Goal: Task Accomplishment & Management: Manage account settings

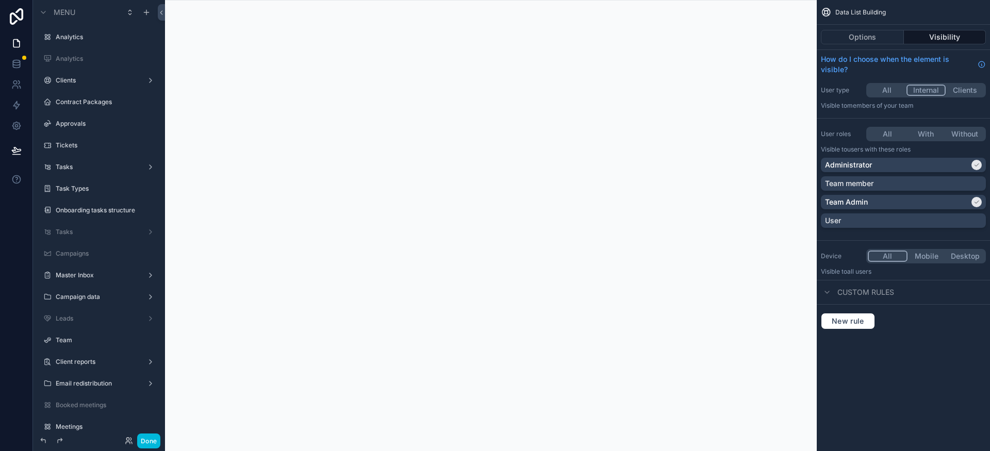
scroll to position [218, 0]
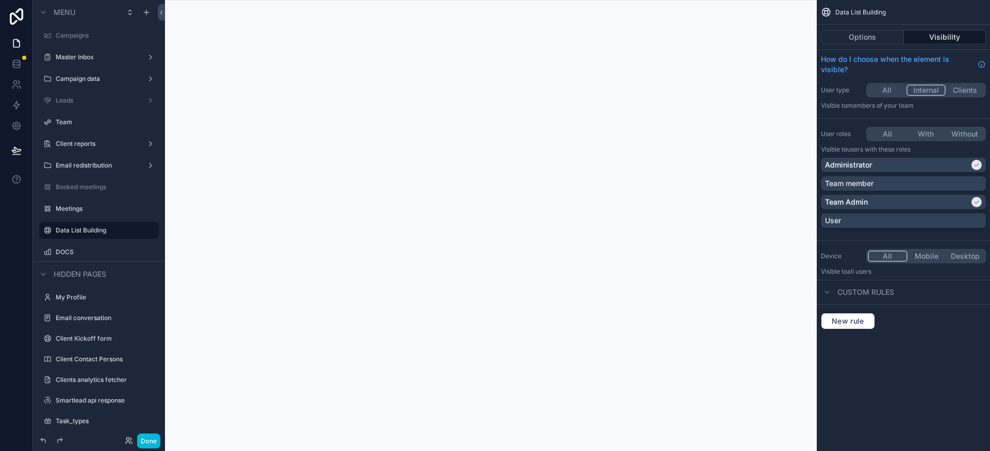
click at [152, 445] on button "Done" at bounding box center [148, 441] width 23 height 15
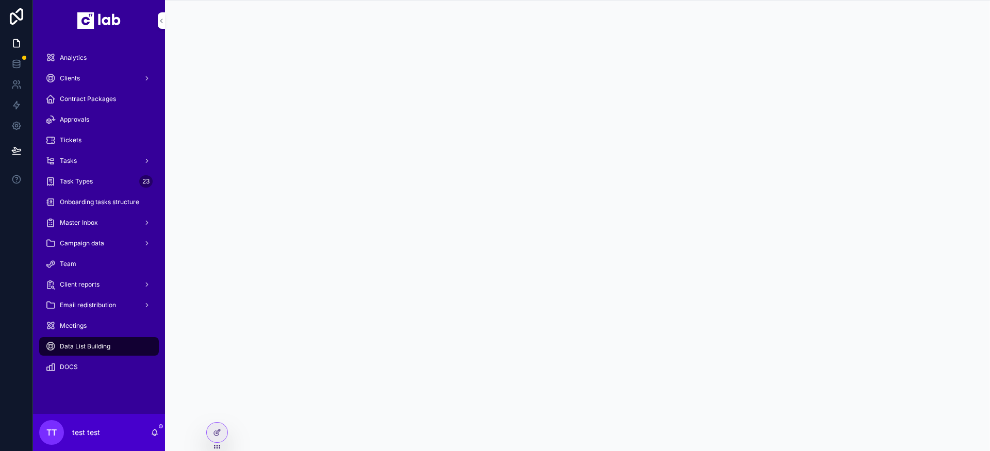
click at [86, 326] on span "Meetings" at bounding box center [73, 326] width 27 height 8
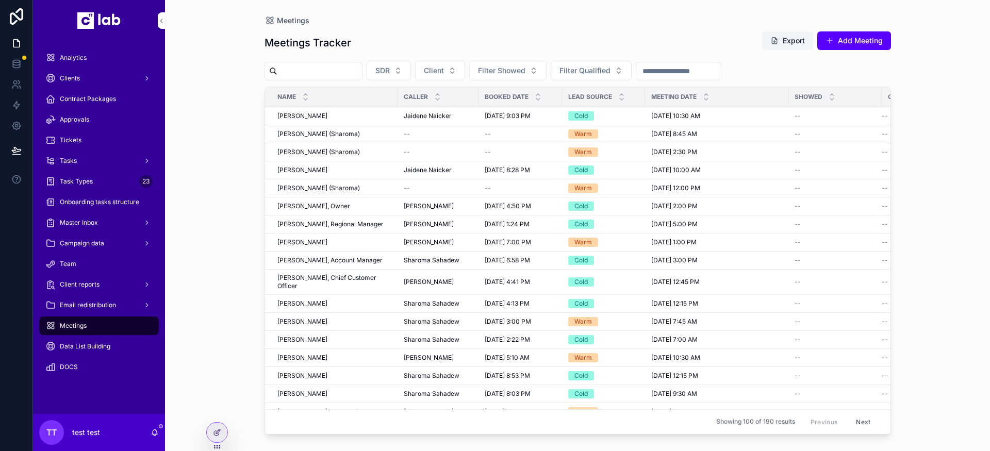
click at [96, 285] on span "Client reports" at bounding box center [80, 284] width 40 height 8
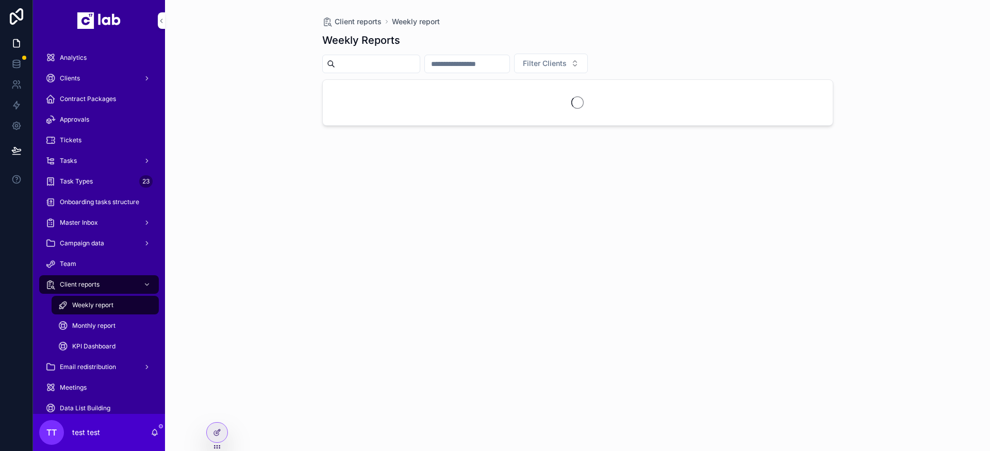
click at [96, 285] on span "Client reports" at bounding box center [80, 284] width 40 height 8
click at [94, 387] on div "Meetings" at bounding box center [98, 387] width 107 height 16
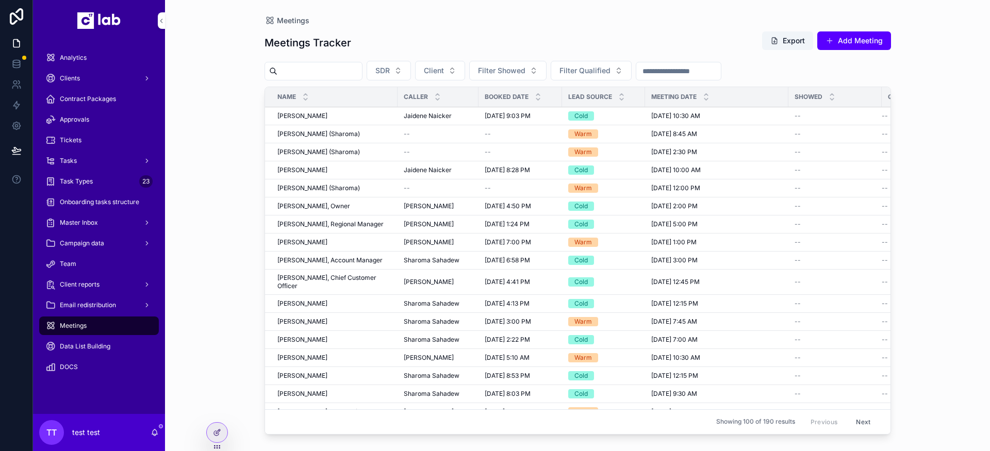
click at [530, 119] on span "10/7/2025 9:03 PM" at bounding box center [508, 116] width 46 height 8
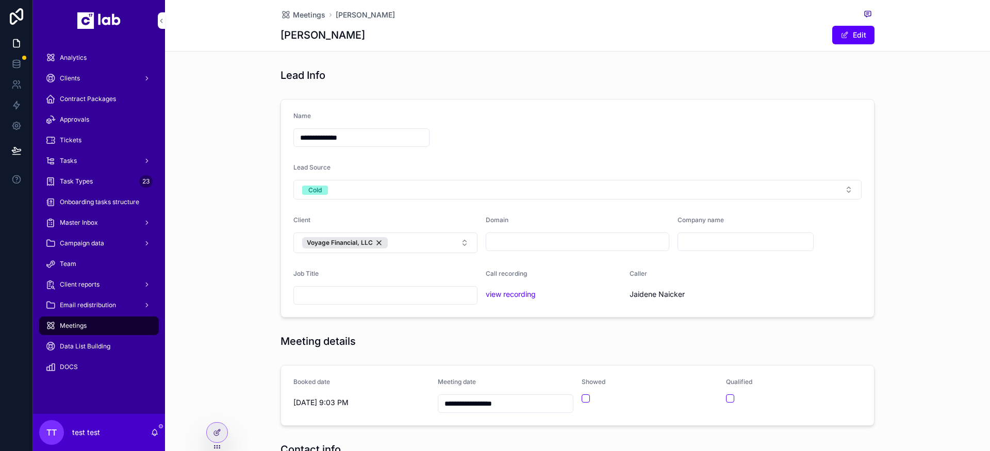
click at [86, 260] on div "Team" at bounding box center [98, 264] width 107 height 16
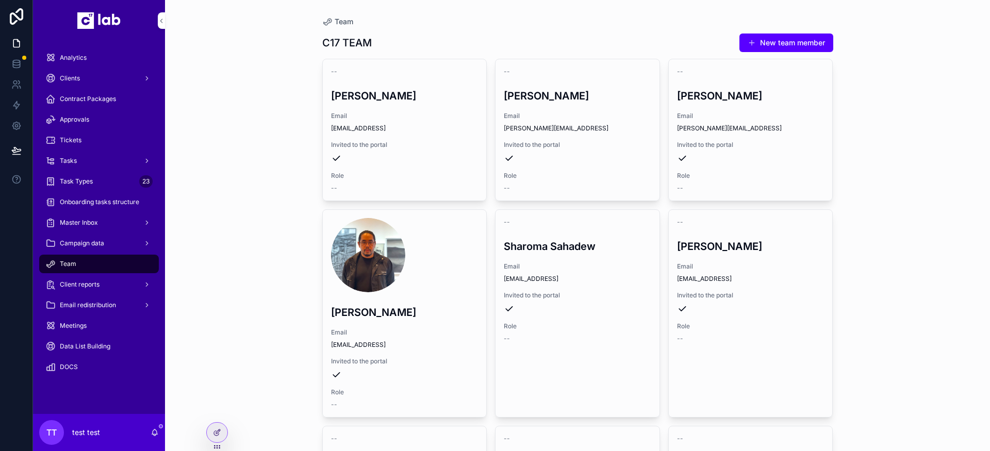
click at [681, 170] on div "-- Illian Infante Email illian@c17.ai Invited to the portal Role --" at bounding box center [751, 129] width 164 height 141
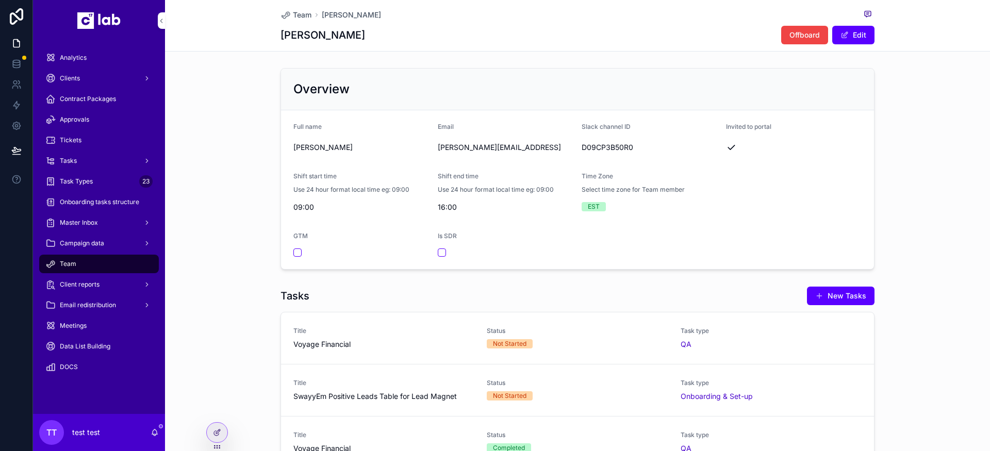
click at [740, 127] on span "Invited to portal" at bounding box center [748, 127] width 45 height 8
click at [754, 127] on span "Invited to portal" at bounding box center [748, 127] width 45 height 8
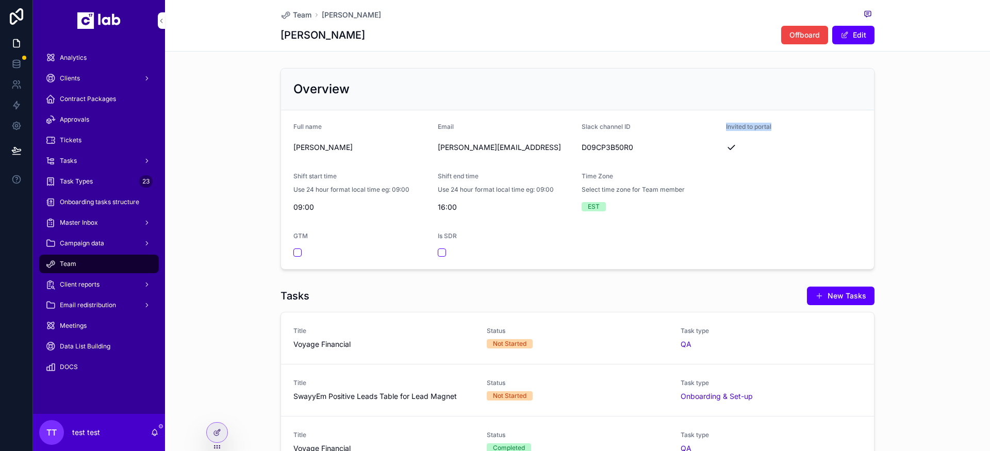
click at [725, 111] on form "Full name Illian Infante Email illian@c17.ai Slack channel ID D09CP3B50R0 Invit…" at bounding box center [577, 189] width 593 height 159
click at [758, 126] on span "Invited to portal" at bounding box center [748, 127] width 45 height 8
click at [744, 112] on form "Full name Illian Infante Email illian@c17.ai Slack channel ID D09CP3B50R0 Invit…" at bounding box center [577, 189] width 593 height 159
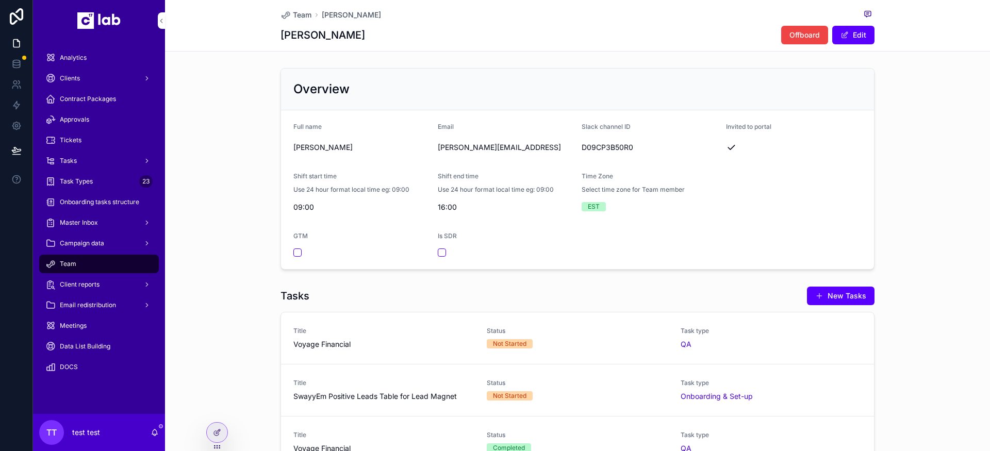
click at [221, 430] on div at bounding box center [217, 433] width 21 height 20
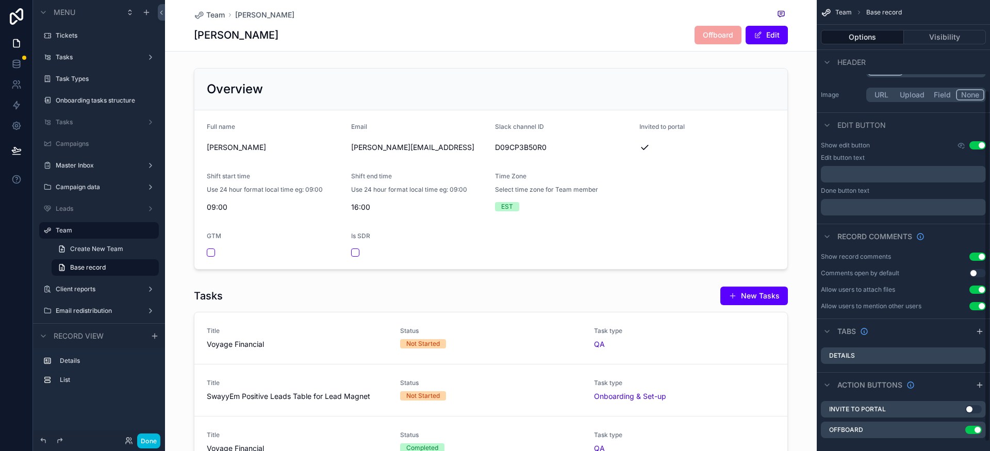
scroll to position [127, 0]
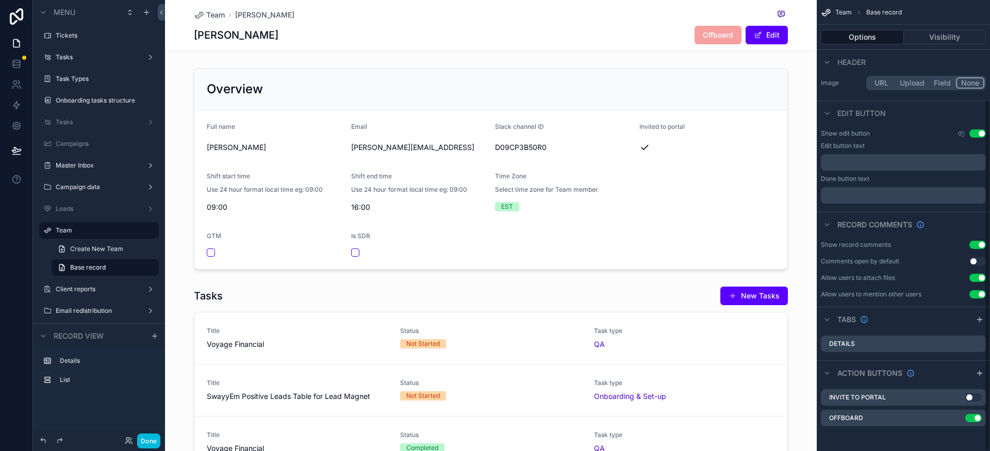
click at [631, 46] on div "Team Illian Infante Illian Infante Offboard Edit" at bounding box center [491, 25] width 594 height 51
click at [0, 0] on icon "scrollable content" at bounding box center [0, 0] width 0 height 0
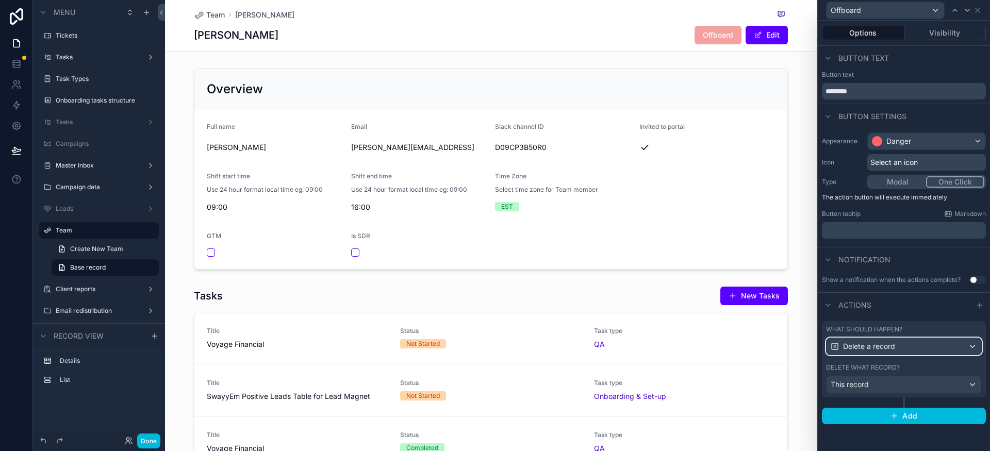
click at [917, 351] on div "Delete a record" at bounding box center [903, 346] width 155 height 16
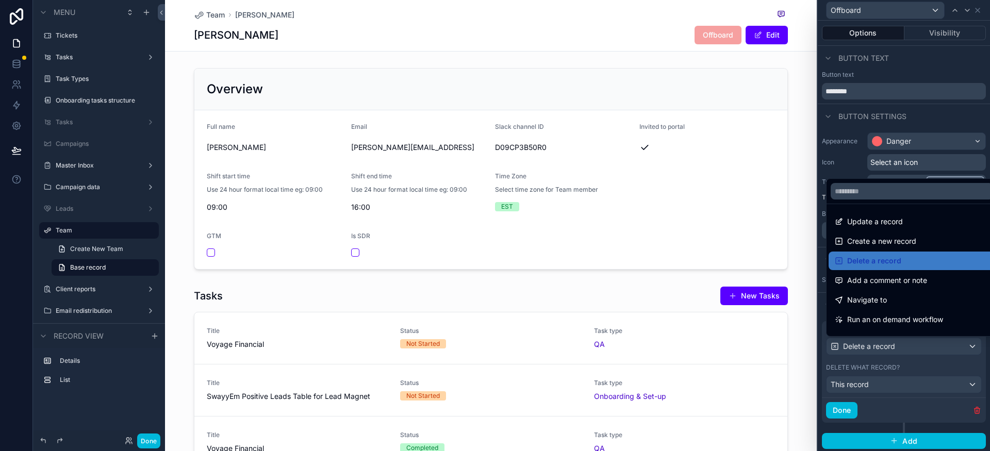
click at [895, 365] on div at bounding box center [904, 225] width 172 height 451
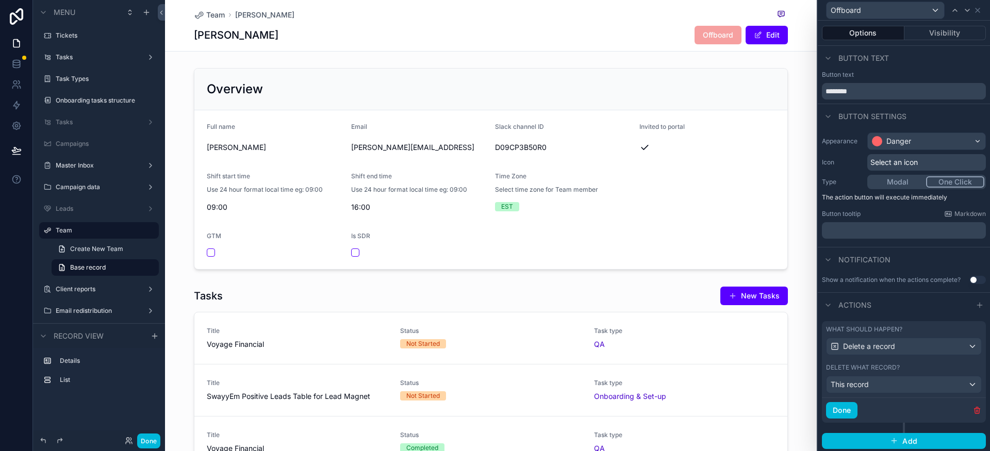
click at [580, 50] on div "Team Illian Infante Illian Infante Offboard Edit" at bounding box center [491, 25] width 594 height 51
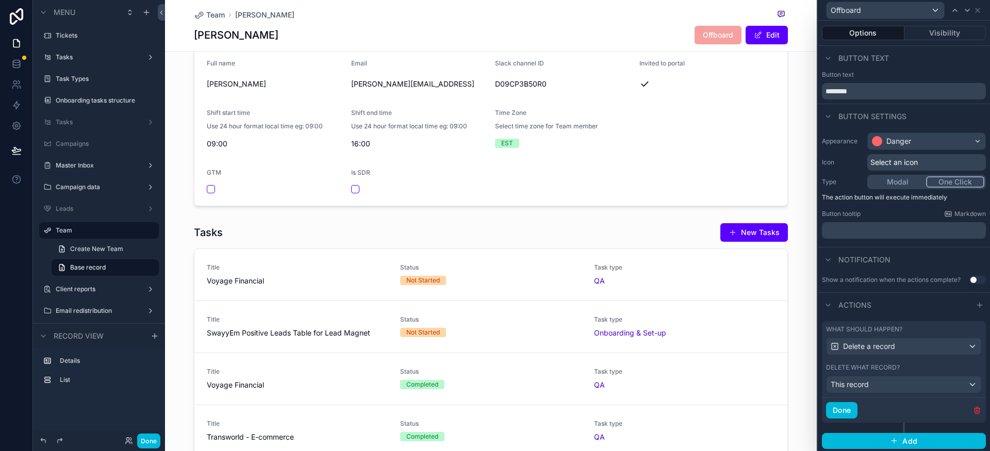
scroll to position [0, 0]
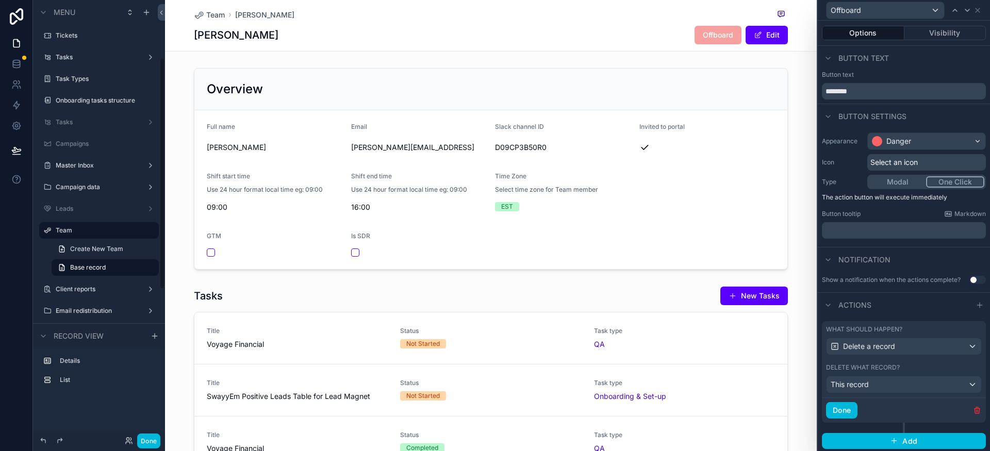
click at [91, 235] on div "Team" at bounding box center [106, 230] width 101 height 12
click at [103, 231] on label "Team" at bounding box center [104, 230] width 97 height 8
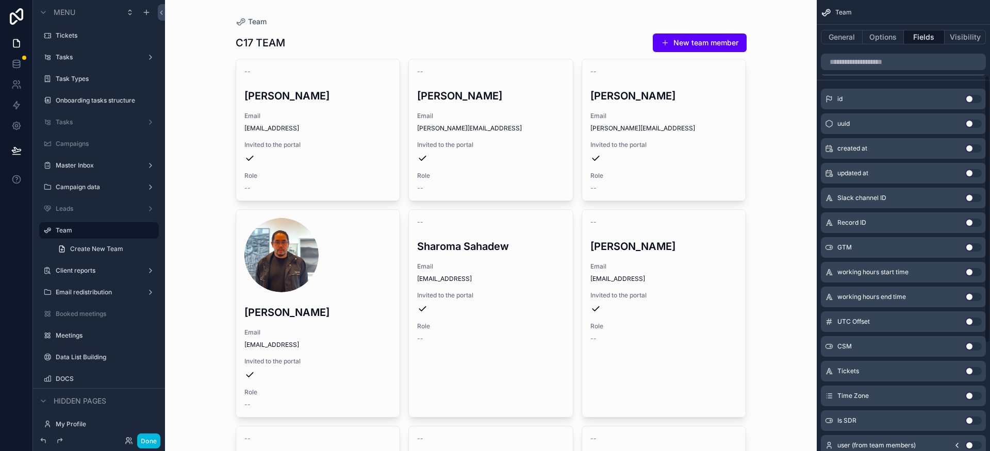
click at [849, 38] on button "General" at bounding box center [842, 37] width 42 height 14
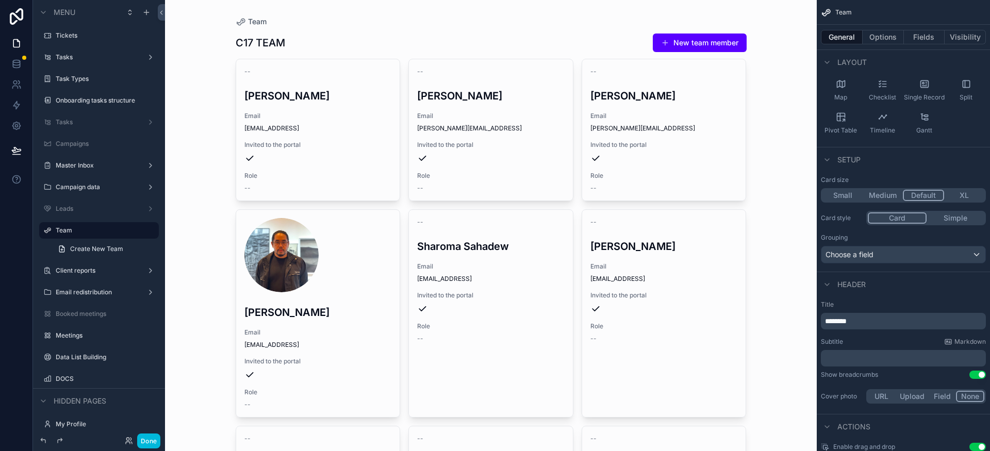
click at [886, 40] on button "Options" at bounding box center [882, 37] width 41 height 14
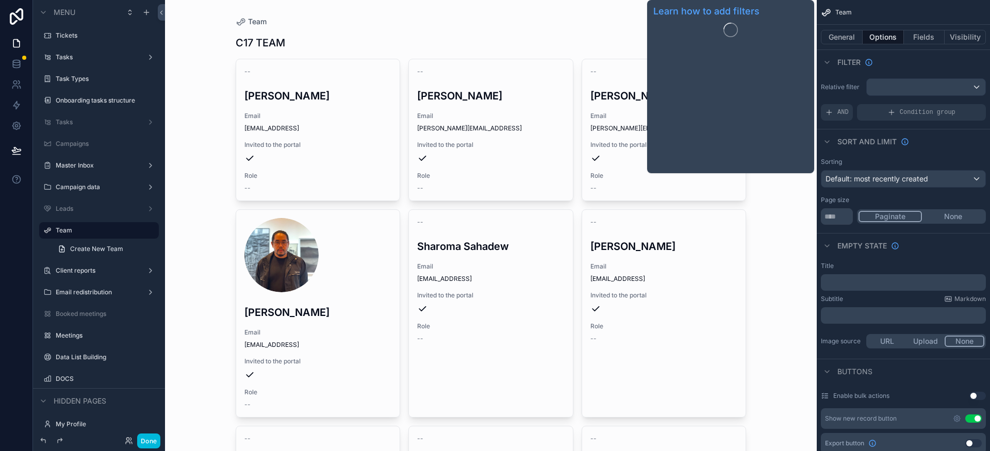
click at [849, 32] on button "General" at bounding box center [842, 37] width 42 height 14
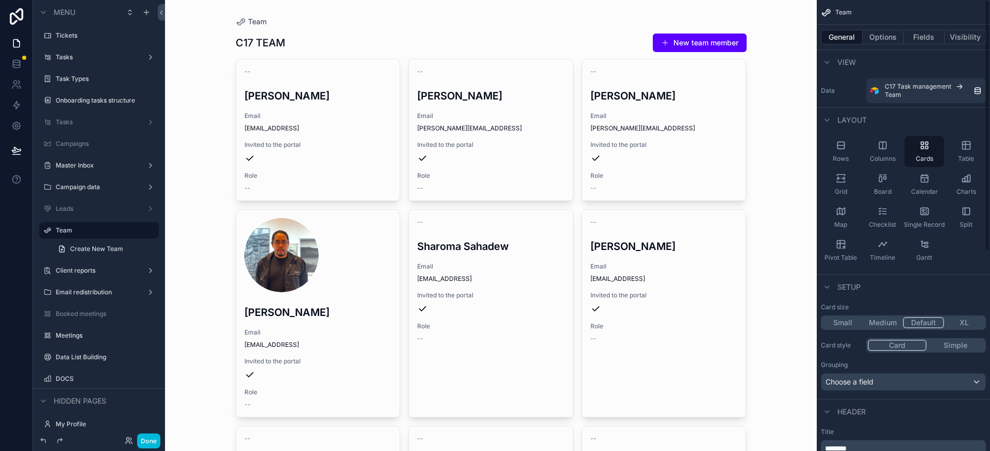
click at [618, 141] on span "Invited to the portal" at bounding box center [663, 145] width 147 height 8
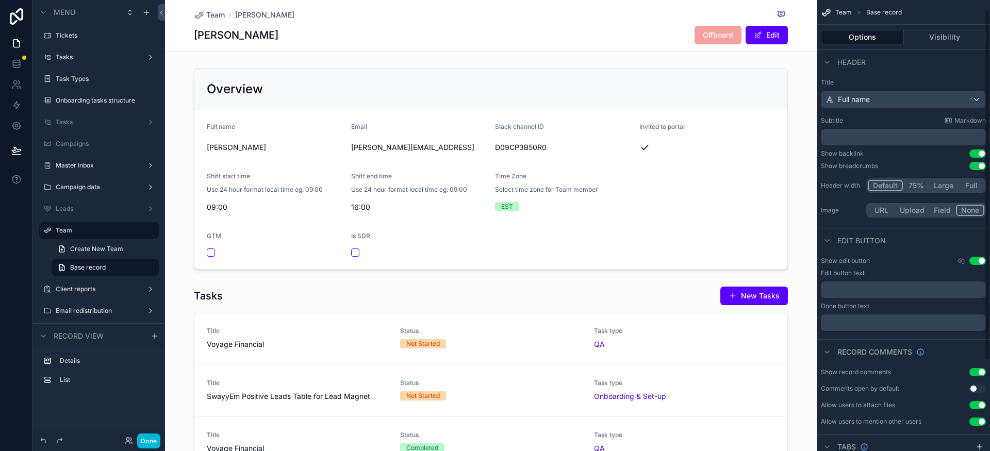
scroll to position [127, 0]
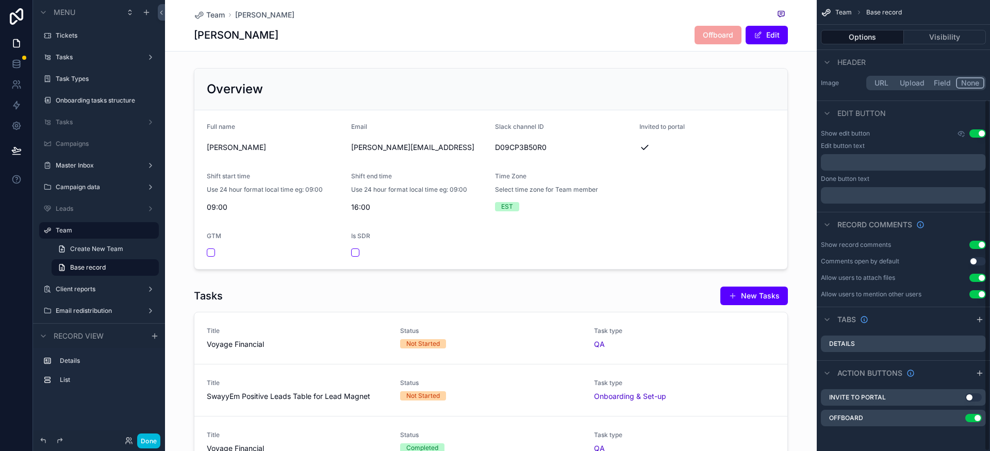
click at [0, 0] on icon "scrollable content" at bounding box center [0, 0] width 0 height 0
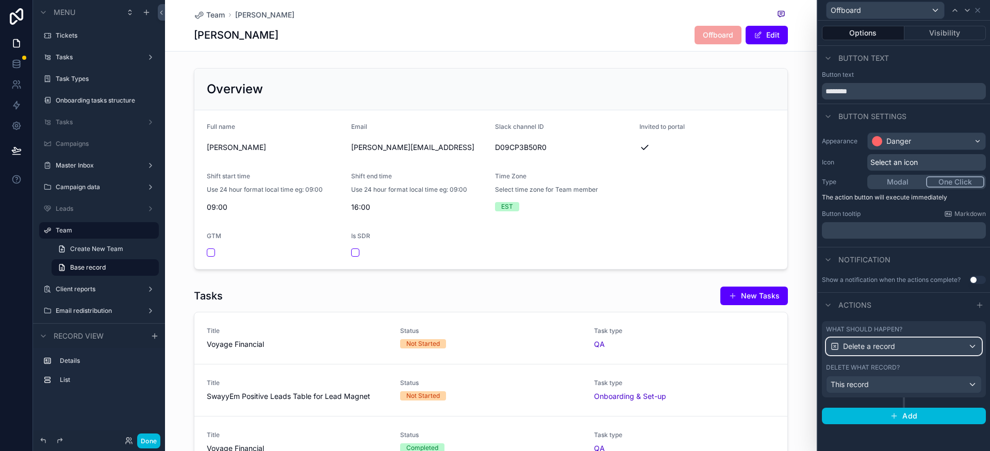
click at [914, 350] on div "Delete a record" at bounding box center [903, 346] width 155 height 16
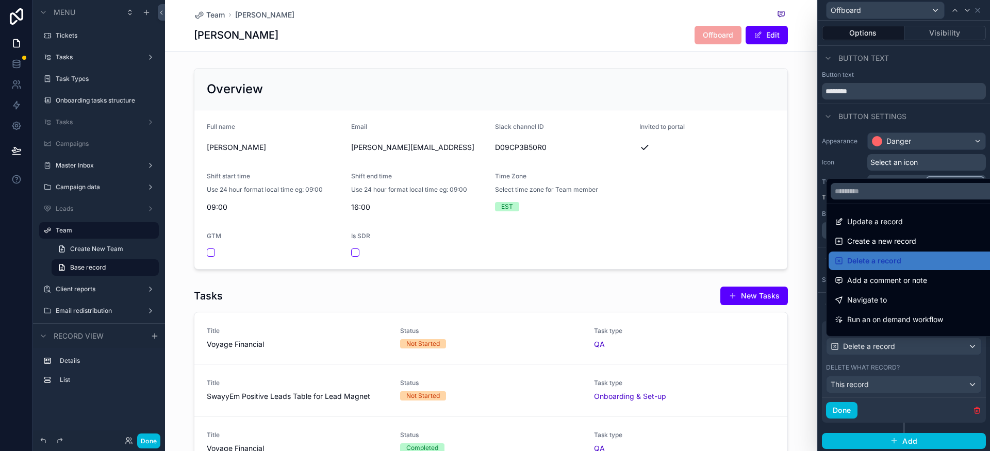
click at [909, 222] on div "Update a record" at bounding box center [916, 221] width 162 height 12
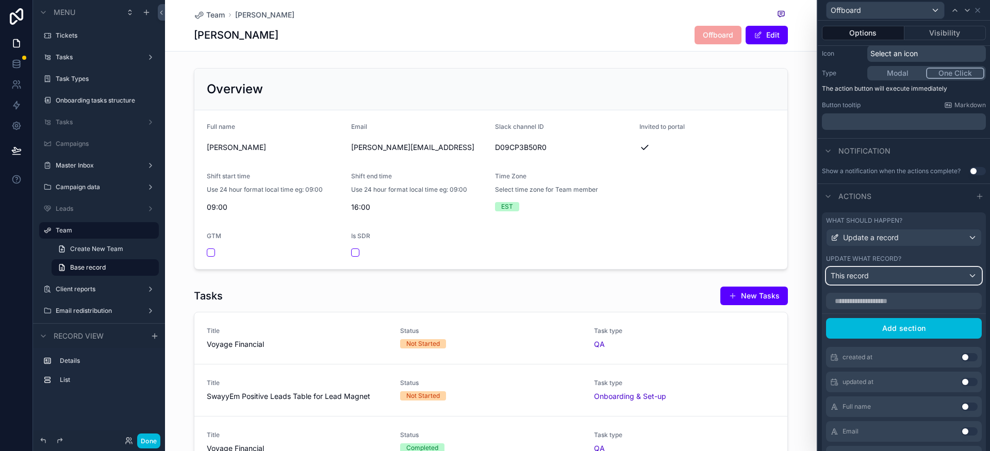
click at [869, 278] on span "This record" at bounding box center [849, 276] width 38 height 10
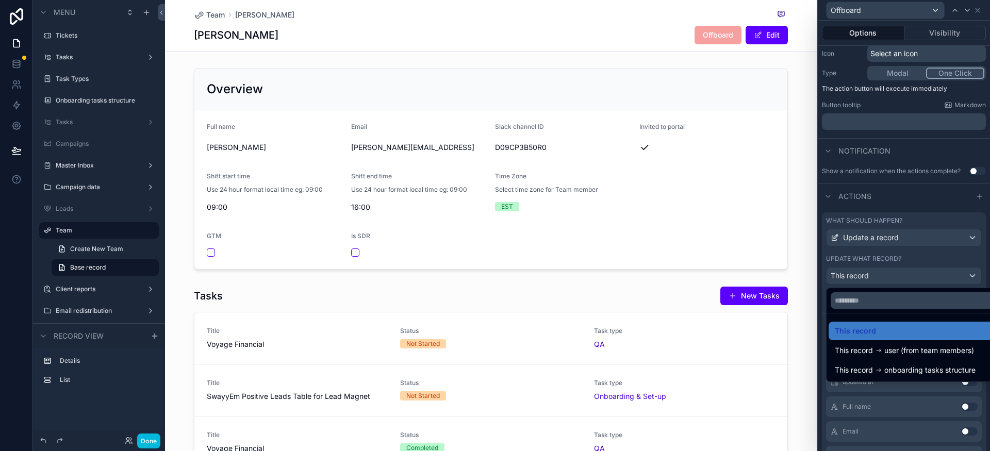
click at [869, 278] on div at bounding box center [904, 225] width 172 height 451
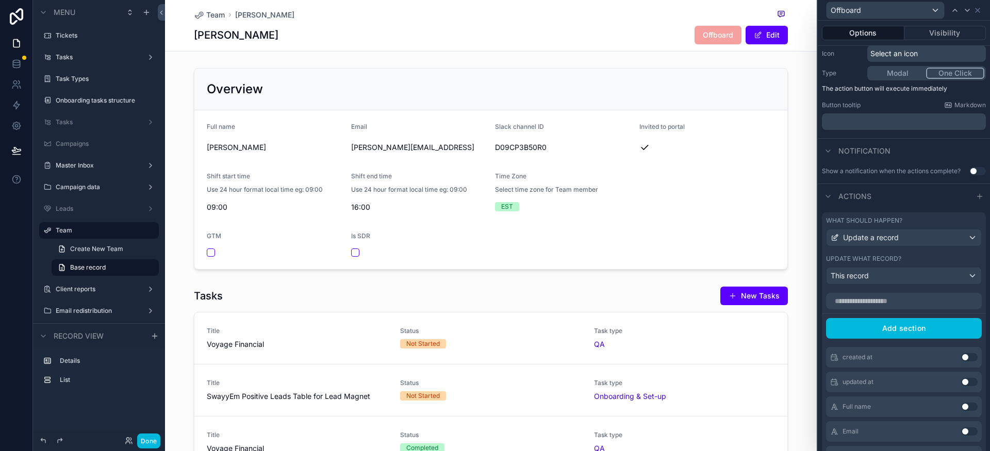
click at [886, 307] on input "text" at bounding box center [904, 301] width 156 height 16
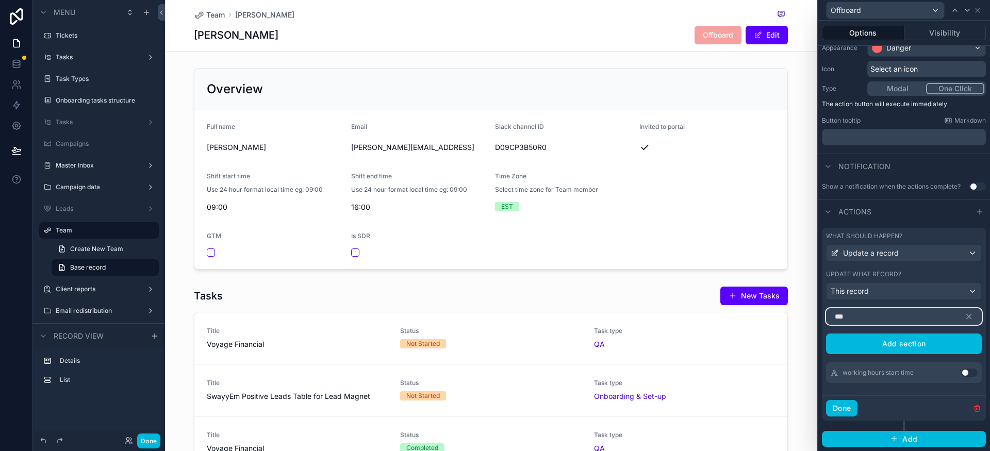
scroll to position [93, 0]
type input "***"
click at [18, 61] on icon at bounding box center [16, 64] width 10 height 10
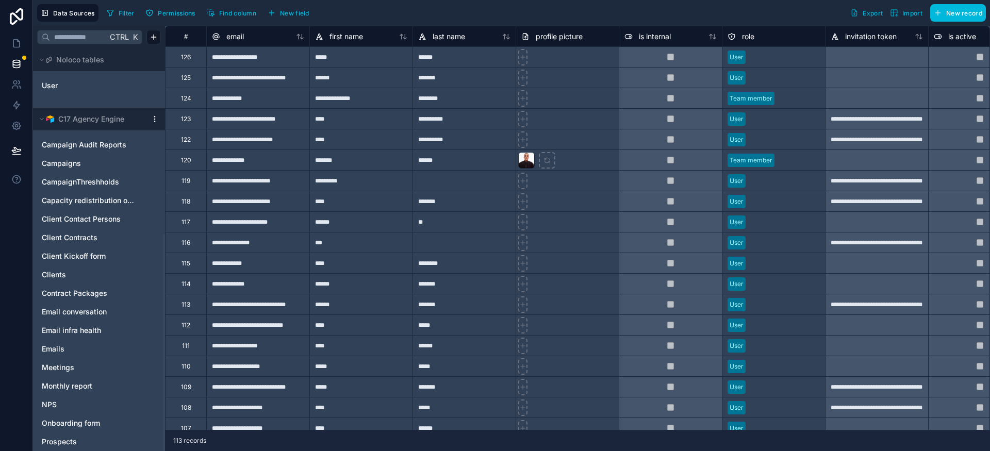
scroll to position [344, 0]
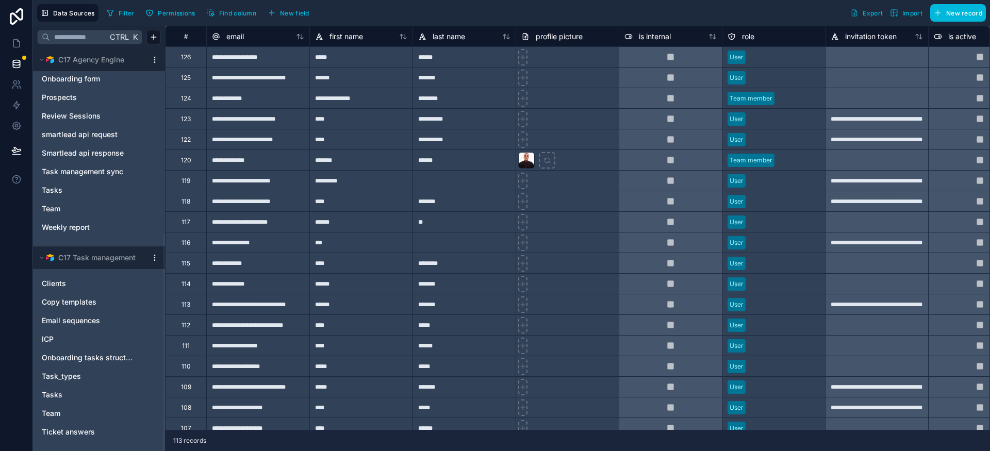
click at [152, 260] on html "**********" at bounding box center [495, 225] width 990 height 451
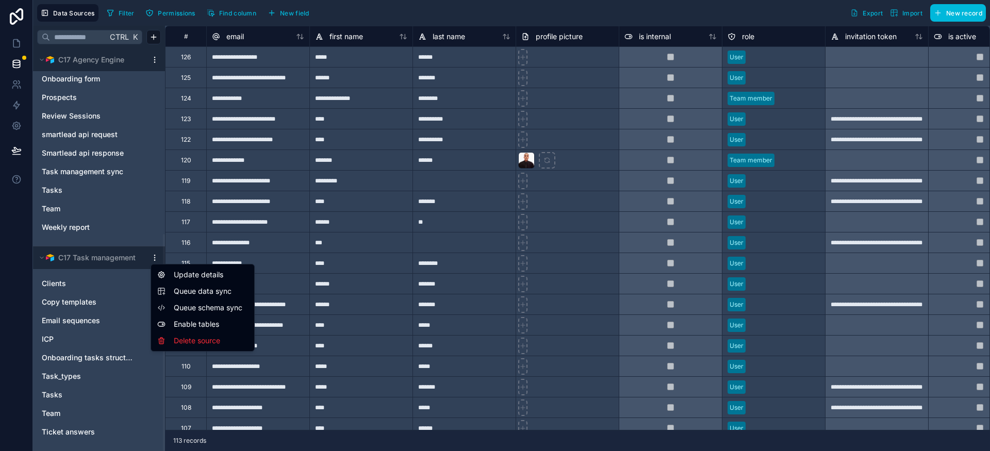
click at [211, 289] on span "Queue data sync" at bounding box center [211, 291] width 74 height 10
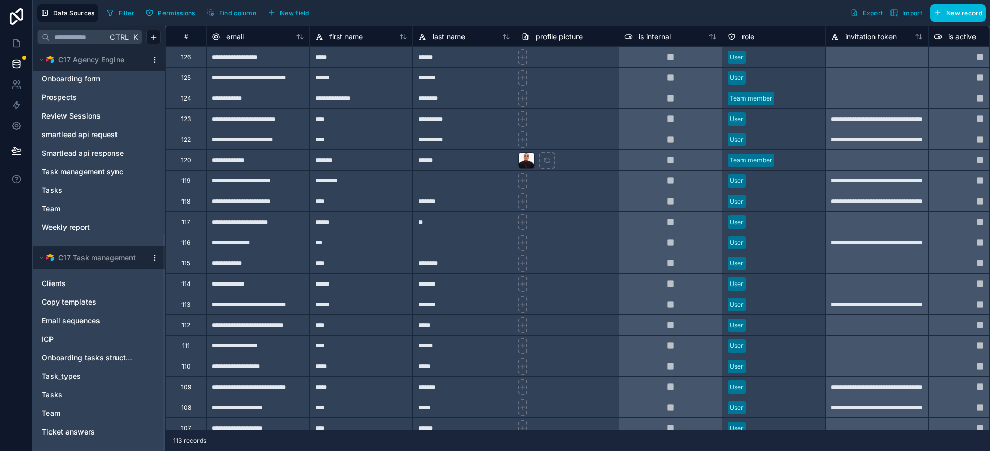
click at [151, 258] on html "**********" at bounding box center [495, 225] width 990 height 451
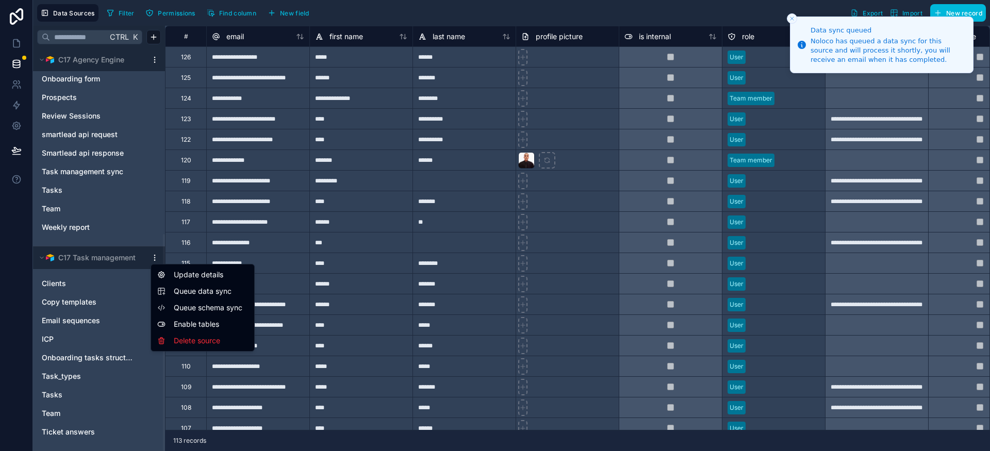
click at [207, 310] on span "Queue schema sync" at bounding box center [211, 308] width 74 height 10
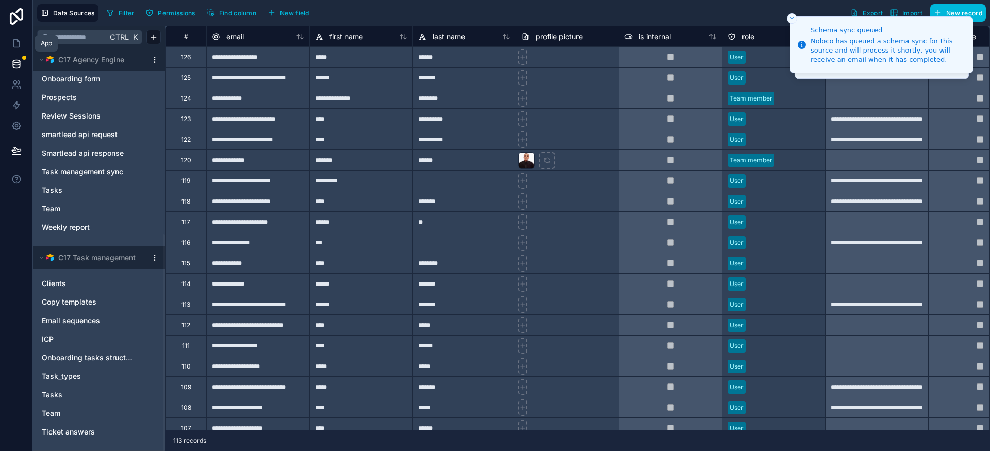
click at [14, 43] on icon at bounding box center [16, 43] width 10 height 10
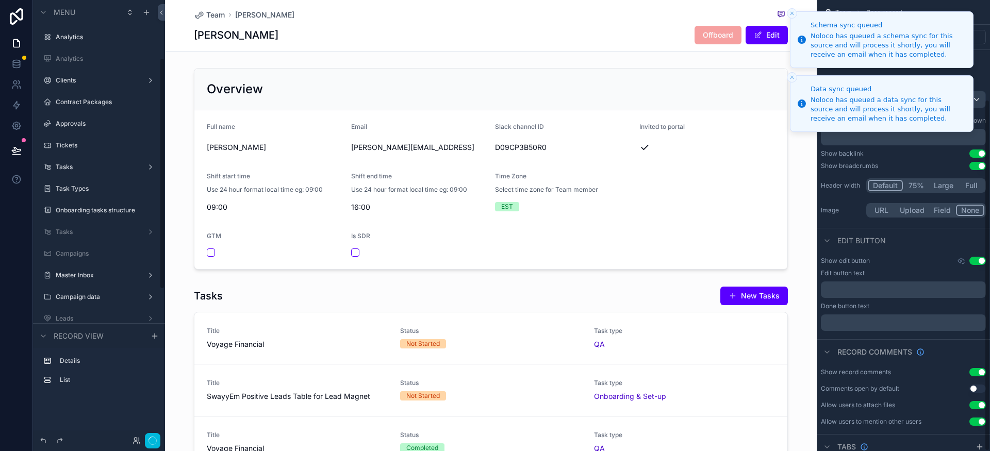
scroll to position [127, 0]
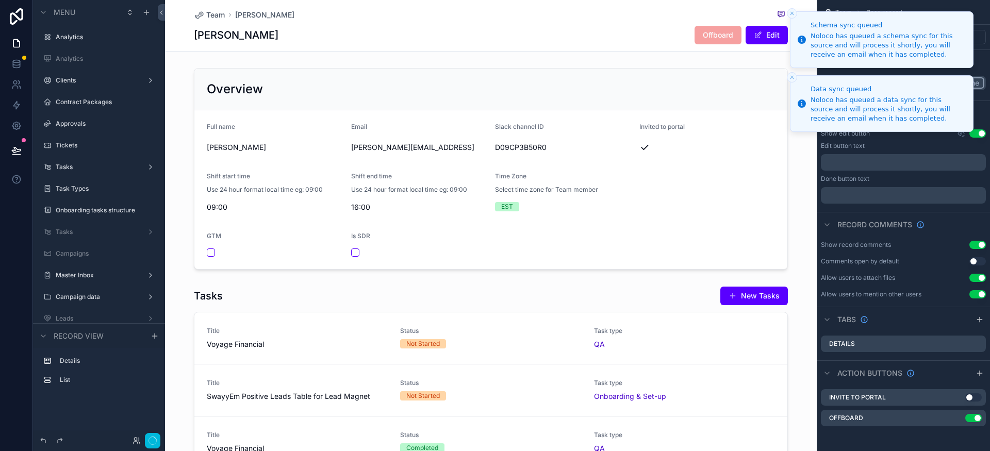
click at [0, 0] on icon "scrollable content" at bounding box center [0, 0] width 0 height 0
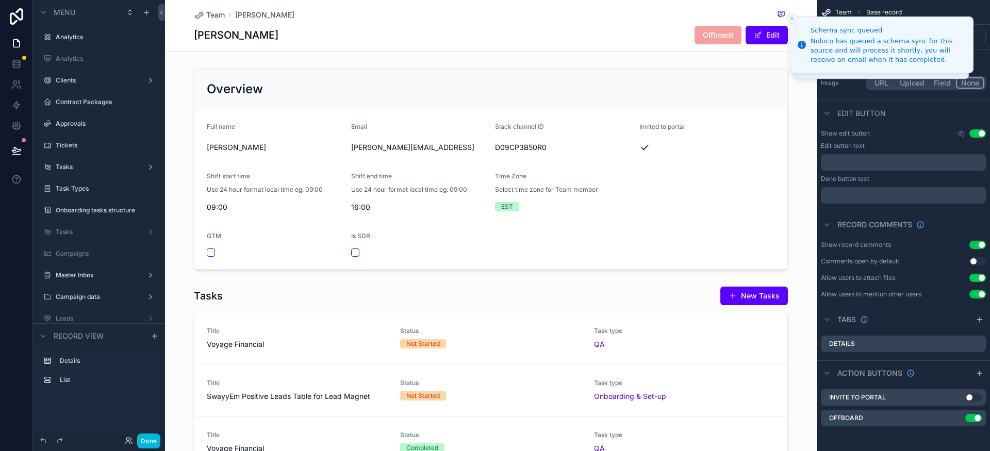
scroll to position [110, 0]
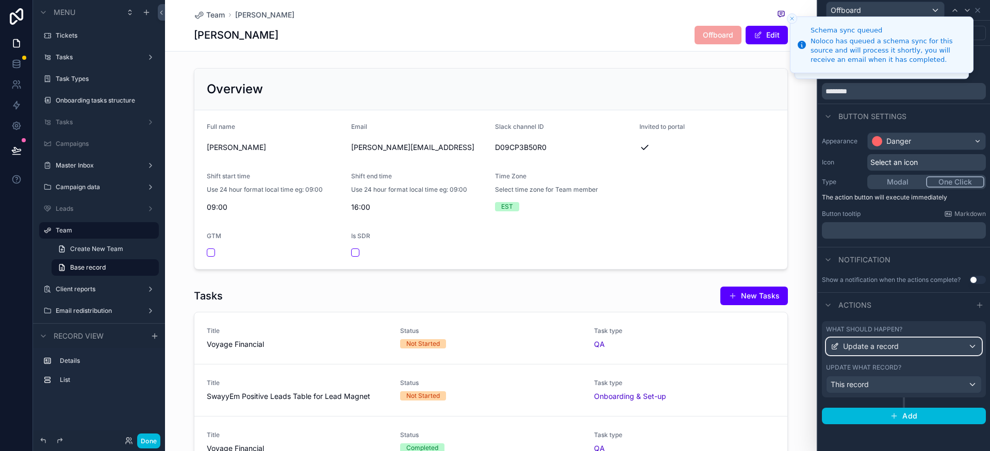
click at [888, 344] on span "Update a record" at bounding box center [871, 346] width 56 height 10
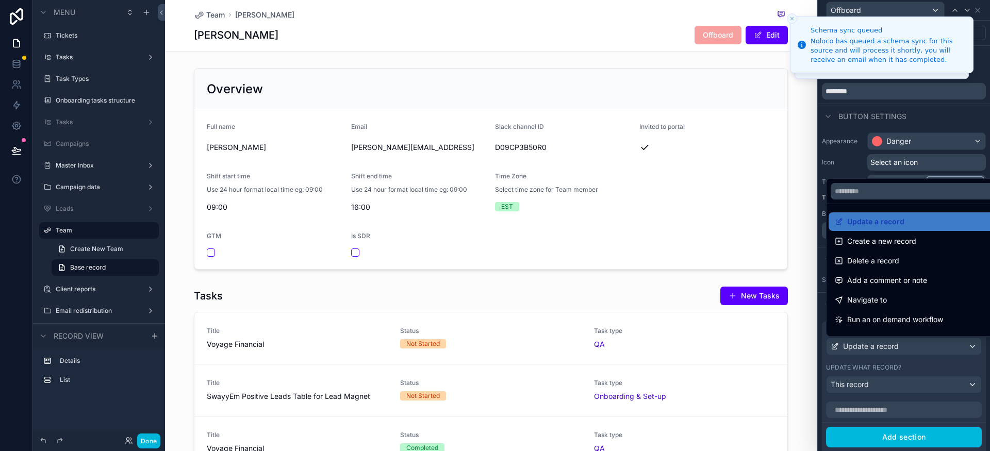
click at [893, 390] on div at bounding box center [904, 225] width 172 height 451
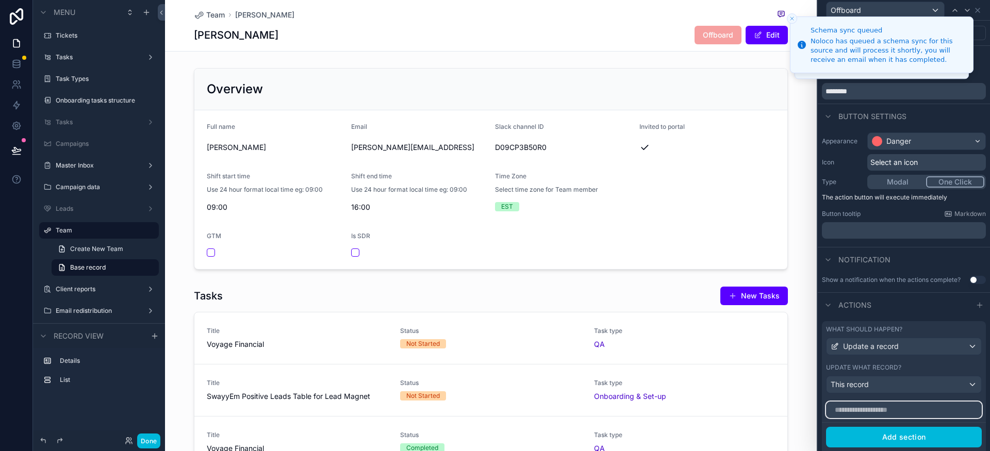
click at [903, 406] on input "text" at bounding box center [904, 410] width 156 height 16
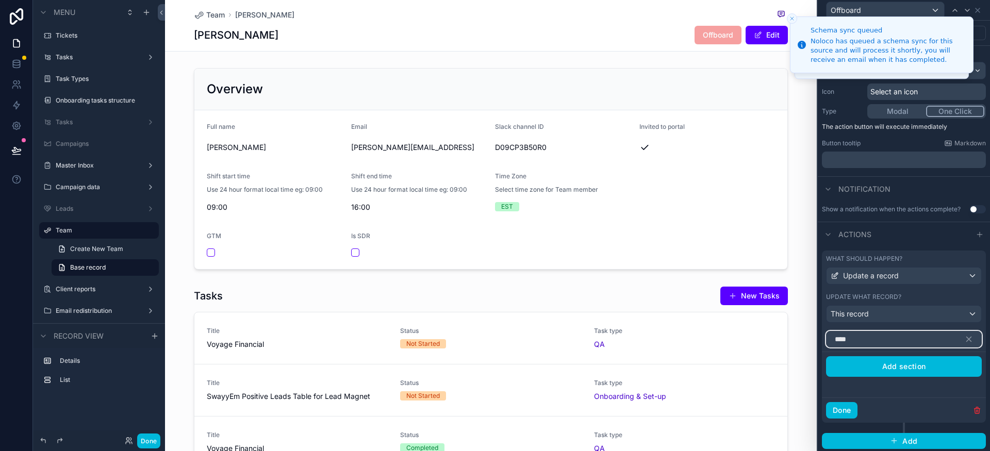
scroll to position [73, 0]
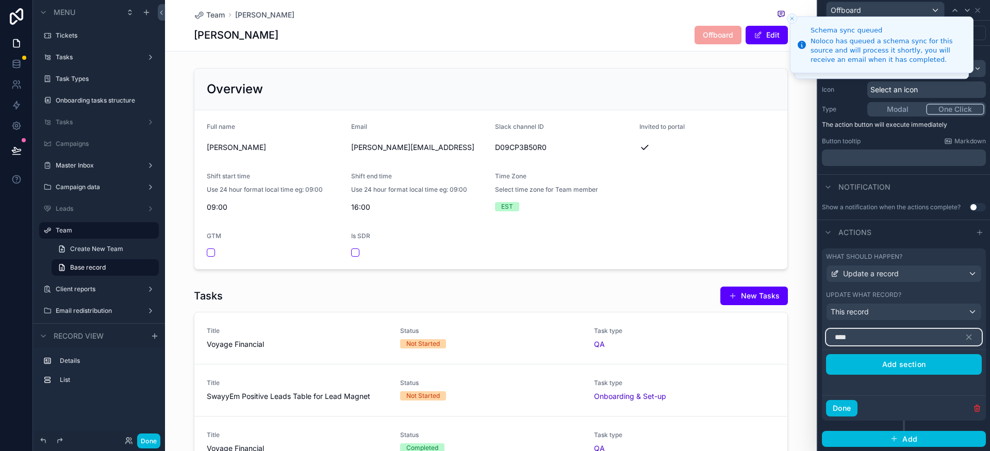
click at [871, 339] on input "****" at bounding box center [904, 337] width 156 height 16
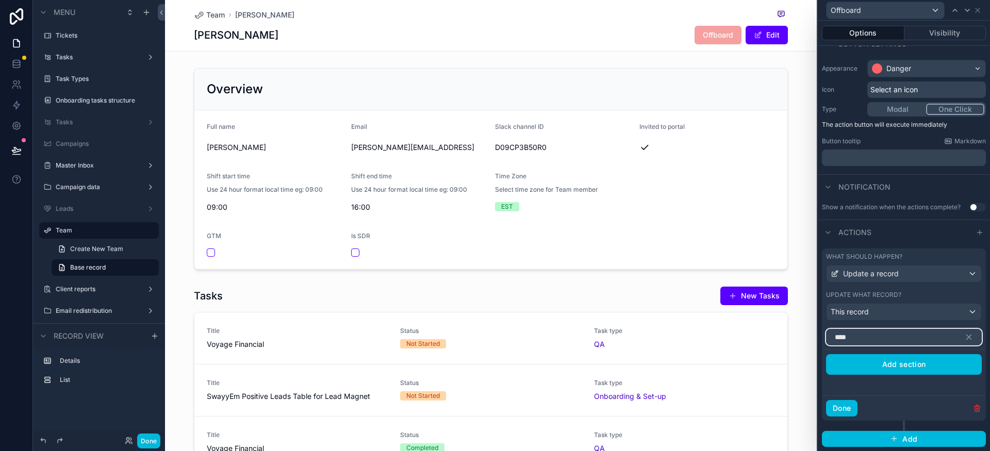
click at [877, 330] on input "****" at bounding box center [904, 337] width 156 height 16
type input "*"
paste input "******"
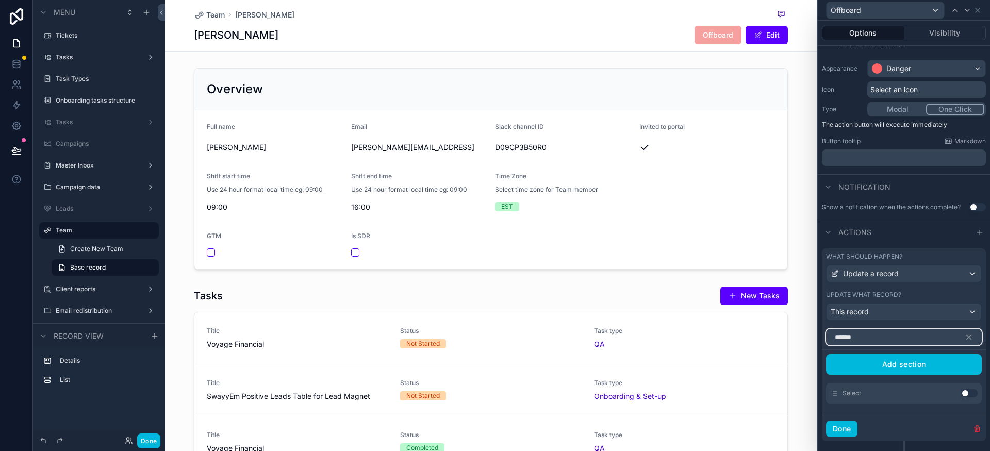
type input "******"
click at [961, 393] on button "Use setting" at bounding box center [969, 393] width 16 height 8
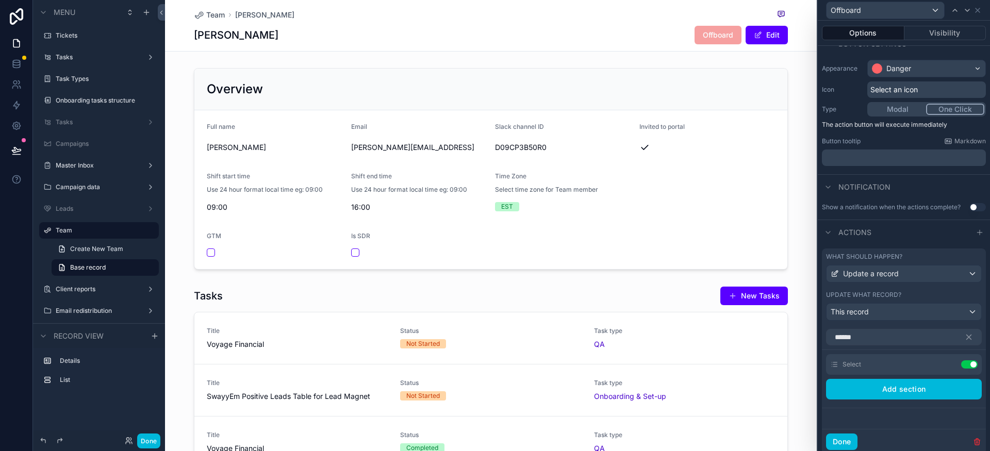
click at [0, 0] on icon at bounding box center [0, 0] width 0 height 0
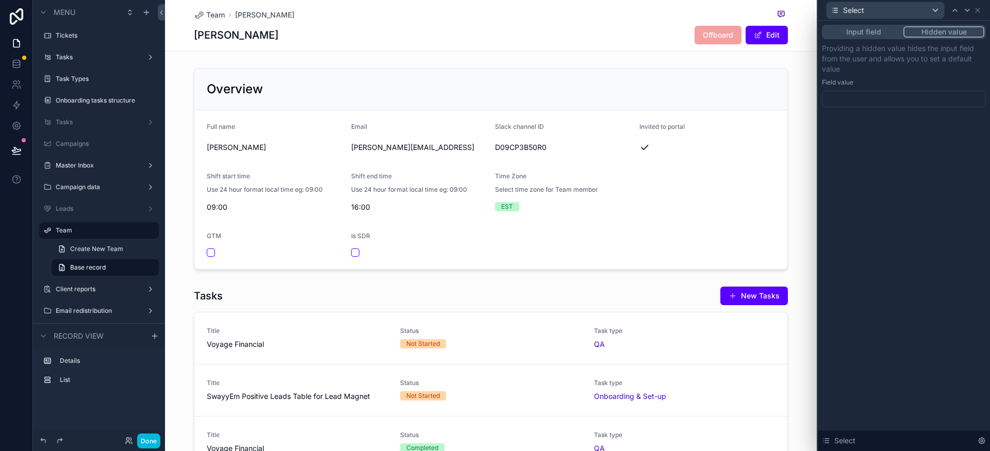
click at [897, 106] on div at bounding box center [904, 99] width 164 height 16
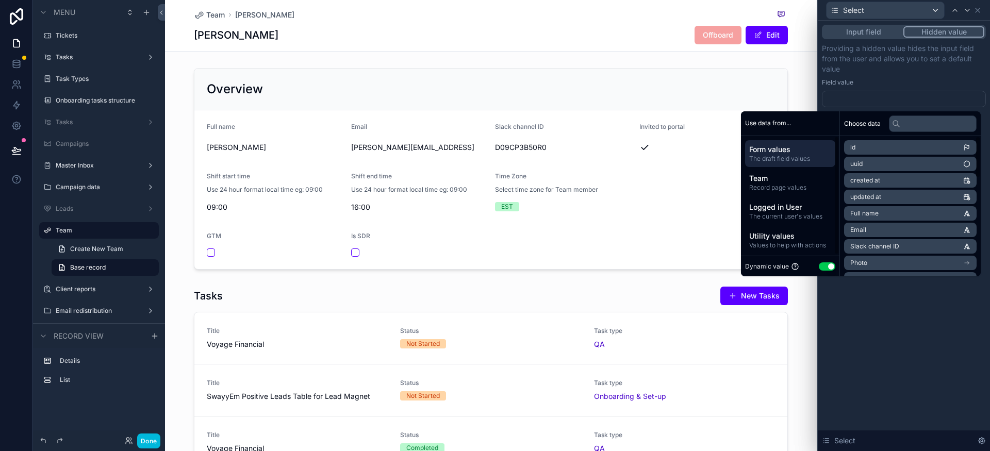
click at [824, 263] on button "Use setting" at bounding box center [827, 266] width 16 height 8
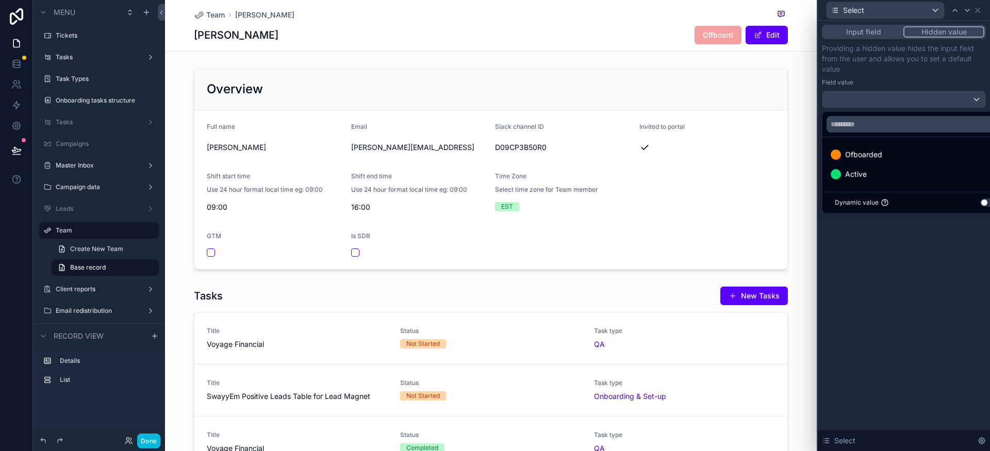
click at [863, 162] on div "Ofboarded" at bounding box center [915, 154] width 182 height 19
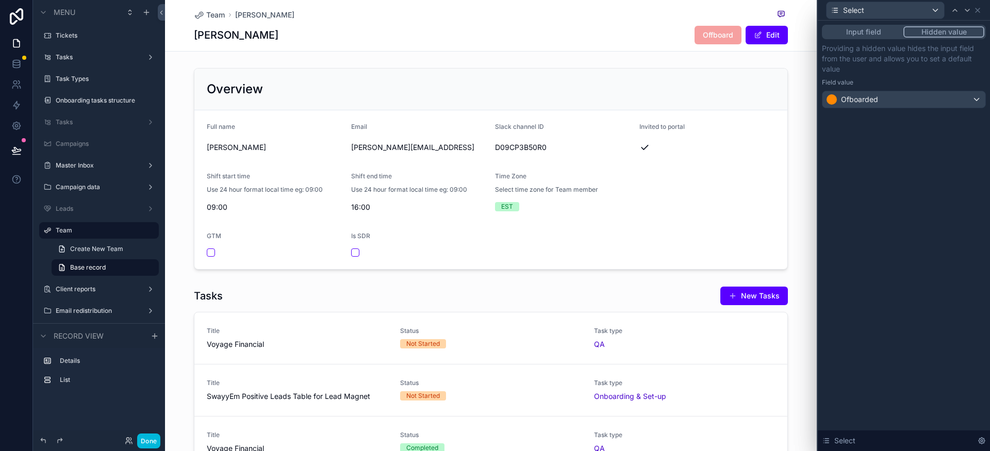
click at [882, 238] on div "Input field Hidden value Providing a hidden value hides the input field from th…" at bounding box center [904, 236] width 172 height 430
click at [979, 12] on icon at bounding box center [977, 10] width 4 height 4
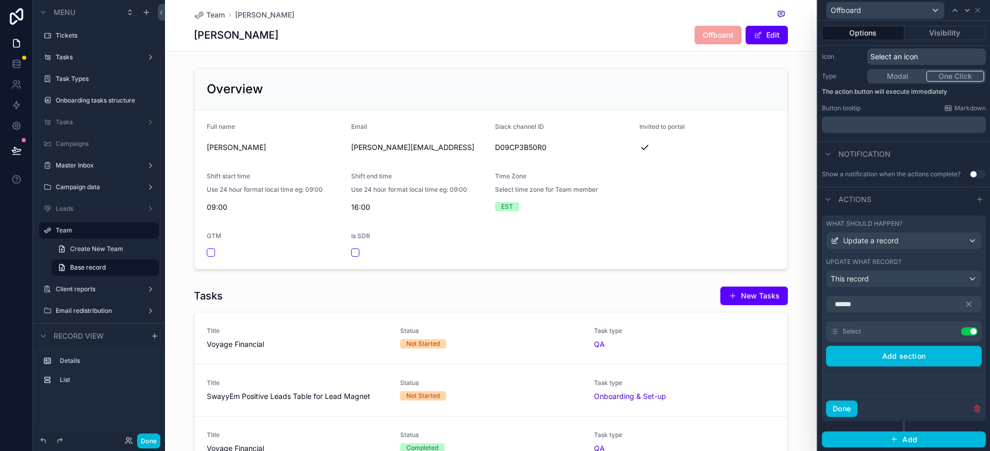
scroll to position [106, 0]
click at [846, 405] on button "Done" at bounding box center [841, 408] width 31 height 16
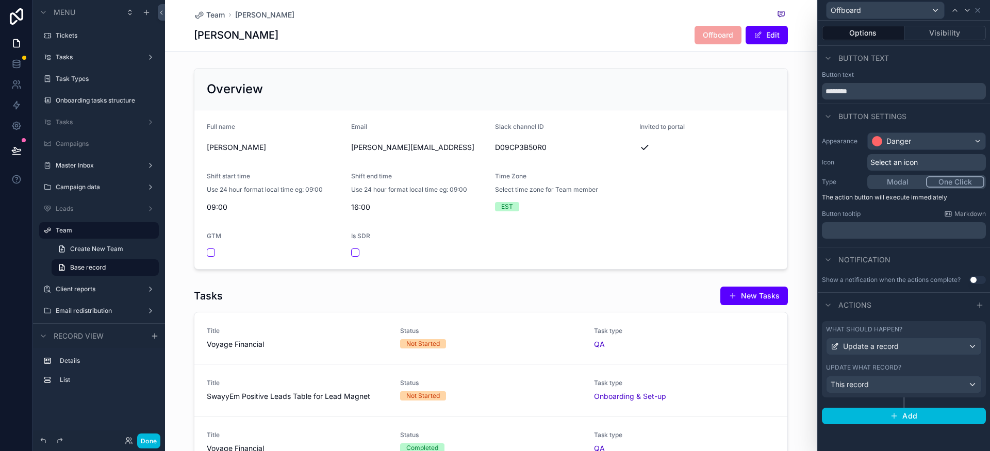
scroll to position [0, 0]
click at [977, 13] on icon at bounding box center [977, 10] width 8 height 8
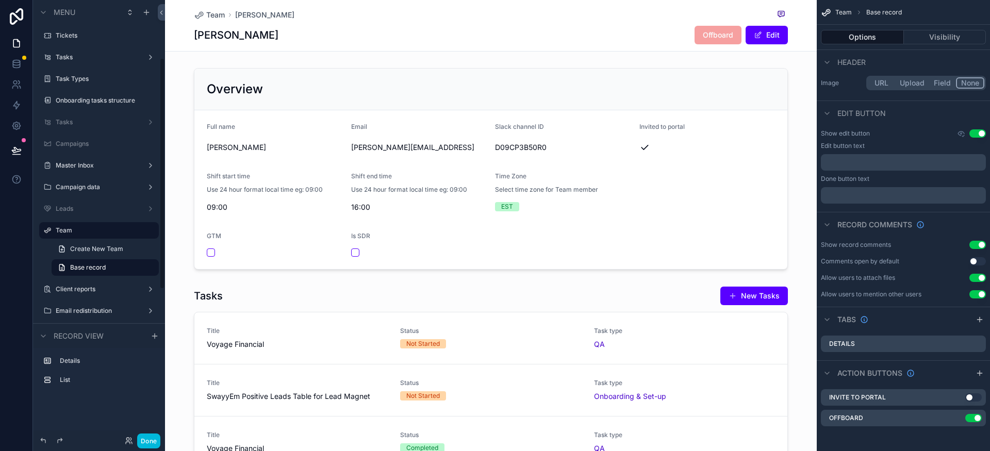
click at [149, 445] on button "Done" at bounding box center [148, 441] width 23 height 15
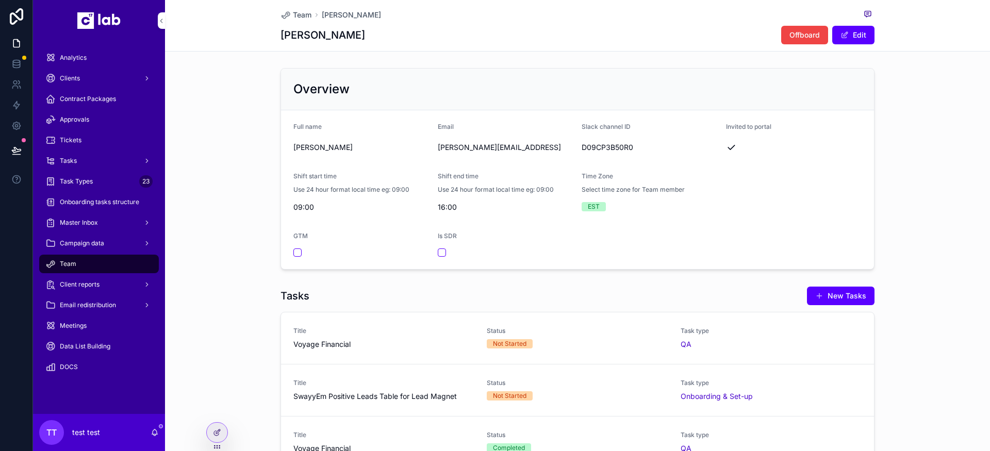
click at [805, 38] on span "Offboard" at bounding box center [804, 35] width 30 height 10
click at [804, 37] on span "Offboard" at bounding box center [804, 35] width 30 height 10
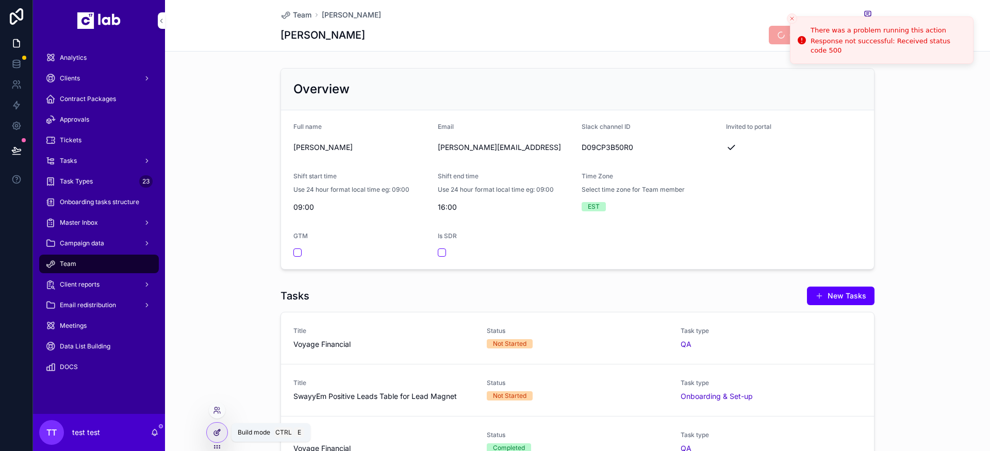
click at [212, 432] on div at bounding box center [217, 433] width 21 height 20
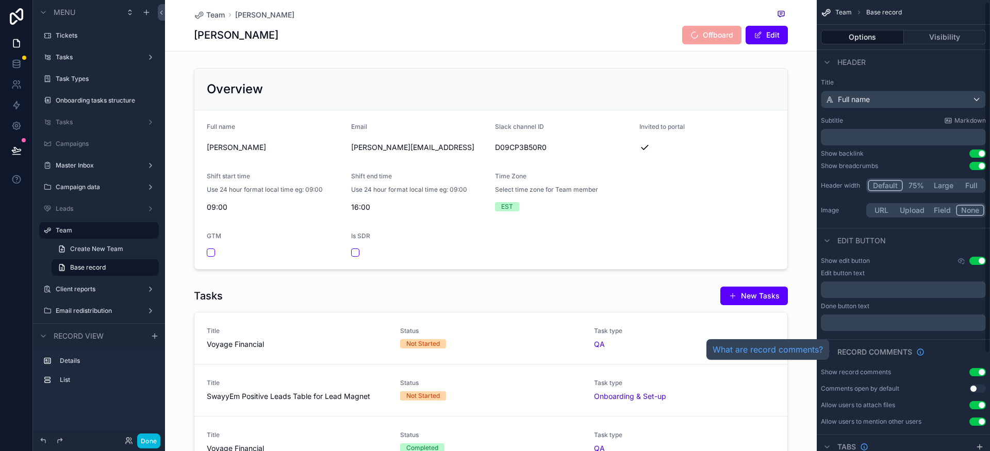
scroll to position [127, 0]
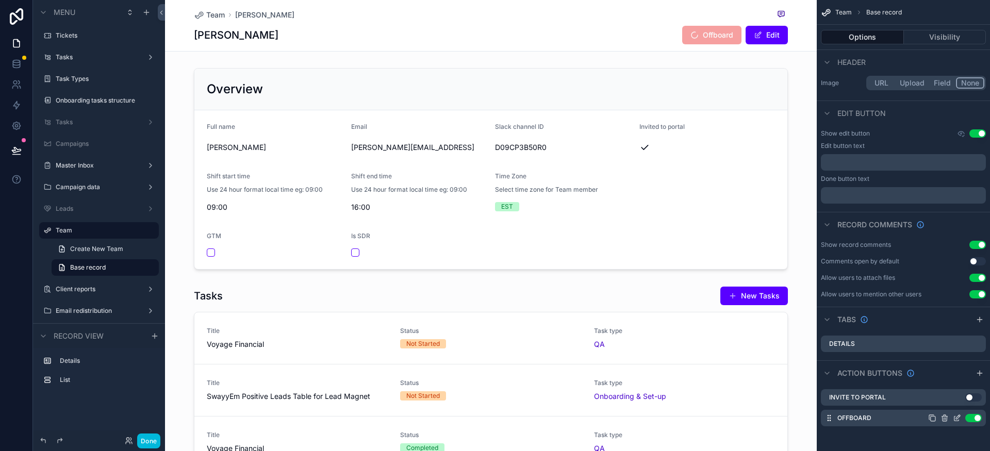
click at [953, 418] on icon "scrollable content" at bounding box center [957, 418] width 8 height 8
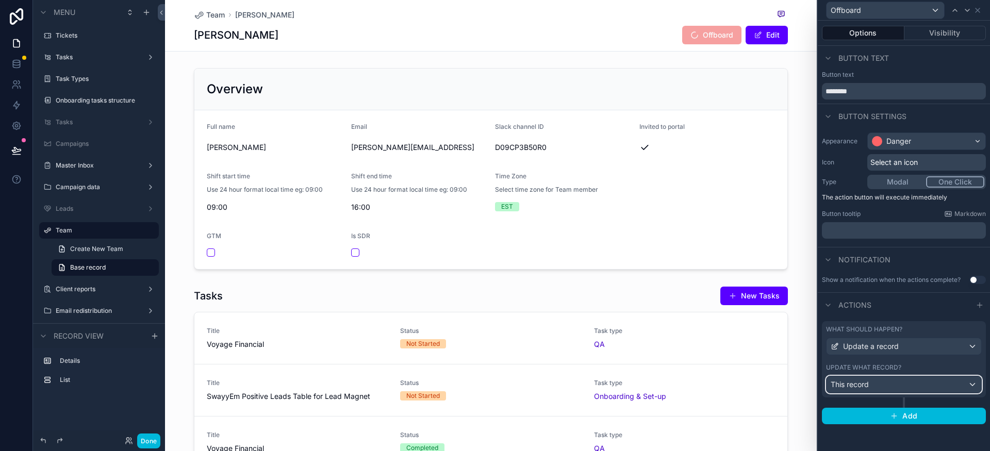
click at [893, 384] on div "This record" at bounding box center [903, 384] width 155 height 16
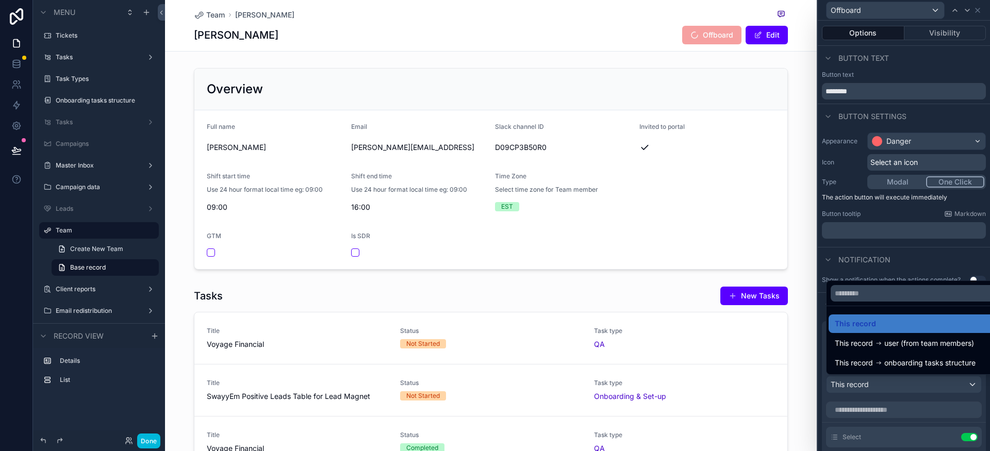
click at [896, 405] on div at bounding box center [904, 225] width 172 height 451
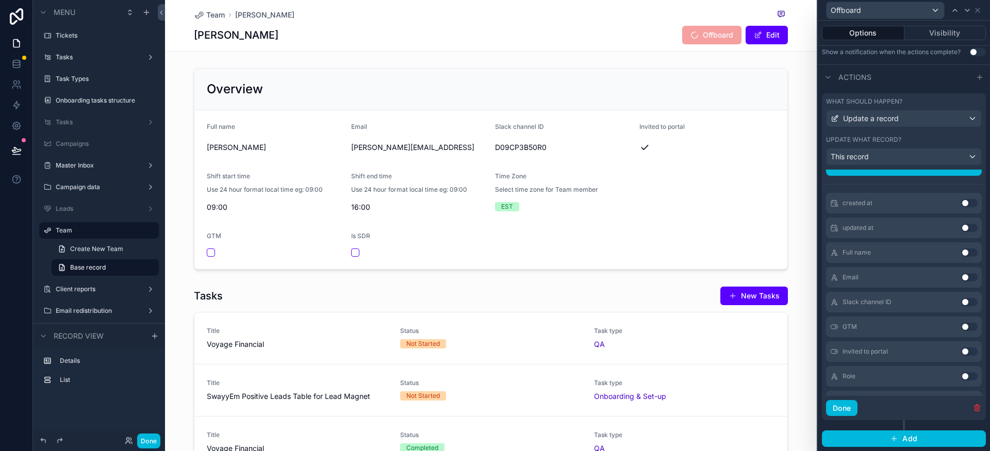
scroll to position [0, 0]
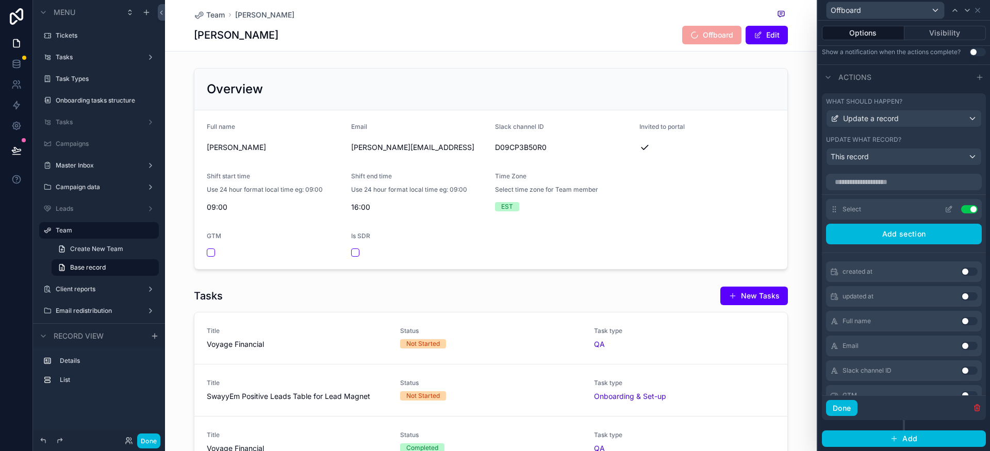
click at [961, 209] on button "Use setting" at bounding box center [969, 209] width 16 height 8
click at [901, 181] on input "text" at bounding box center [904, 182] width 156 height 16
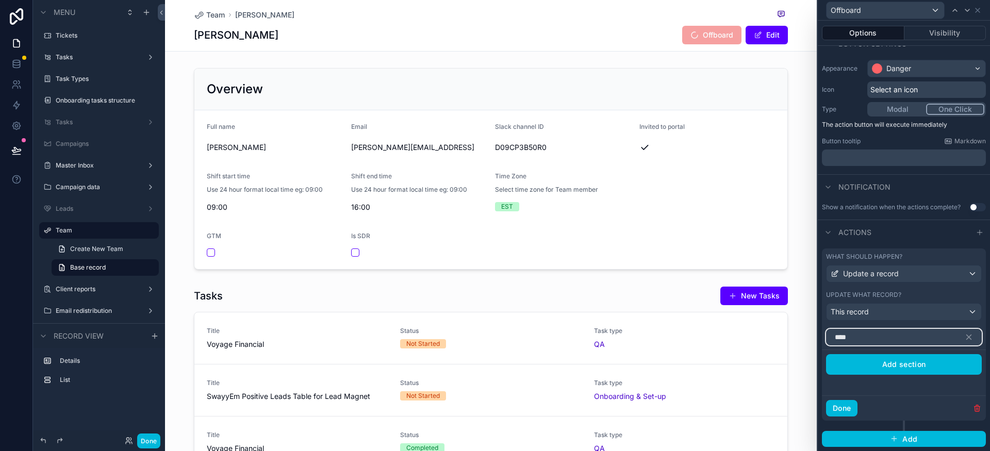
scroll to position [73, 0]
type input "****"
click at [892, 339] on input "****" at bounding box center [904, 337] width 156 height 16
click at [964, 337] on icon "button" at bounding box center [968, 337] width 9 height 9
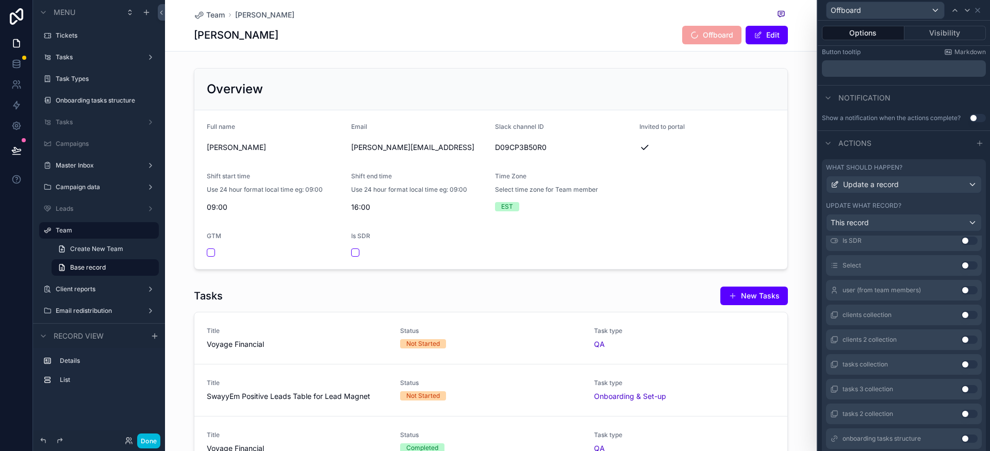
scroll to position [228, 0]
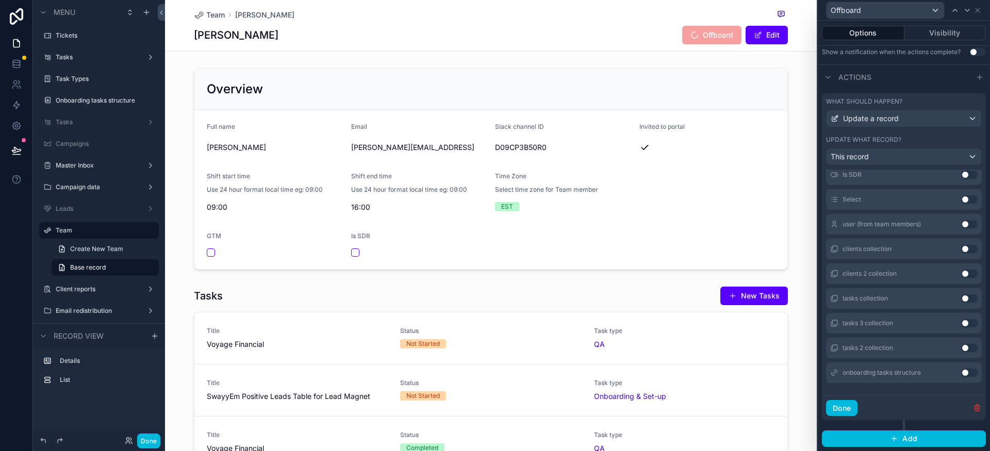
click at [961, 201] on button "Use setting" at bounding box center [969, 199] width 16 height 8
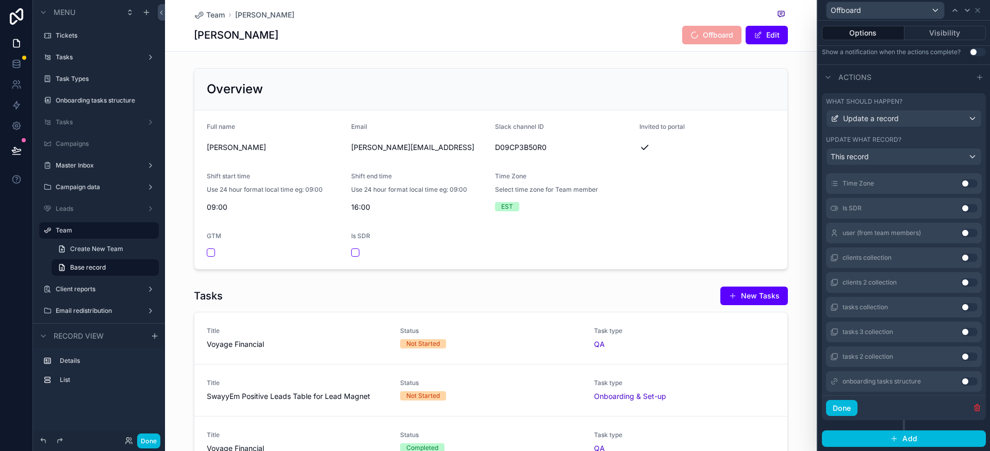
scroll to position [0, 0]
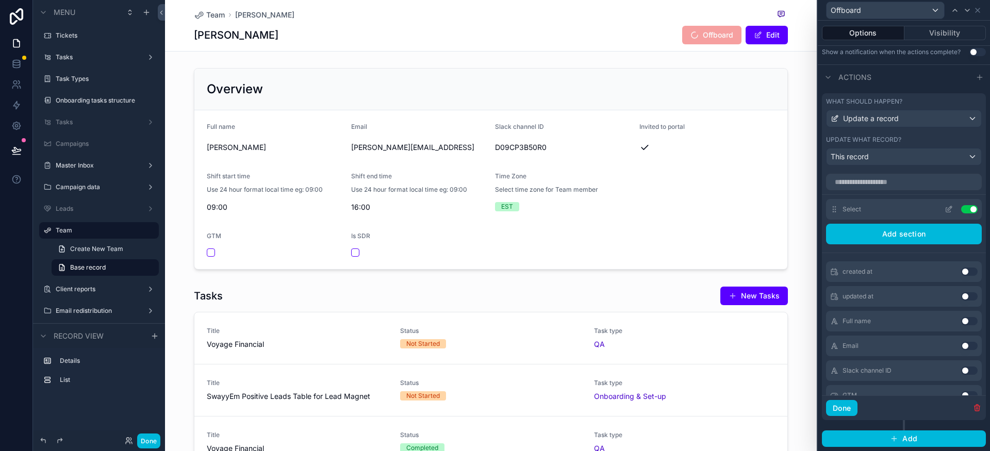
click at [948, 210] on icon at bounding box center [950, 208] width 4 height 4
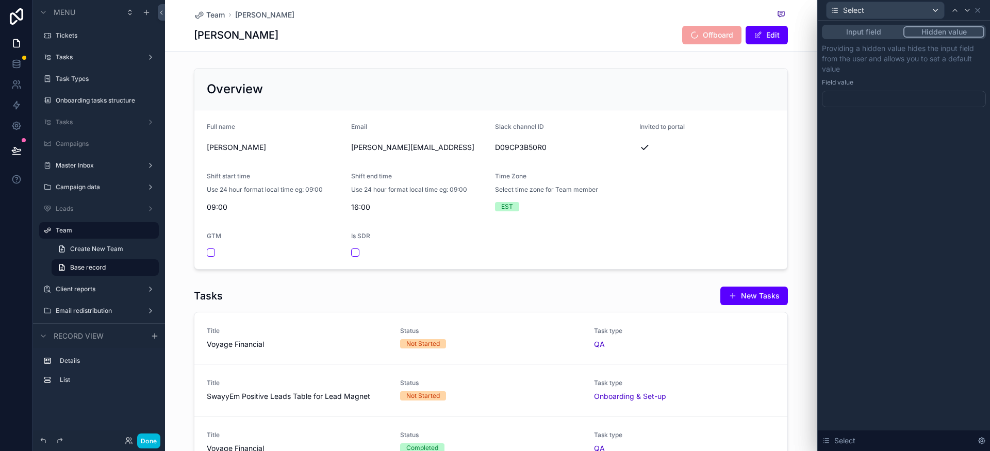
click at [922, 101] on div at bounding box center [904, 99] width 164 height 16
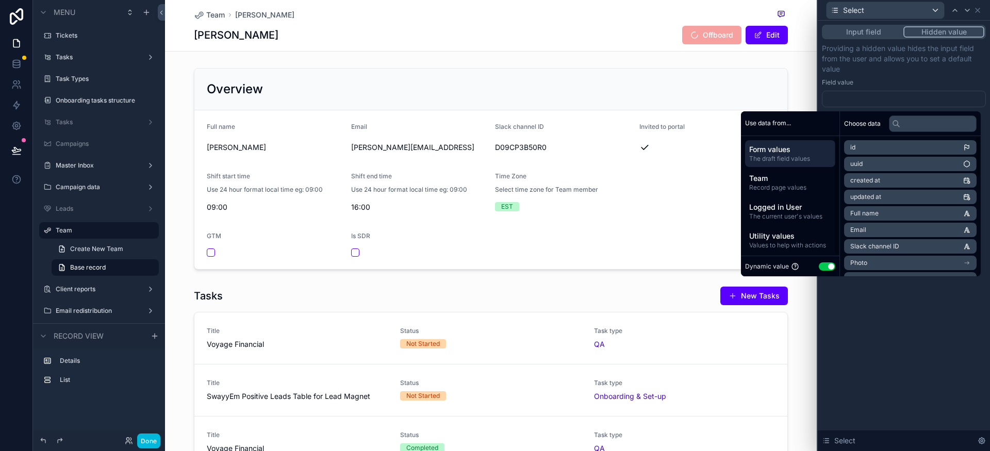
click at [825, 266] on button "Use setting" at bounding box center [827, 266] width 16 height 8
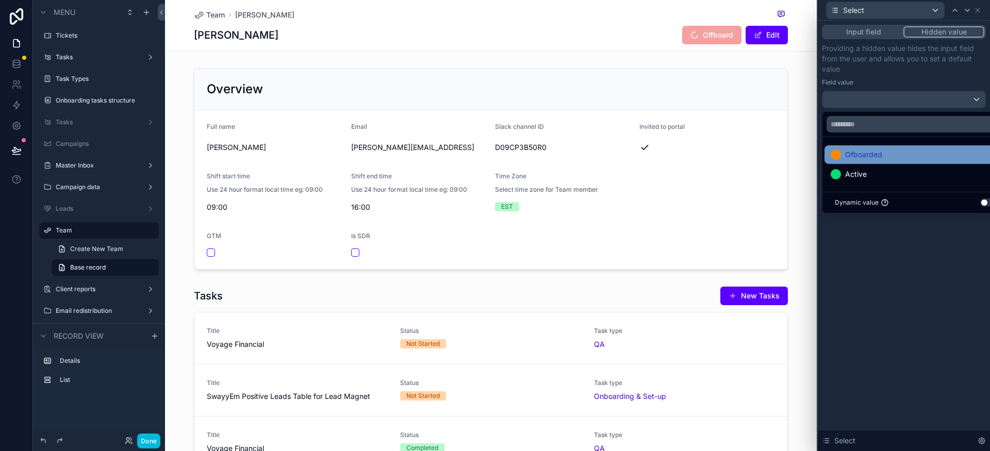
click at [881, 153] on span "Ofboarded" at bounding box center [863, 154] width 37 height 12
click at [886, 276] on div "Input field Hidden value Providing a hidden value hides the input field from th…" at bounding box center [904, 236] width 172 height 430
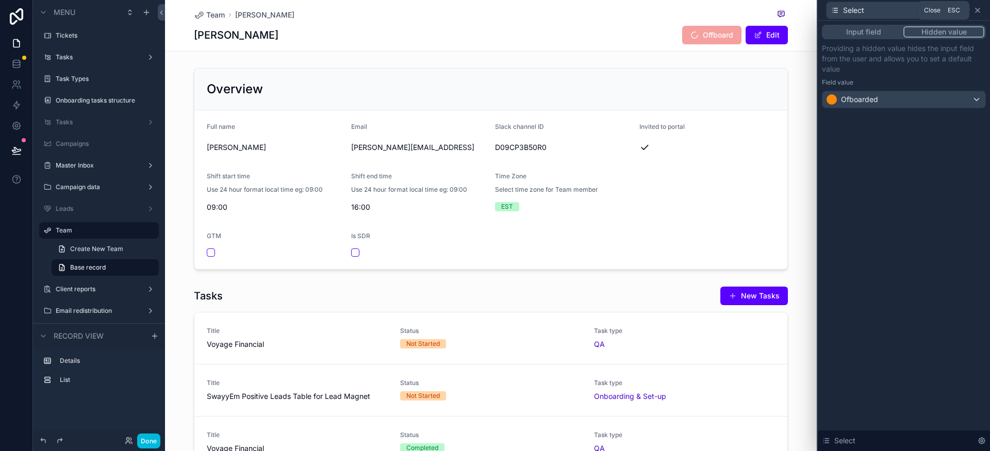
click at [978, 10] on icon at bounding box center [977, 10] width 4 height 4
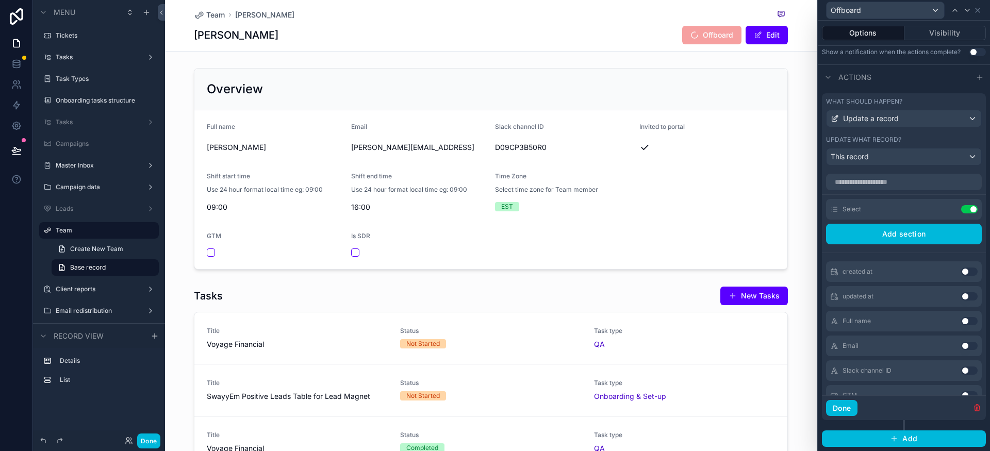
scroll to position [394, 0]
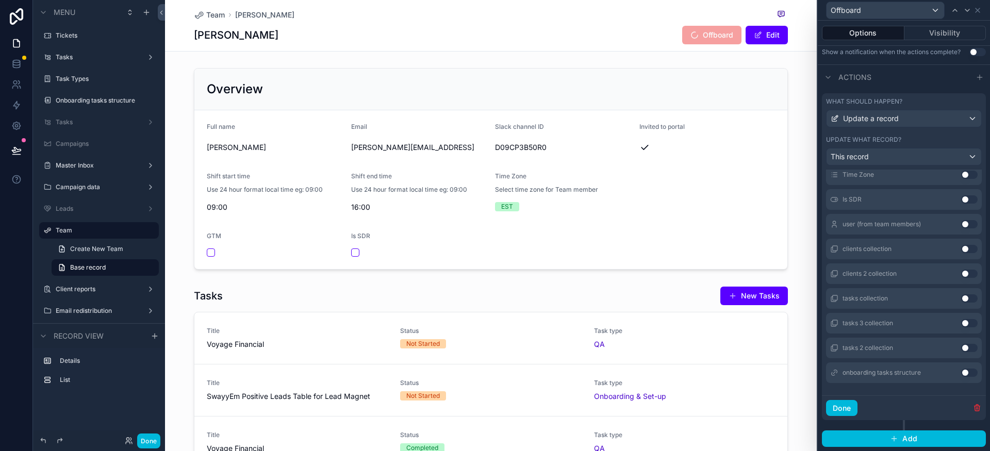
click at [858, 407] on div "Done" at bounding box center [904, 407] width 164 height 25
click at [838, 405] on button "Done" at bounding box center [841, 408] width 31 height 16
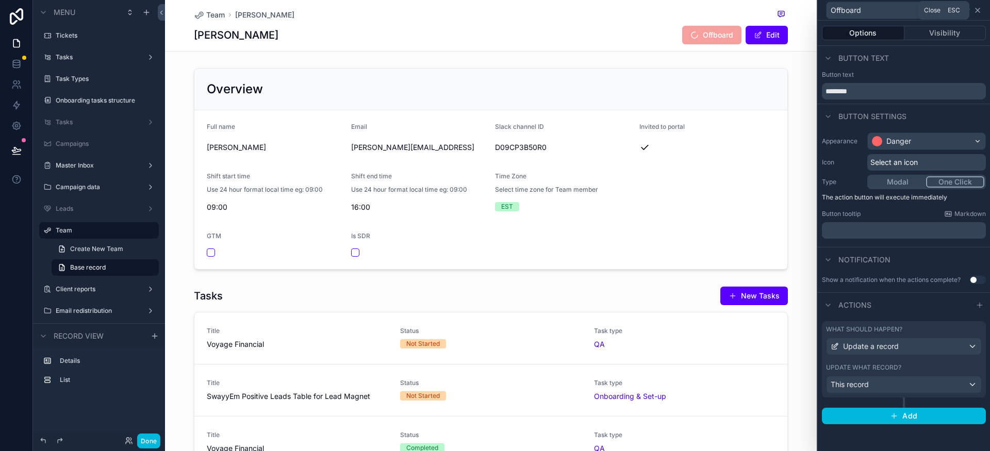
click at [979, 13] on icon at bounding box center [977, 10] width 8 height 8
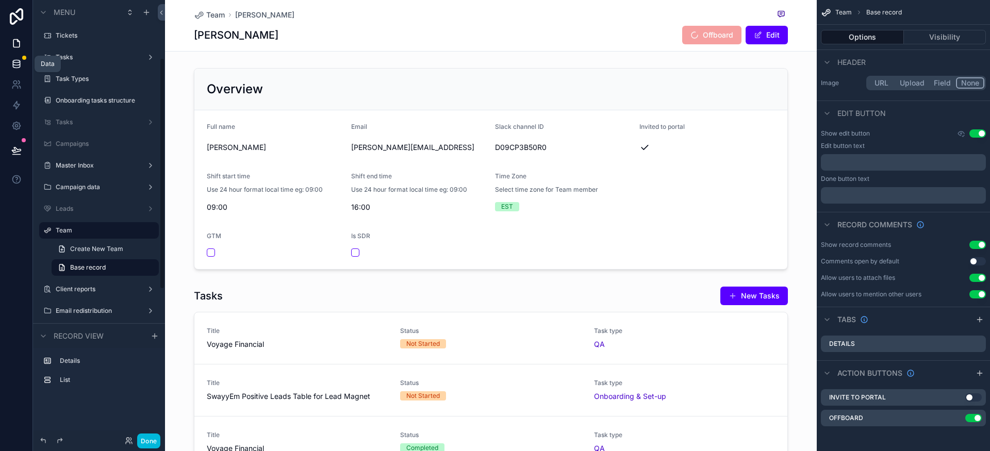
click at [19, 62] on icon at bounding box center [16, 61] width 7 height 3
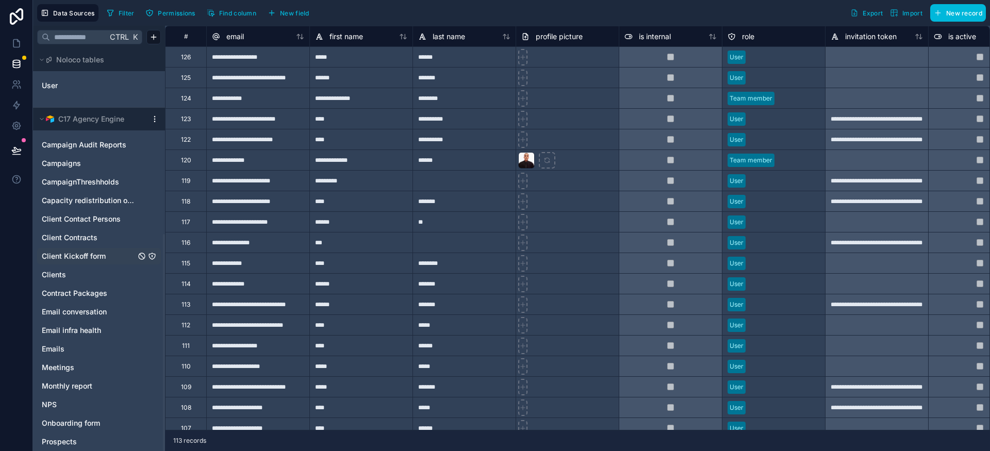
scroll to position [344, 0]
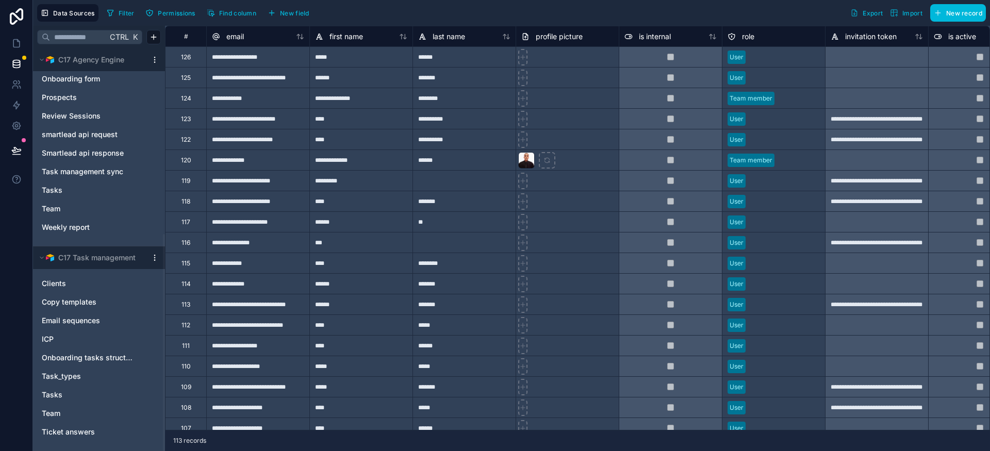
click at [154, 260] on html "**********" at bounding box center [495, 225] width 990 height 451
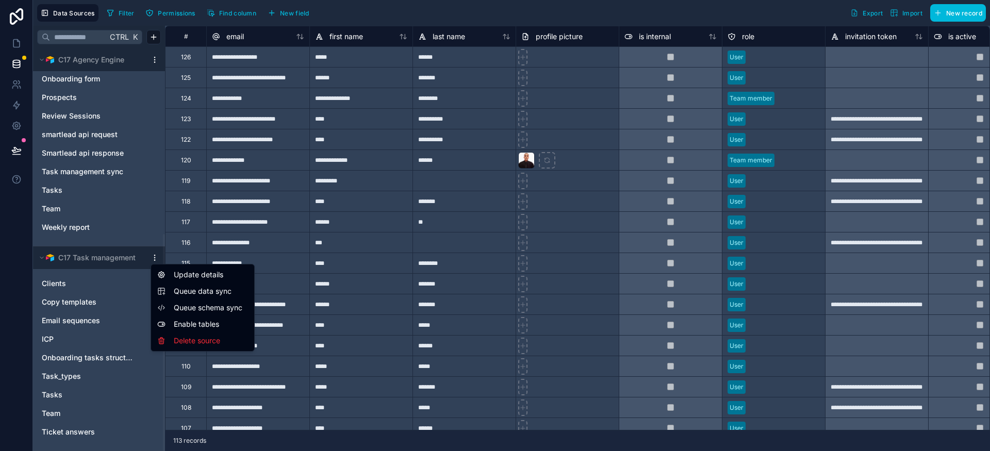
click at [156, 260] on html "**********" at bounding box center [495, 225] width 990 height 451
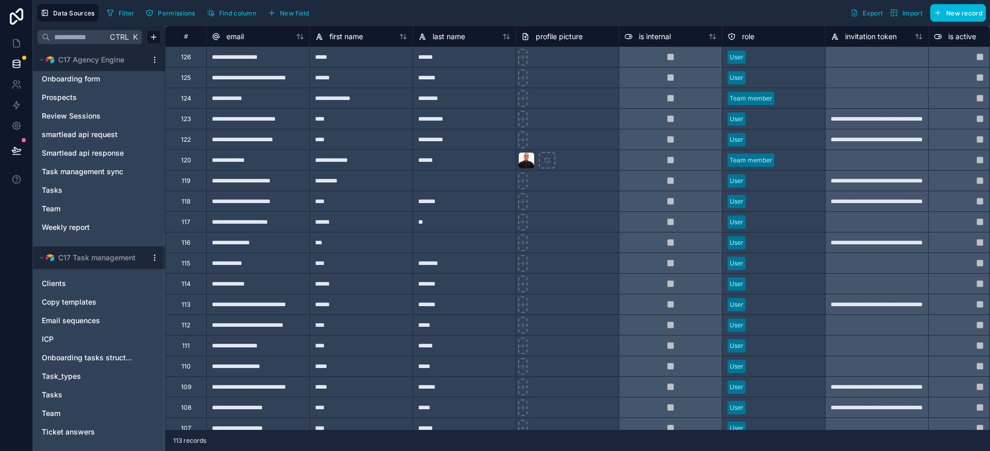
click at [158, 258] on html "**********" at bounding box center [495, 225] width 990 height 451
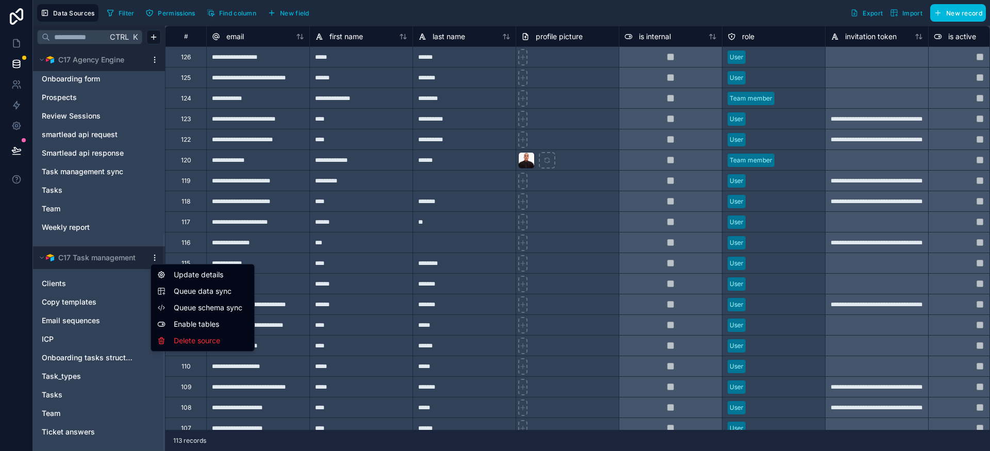
click at [208, 310] on span "Queue schema sync" at bounding box center [211, 308] width 74 height 10
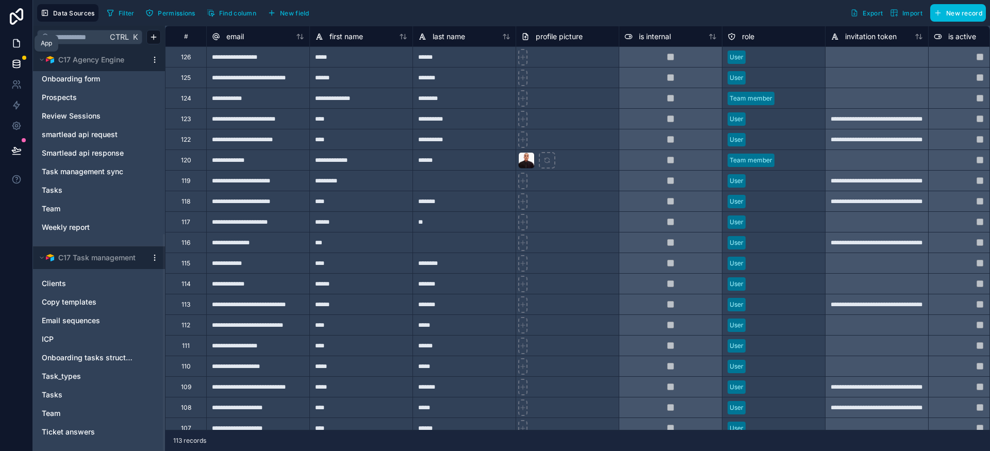
click at [15, 42] on icon at bounding box center [16, 43] width 10 height 10
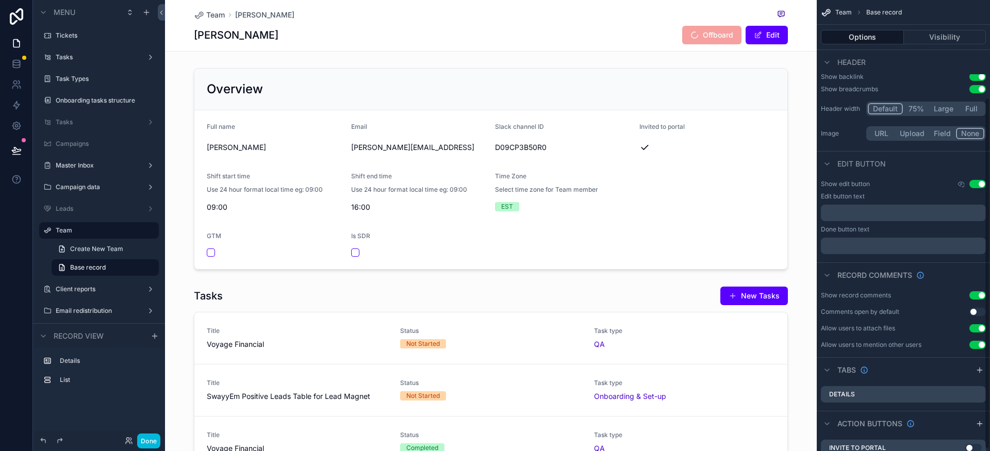
scroll to position [127, 0]
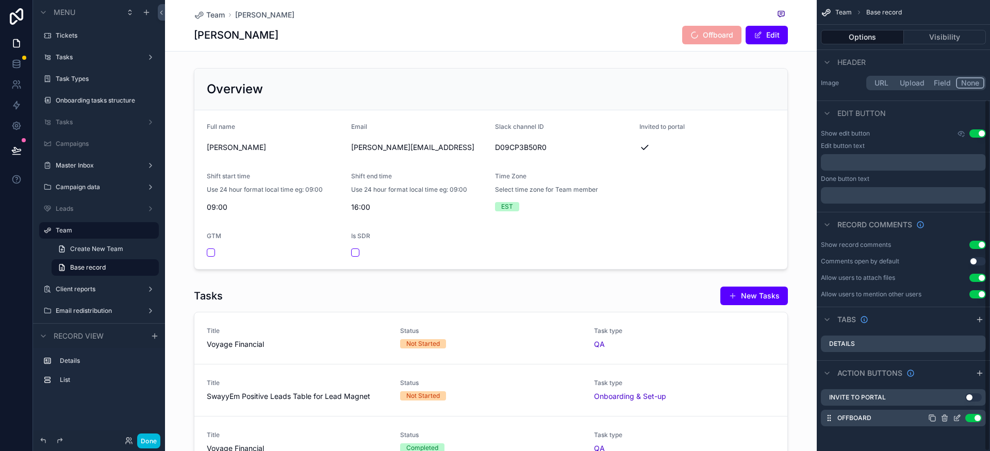
click at [956, 419] on icon "scrollable content" at bounding box center [958, 417] width 4 height 4
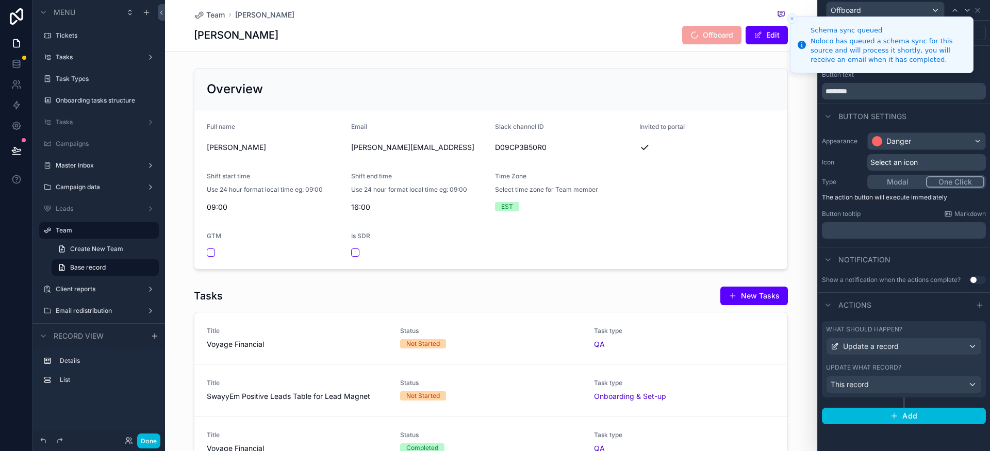
click at [792, 19] on icon "Close toast" at bounding box center [792, 18] width 6 height 6
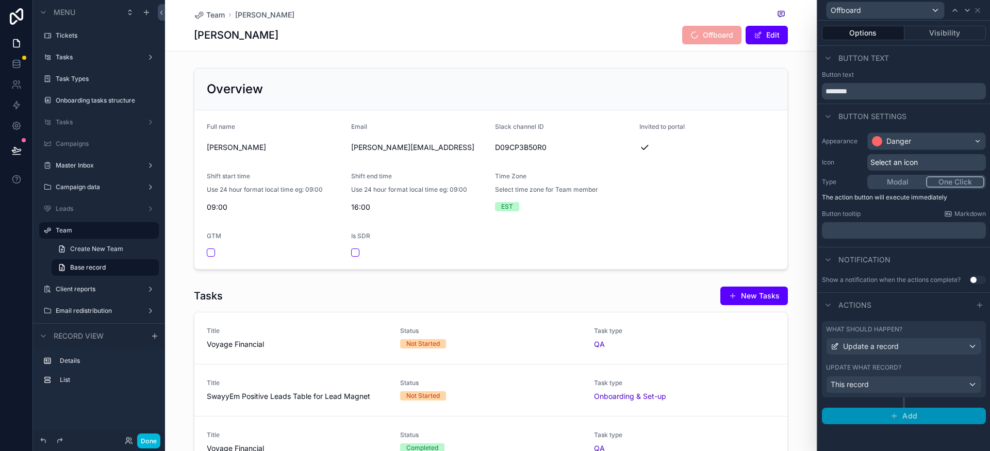
click at [903, 420] on span "Add" at bounding box center [909, 415] width 15 height 9
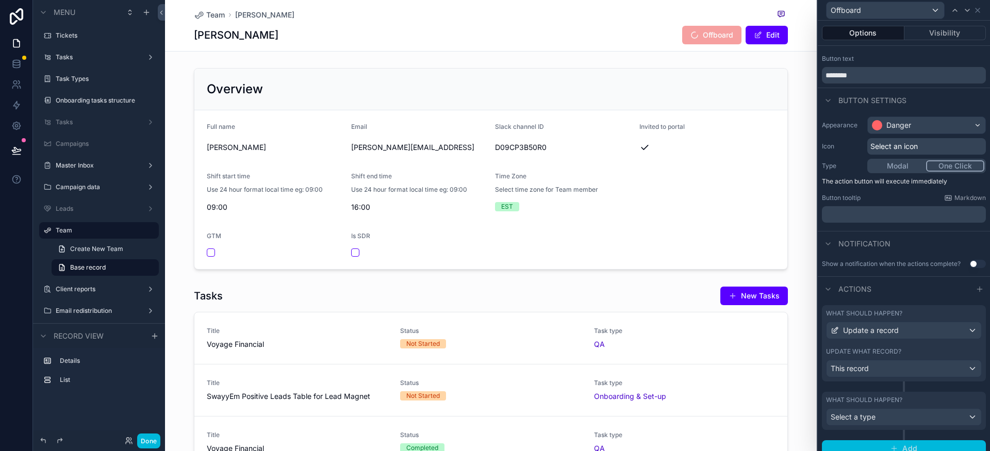
scroll to position [26, 0]
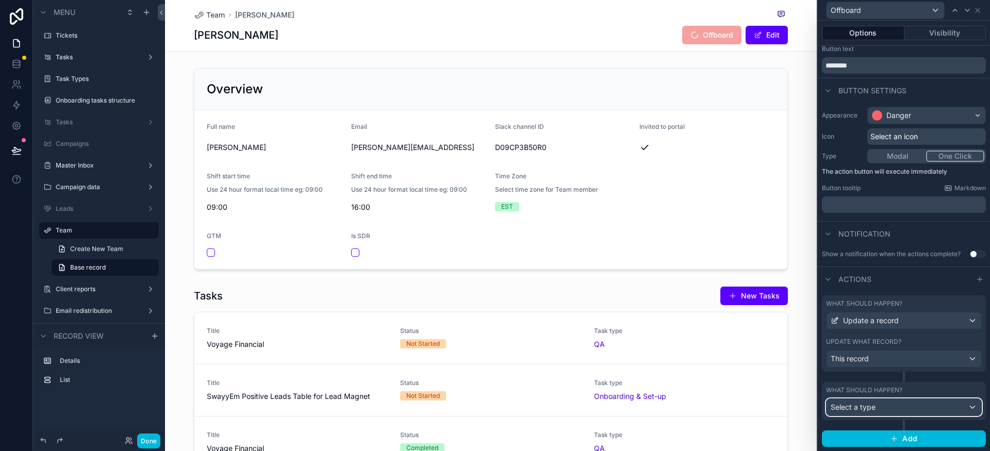
click at [879, 410] on div "Select a type" at bounding box center [903, 407] width 155 height 16
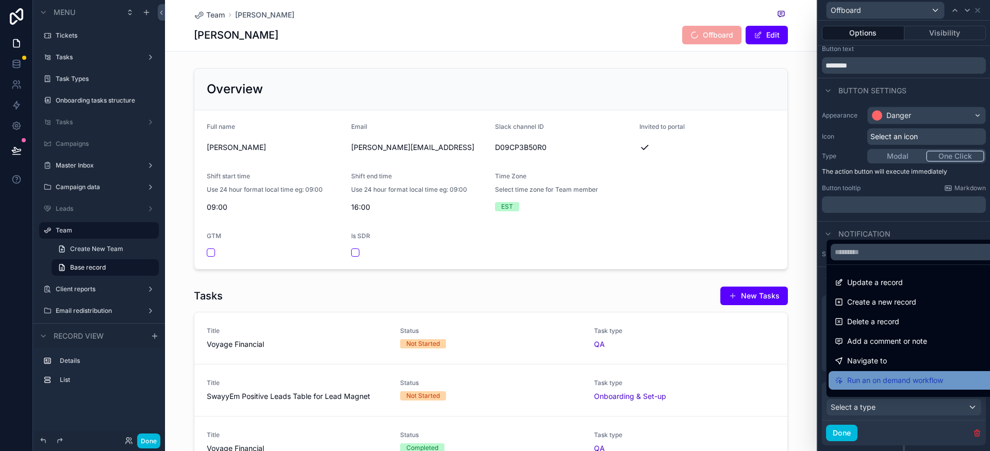
click at [884, 387] on div "Run an on demand workflow" at bounding box center [911, 380] width 167 height 19
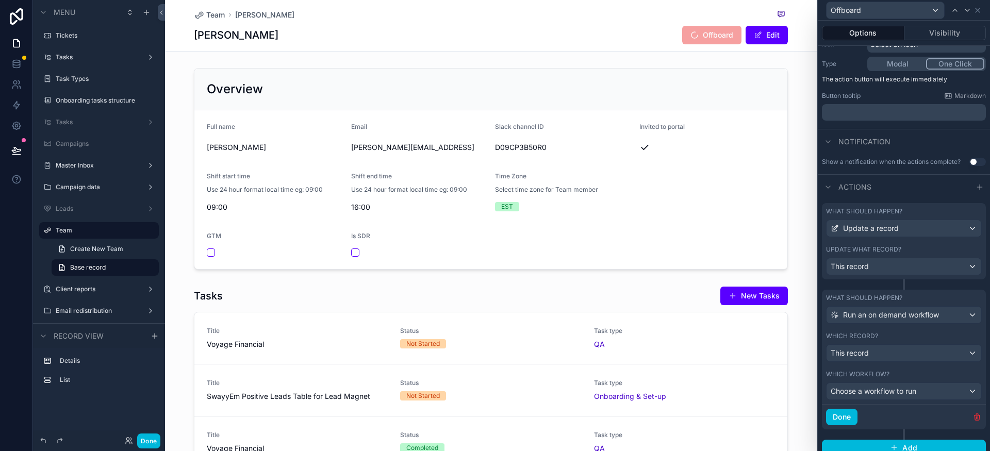
scroll to position [127, 0]
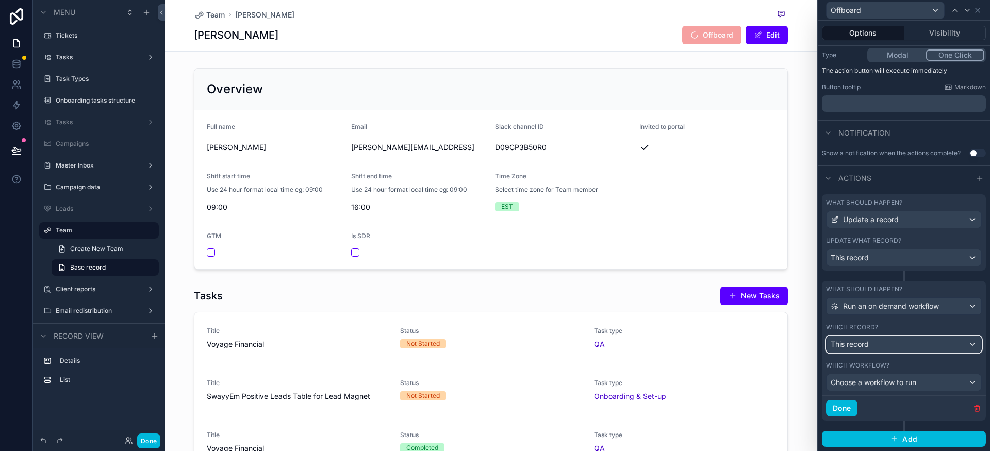
click at [879, 344] on div "This record" at bounding box center [903, 344] width 155 height 16
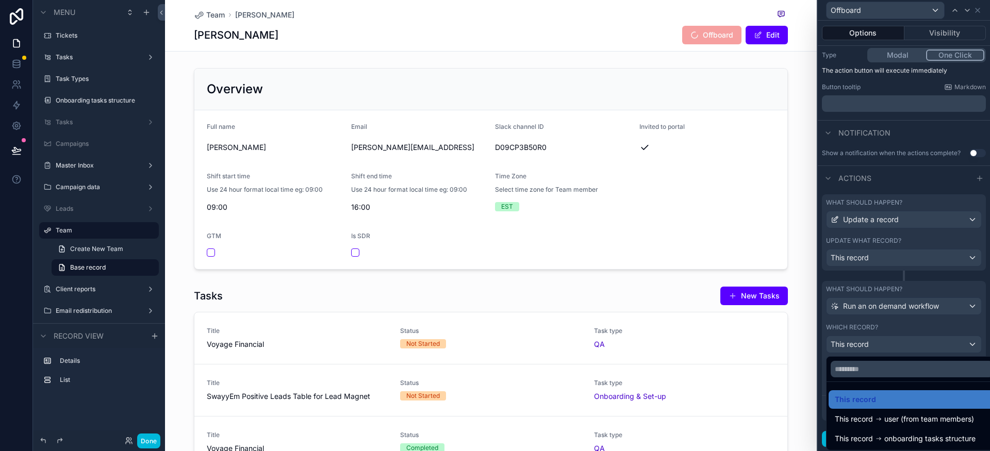
click at [895, 345] on div at bounding box center [904, 225] width 172 height 451
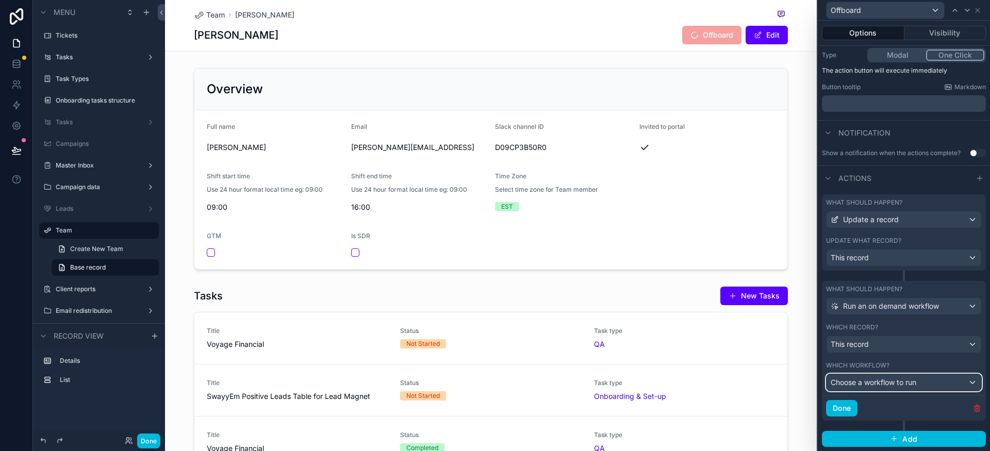
click at [884, 383] on span "Choose a workflow to run" at bounding box center [873, 382] width 86 height 9
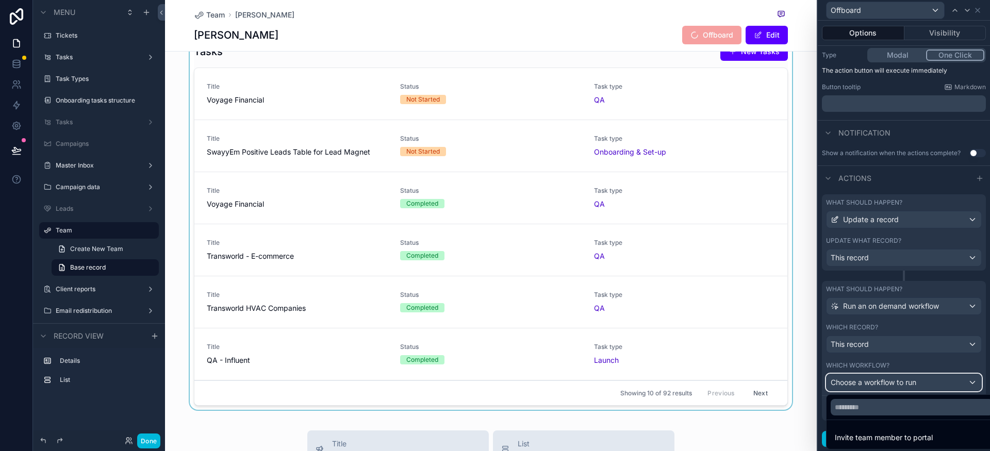
scroll to position [0, 0]
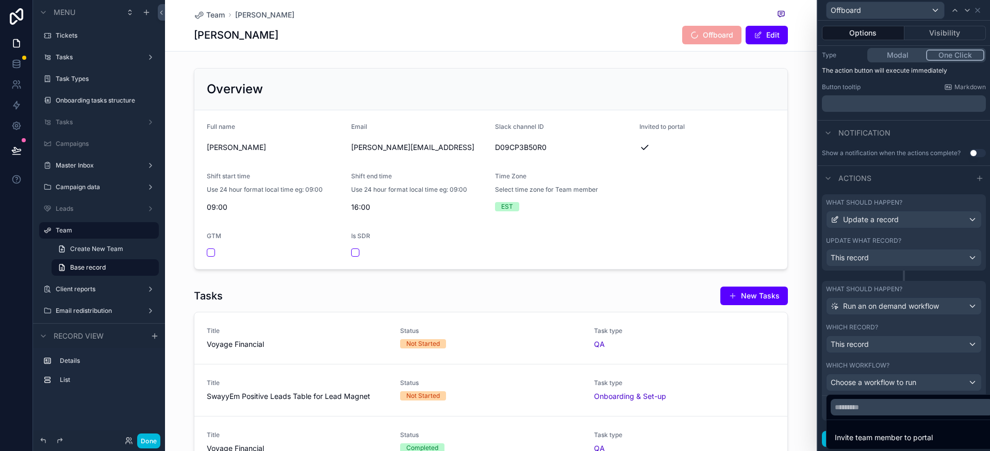
click at [919, 379] on div at bounding box center [904, 225] width 172 height 451
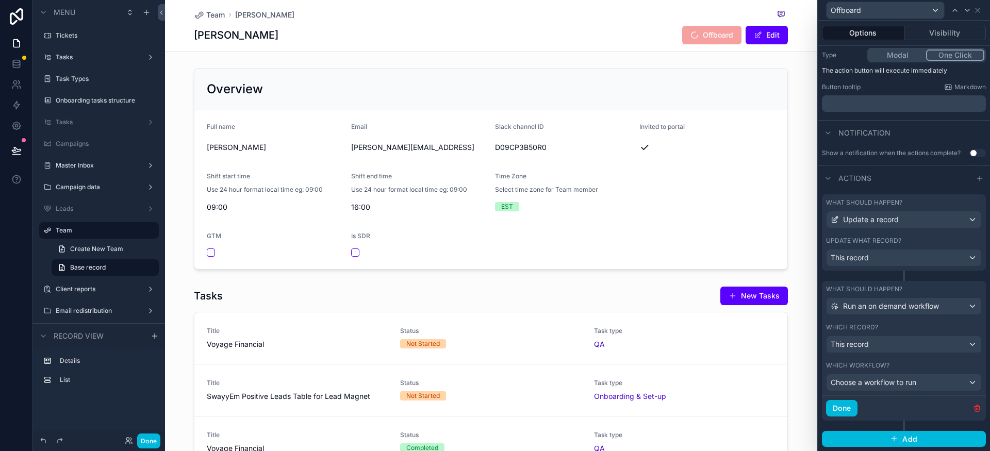
click at [901, 239] on div "Update what record?" at bounding box center [904, 241] width 156 height 8
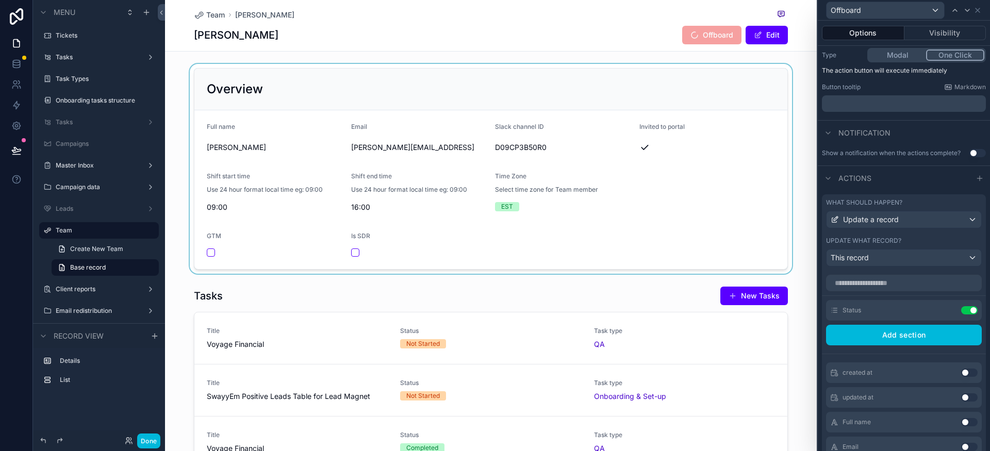
click at [798, 144] on div "scrollable content" at bounding box center [491, 169] width 652 height 210
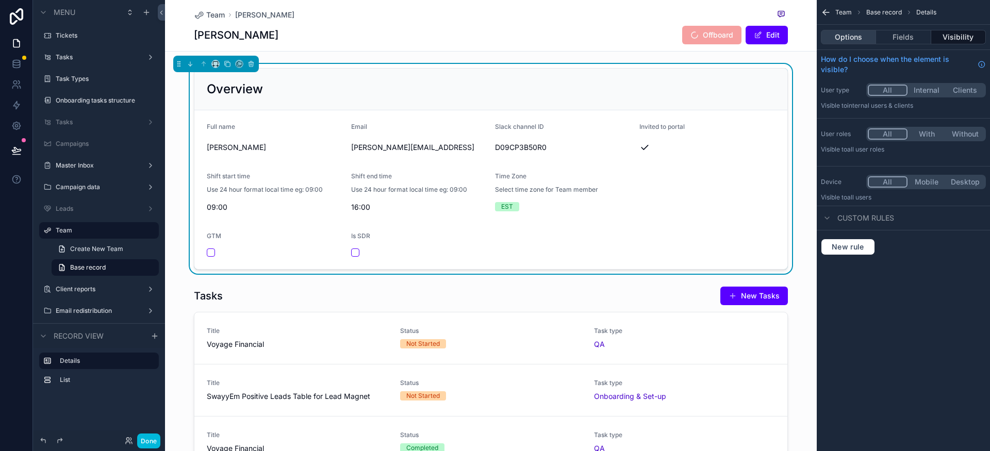
click at [853, 39] on button "Options" at bounding box center [848, 37] width 55 height 14
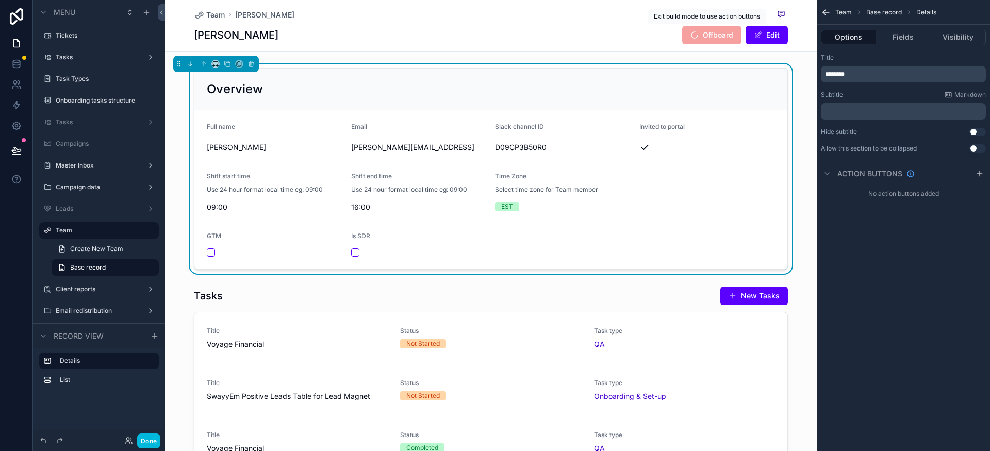
click at [711, 36] on span "Offboard" at bounding box center [711, 35] width 59 height 19
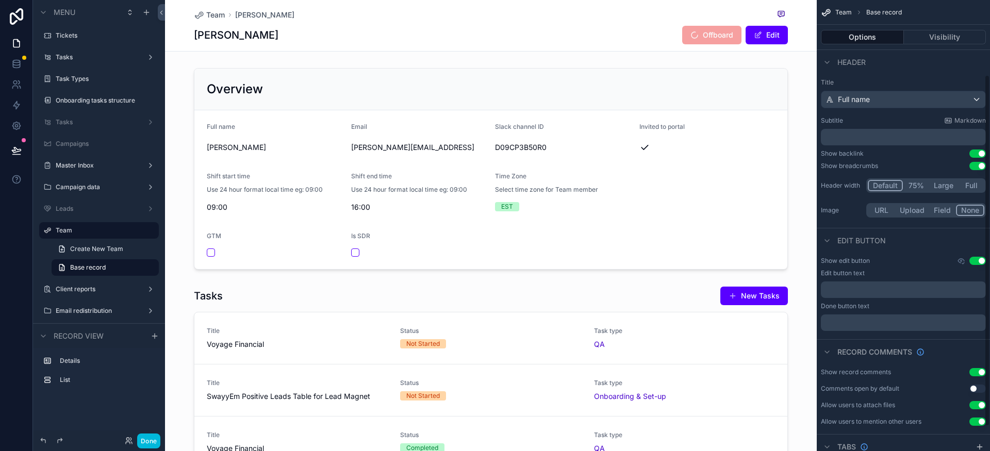
scroll to position [127, 0]
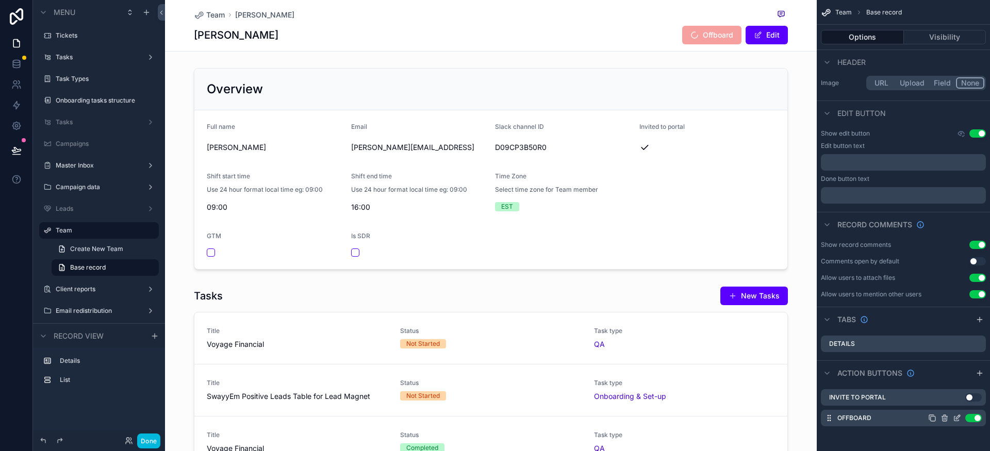
click at [958, 420] on icon "scrollable content" at bounding box center [956, 419] width 5 height 5
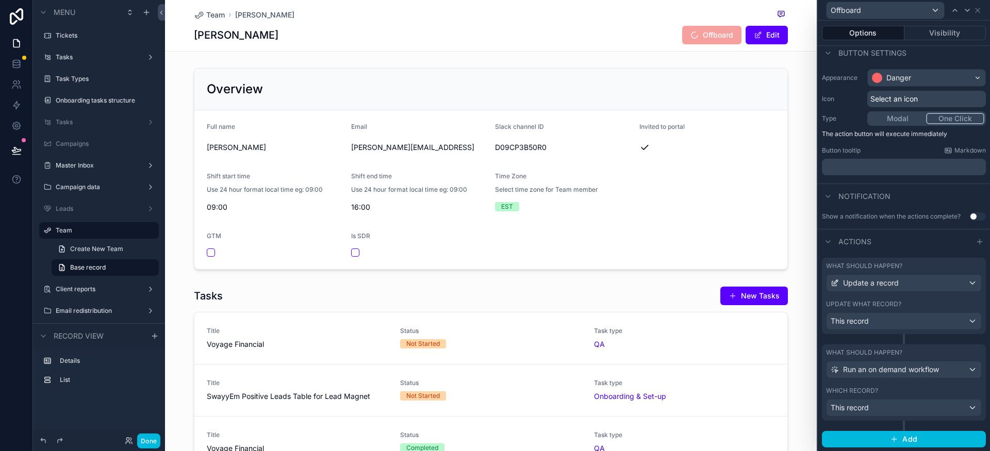
scroll to position [64, 0]
click at [908, 387] on div "Which record?" at bounding box center [904, 390] width 156 height 8
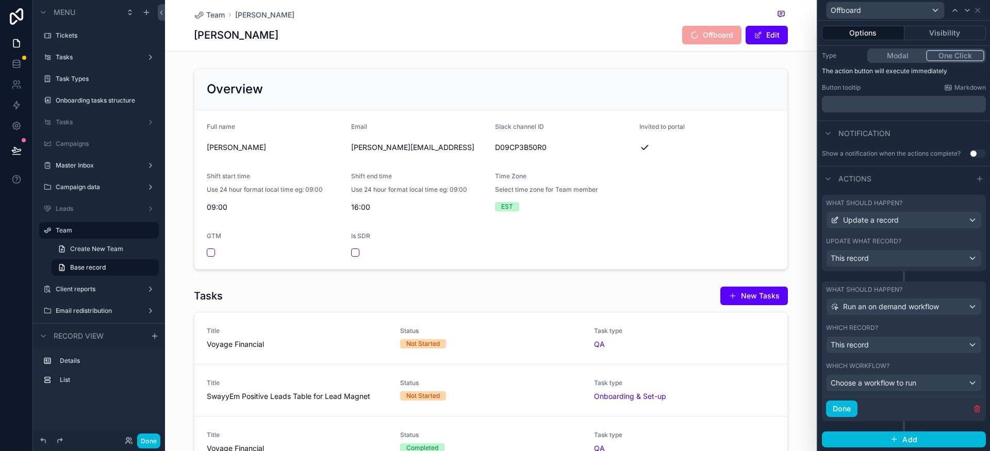
scroll to position [127, 0]
click at [973, 409] on icon "button" at bounding box center [977, 408] width 8 height 8
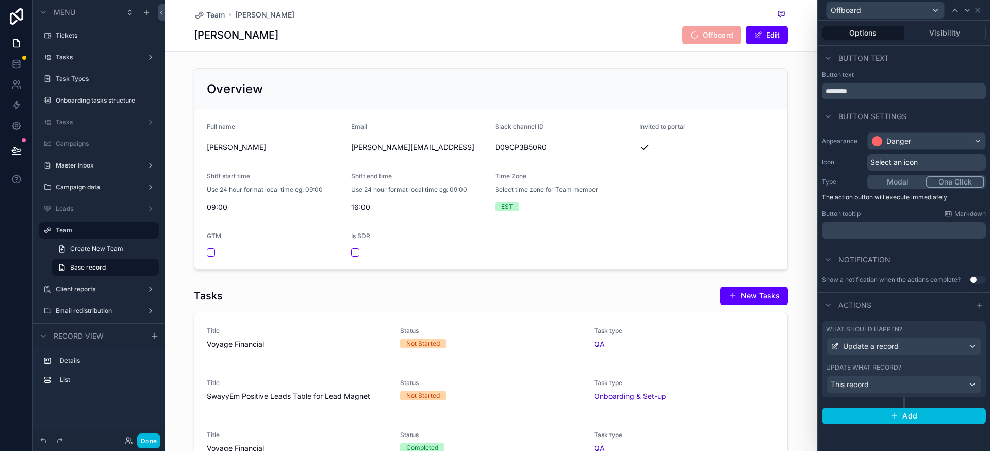
scroll to position [0, 0]
click at [154, 436] on button "Done" at bounding box center [148, 441] width 23 height 15
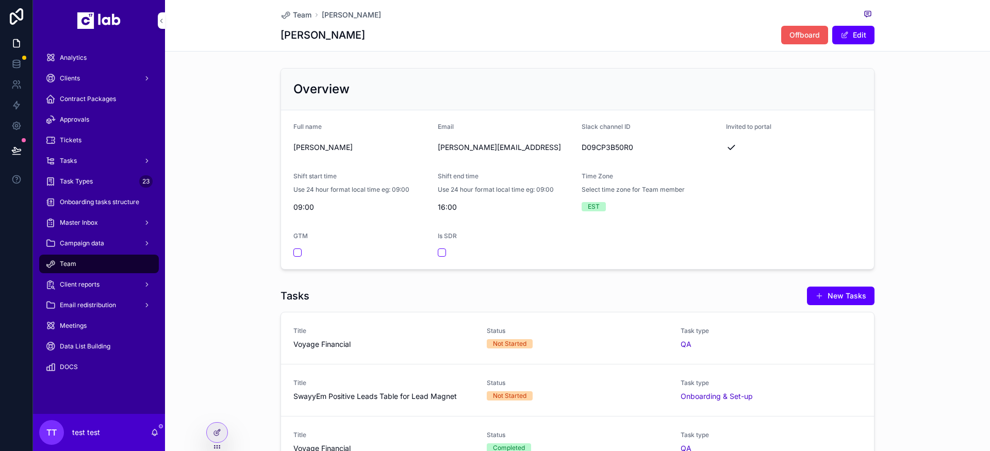
click at [793, 36] on span "Offboard" at bounding box center [804, 35] width 30 height 10
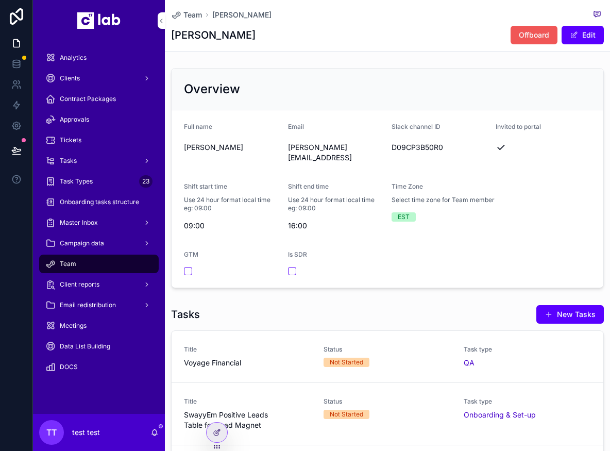
click at [531, 32] on span "Offboard" at bounding box center [534, 35] width 30 height 10
click at [528, 39] on span "Offboard" at bounding box center [534, 35] width 30 height 10
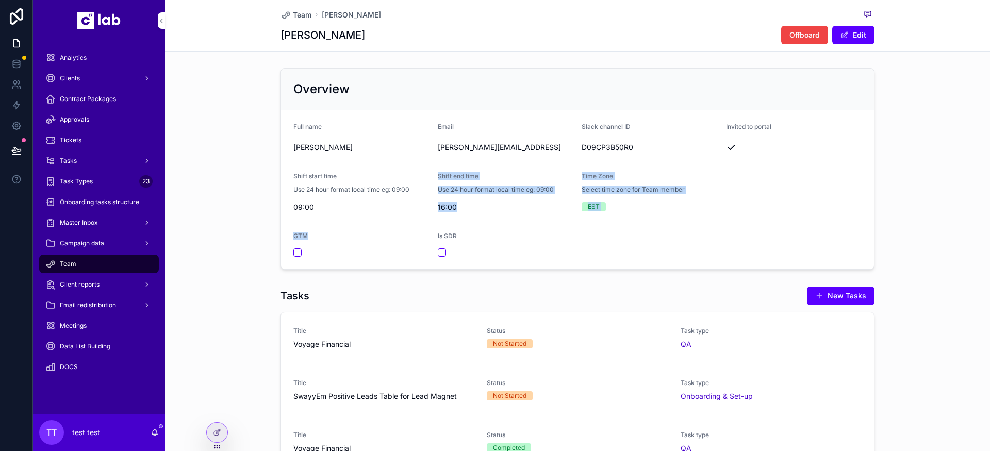
click at [221, 245] on div "Overview Full name Illian Infante Email illian@c17.ai Slack channel ID D09CP3B5…" at bounding box center [577, 169] width 825 height 210
click at [219, 247] on div "Overview Full name Illian Infante Email illian@c17.ai Slack channel ID D09CP3B5…" at bounding box center [577, 169] width 825 height 210
click at [106, 260] on div "Team" at bounding box center [98, 264] width 107 height 16
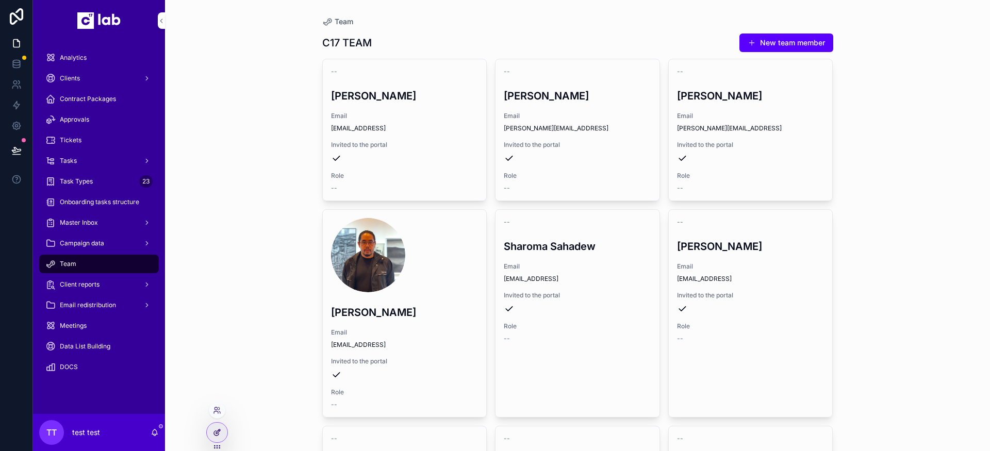
click at [214, 436] on icon at bounding box center [217, 432] width 8 height 8
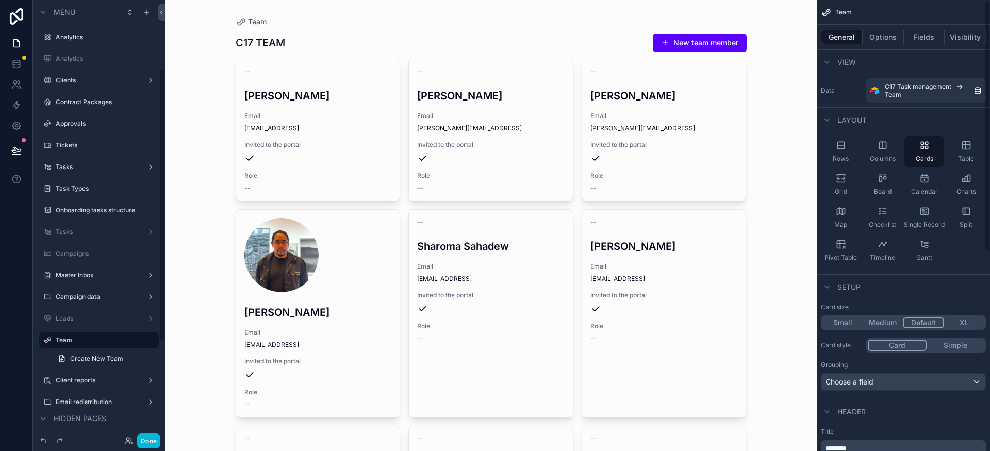
scroll to position [110, 0]
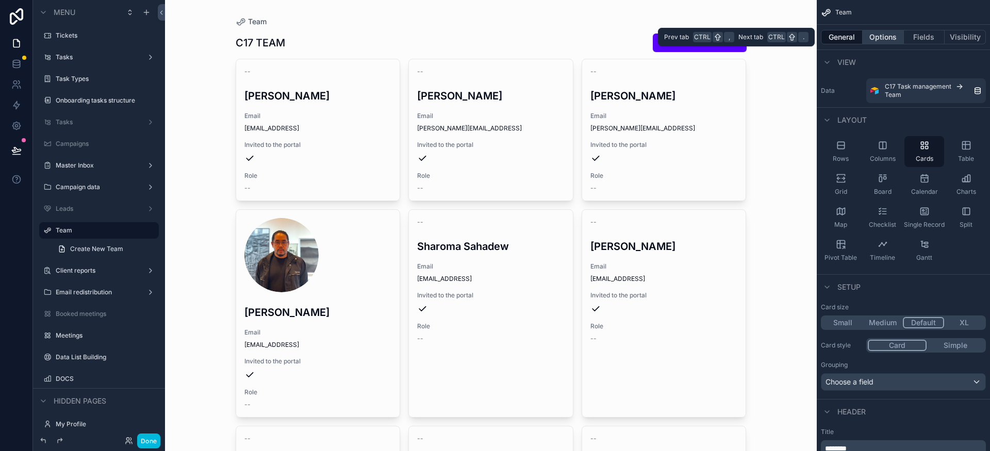
click at [885, 37] on button "Options" at bounding box center [882, 37] width 41 height 14
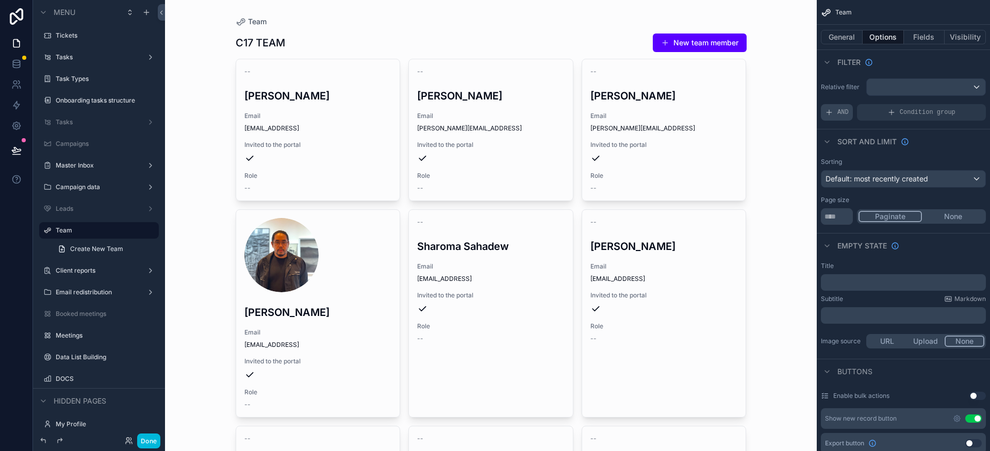
click at [840, 116] on span "AND" at bounding box center [842, 112] width 11 height 8
click at [961, 104] on icon "scrollable content" at bounding box center [961, 104] width 1 height 1
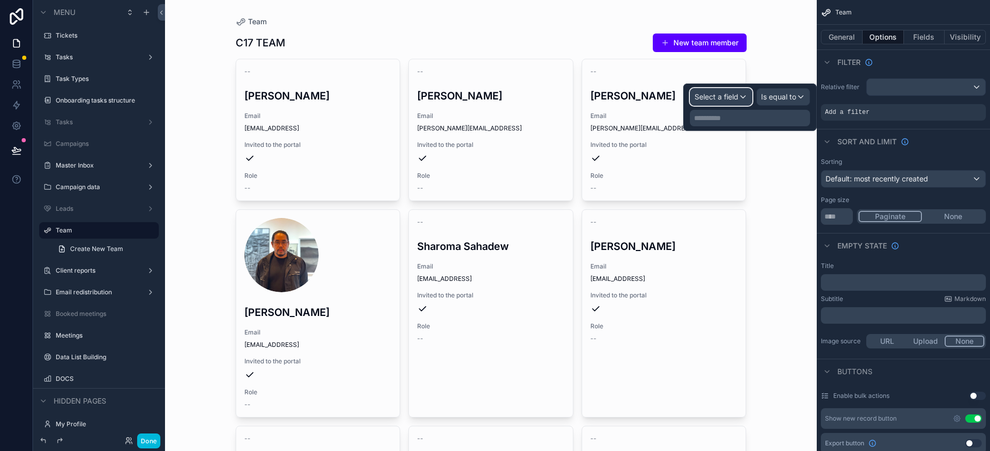
click at [749, 98] on div "Select a field" at bounding box center [720, 97] width 61 height 16
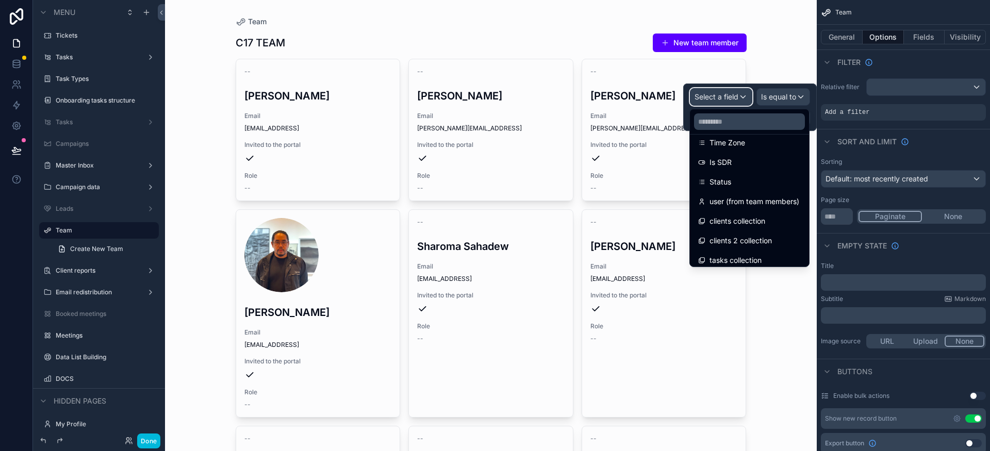
scroll to position [316, 0]
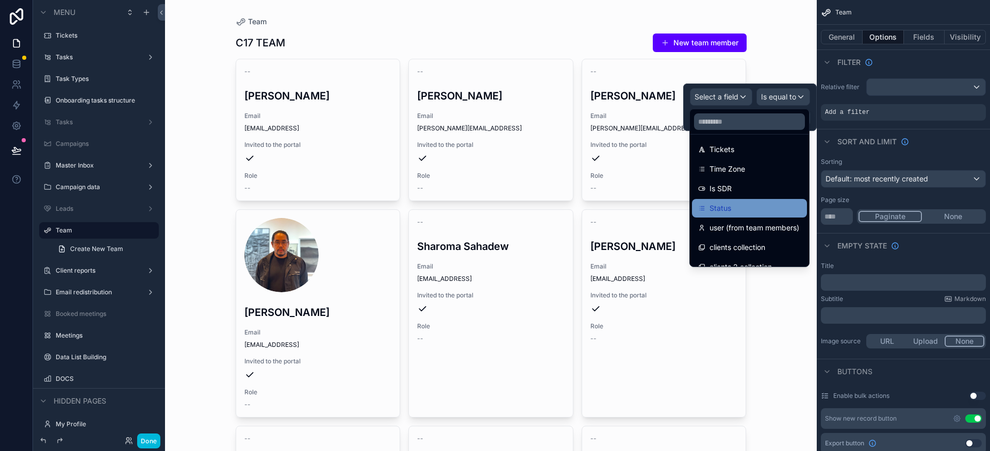
click at [747, 207] on div "Status" at bounding box center [749, 208] width 103 height 12
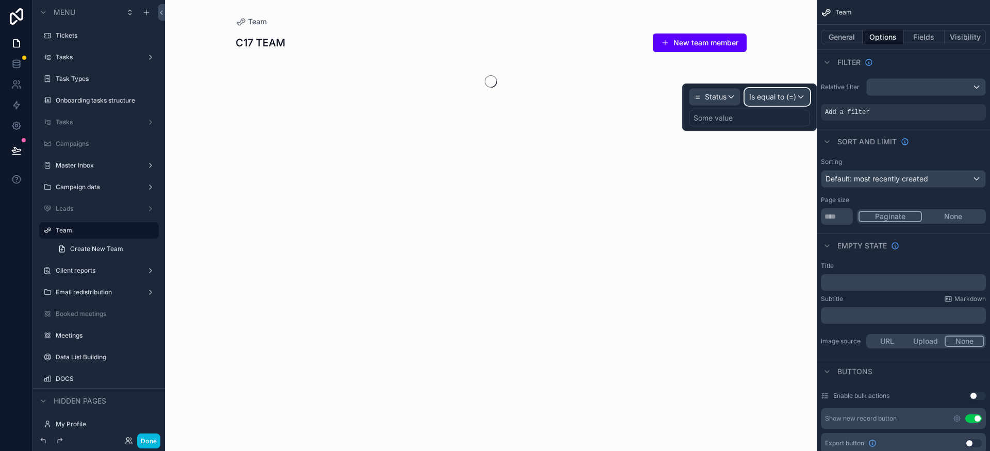
click at [779, 98] on span "Is equal to (=)" at bounding box center [772, 97] width 47 height 10
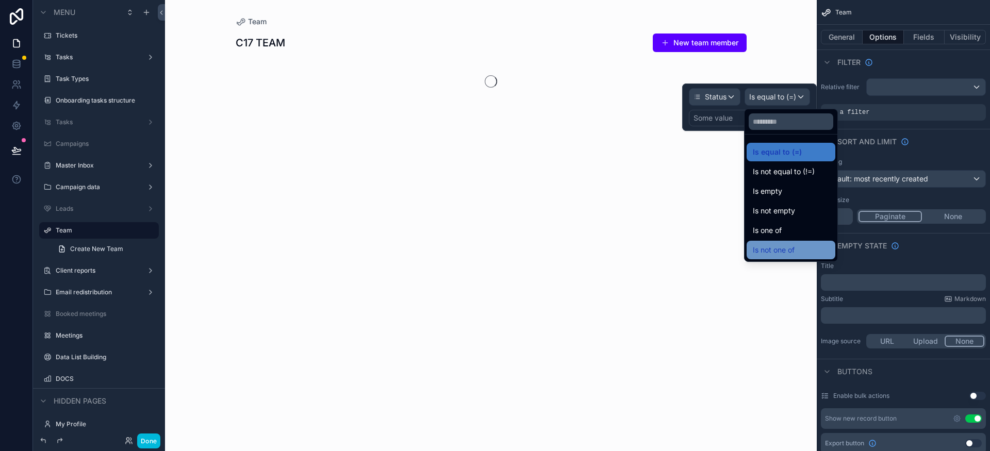
click at [795, 252] on div "Is not one of" at bounding box center [791, 250] width 76 height 12
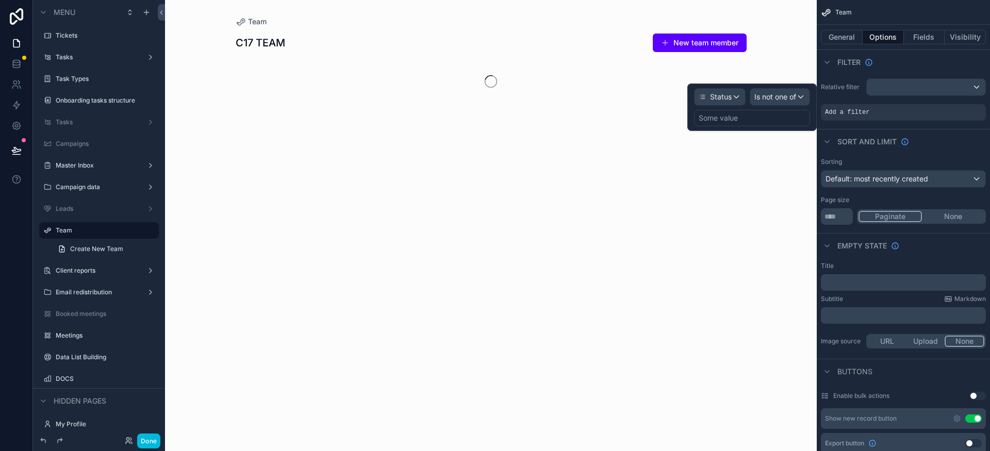
click at [764, 122] on div "Some value" at bounding box center [752, 118] width 116 height 16
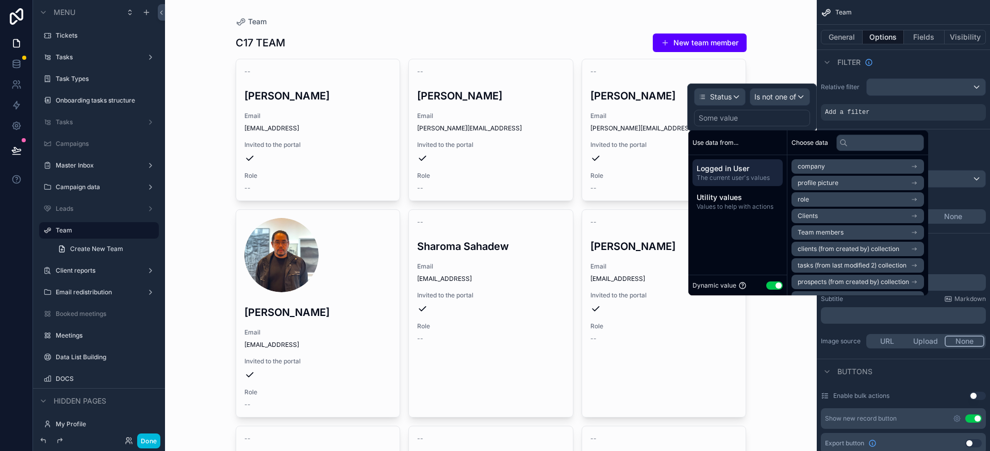
click at [772, 284] on button "Use setting" at bounding box center [774, 285] width 16 height 8
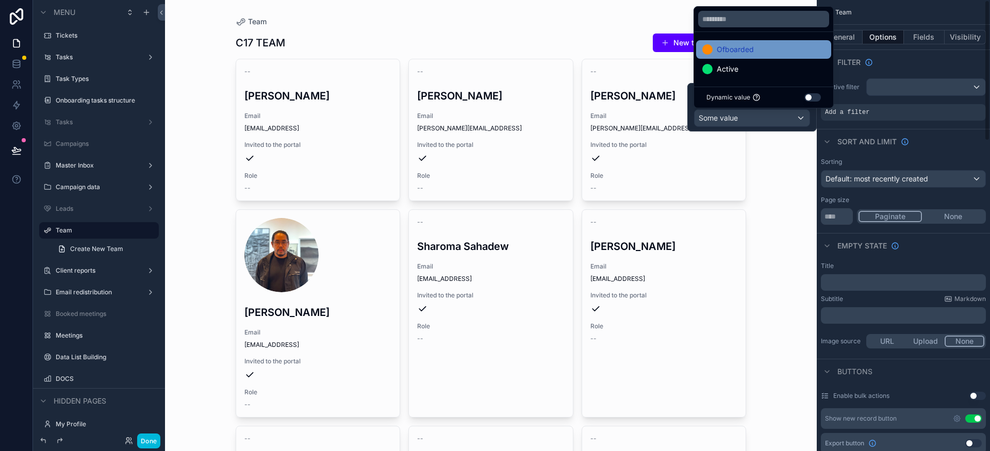
click at [768, 53] on div "Ofboarded" at bounding box center [763, 49] width 123 height 12
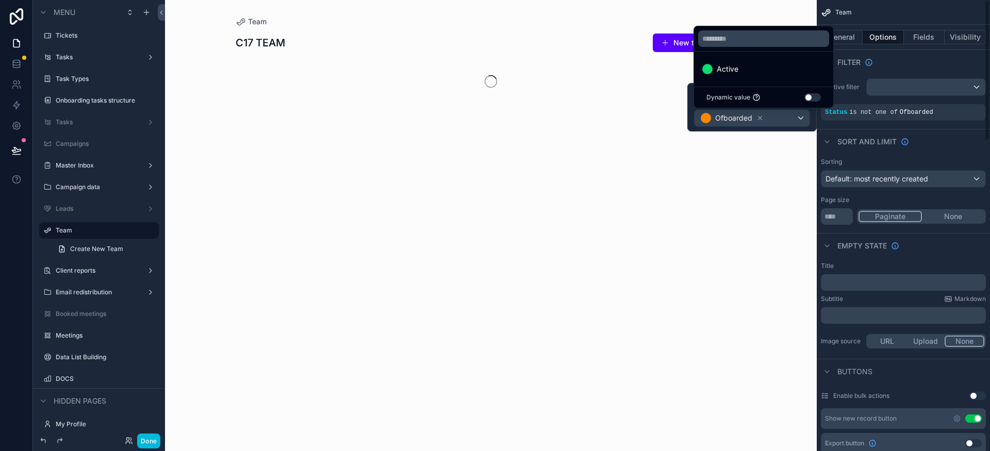
click at [920, 134] on div "Sort And Limit" at bounding box center [903, 141] width 173 height 25
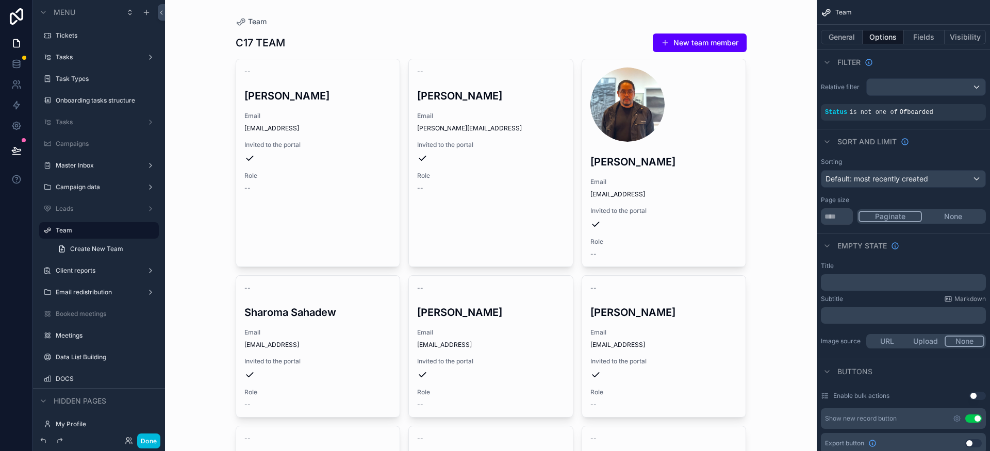
click at [775, 277] on div "Team C17 TEAM New team member -- Caleb Collison Email Caleb@c17.ai Invited to t…" at bounding box center [491, 225] width 652 height 451
click at [94, 232] on label "Team" at bounding box center [97, 230] width 82 height 8
click at [151, 438] on button "Done" at bounding box center [148, 441] width 23 height 15
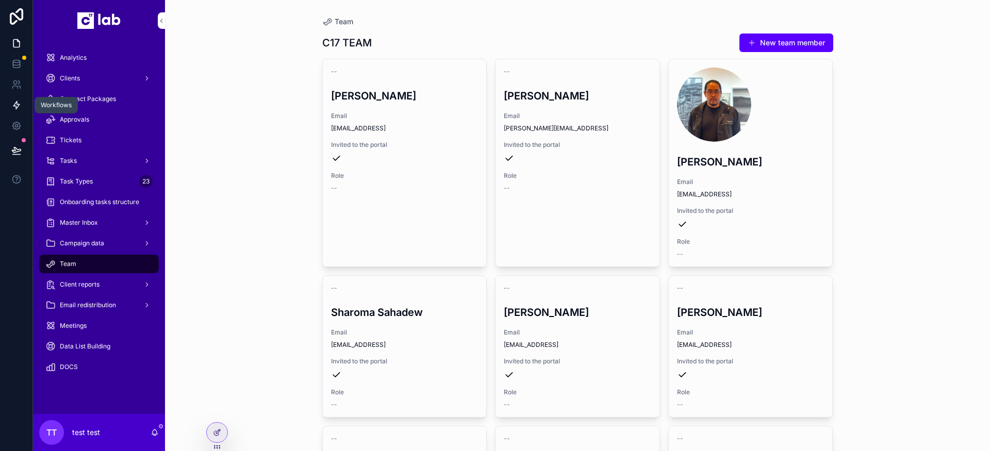
click at [20, 100] on icon at bounding box center [16, 105] width 10 height 10
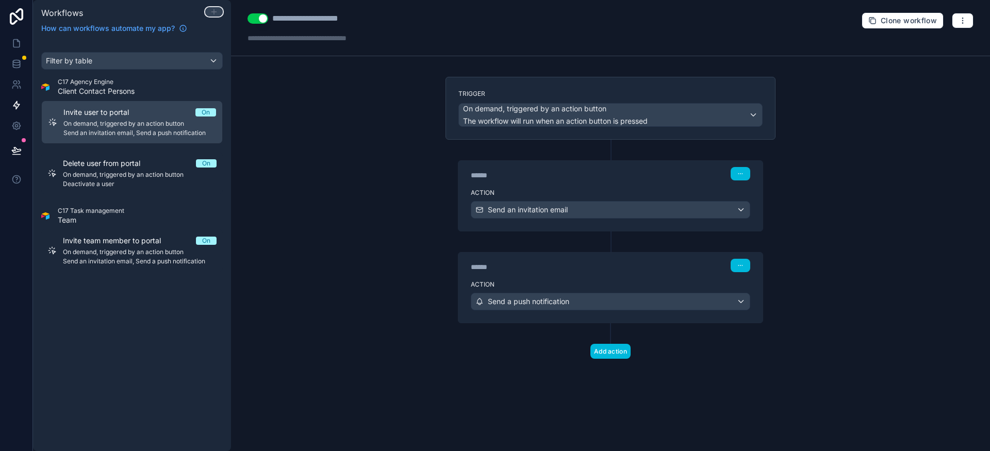
click at [217, 13] on icon at bounding box center [214, 12] width 8 height 8
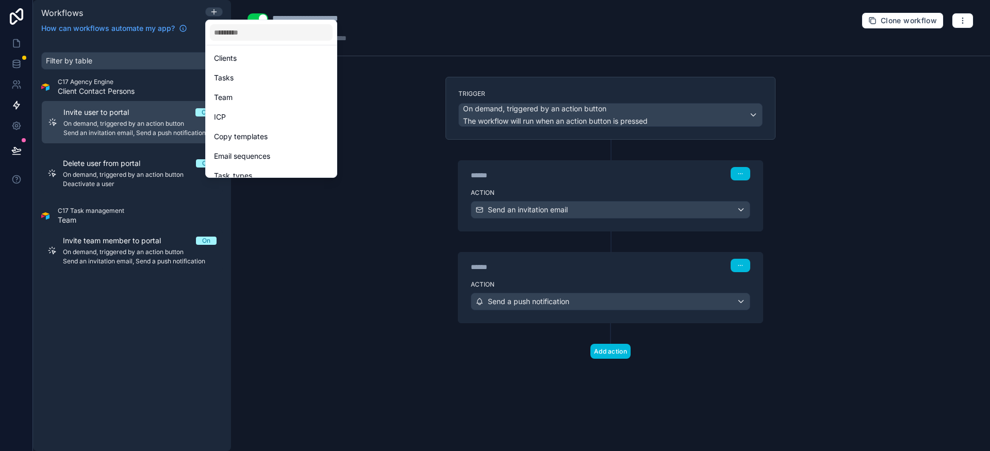
scroll to position [537, 0]
click at [262, 105] on div "Team" at bounding box center [271, 101] width 114 height 12
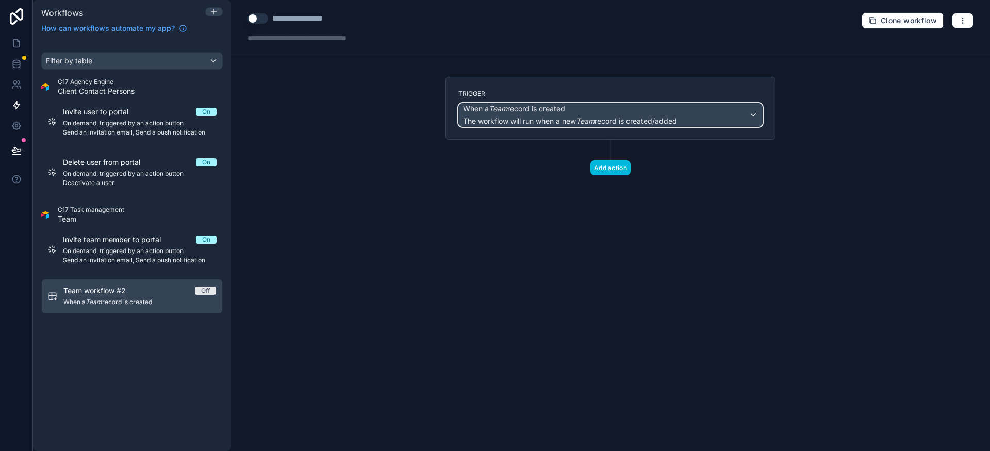
click at [572, 122] on span "The workflow will run when a new Team record is created/added" at bounding box center [570, 121] width 214 height 9
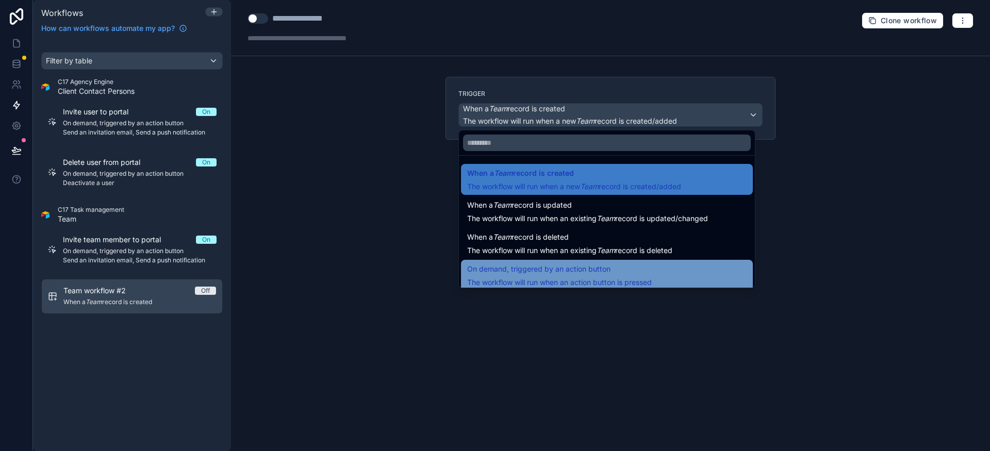
click at [595, 277] on div "On demand, triggered by an action button The workflow will run when an action b…" at bounding box center [559, 275] width 185 height 25
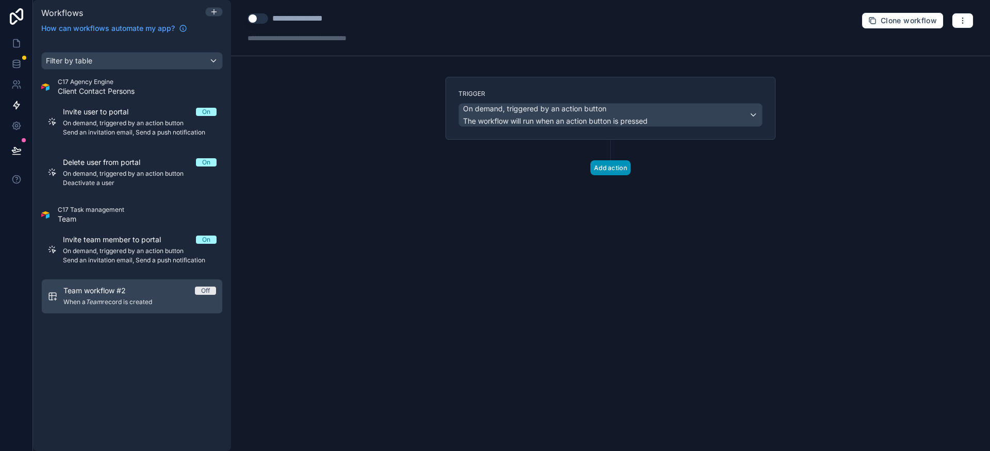
click at [606, 165] on button "Add action" at bounding box center [610, 167] width 40 height 15
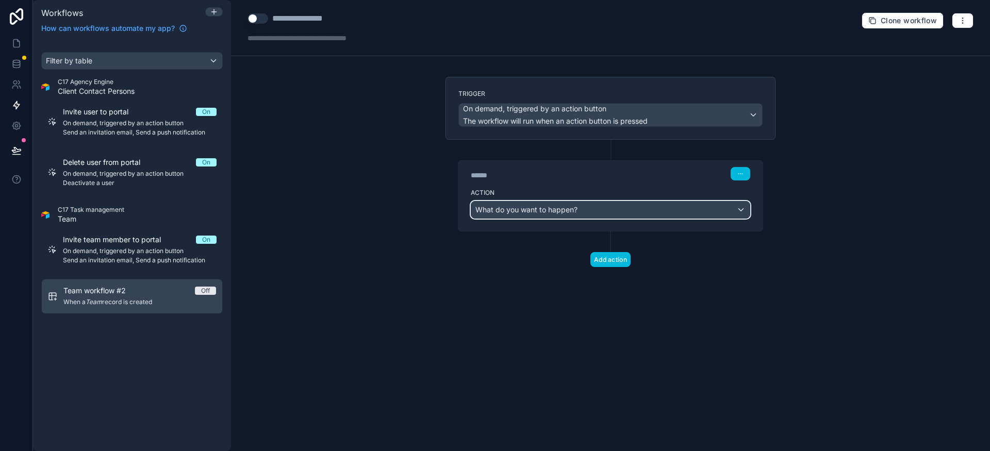
click at [598, 205] on div "What do you want to happen?" at bounding box center [610, 210] width 278 height 16
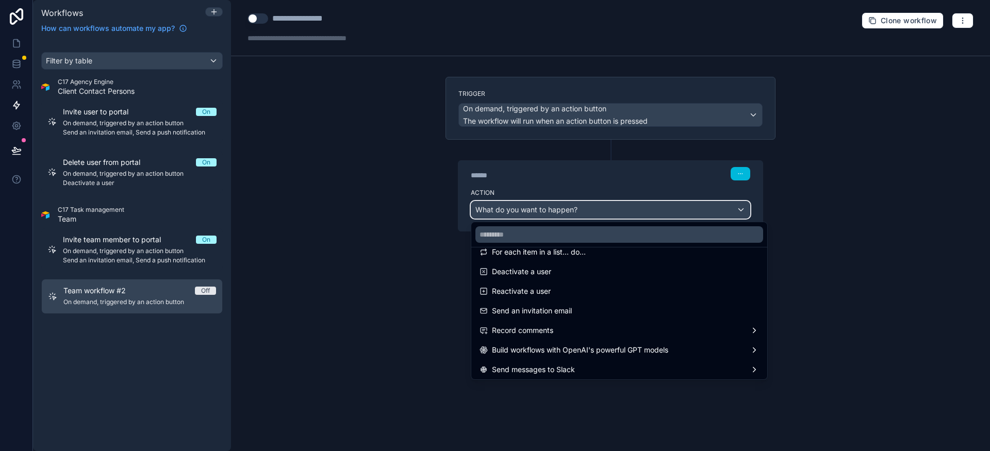
scroll to position [170, 0]
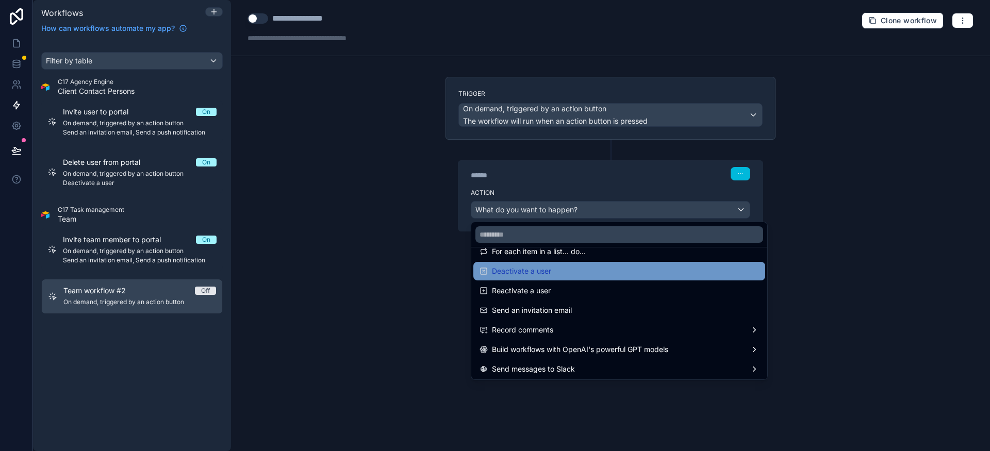
click at [578, 267] on div "Deactivate a user" at bounding box center [618, 271] width 279 height 12
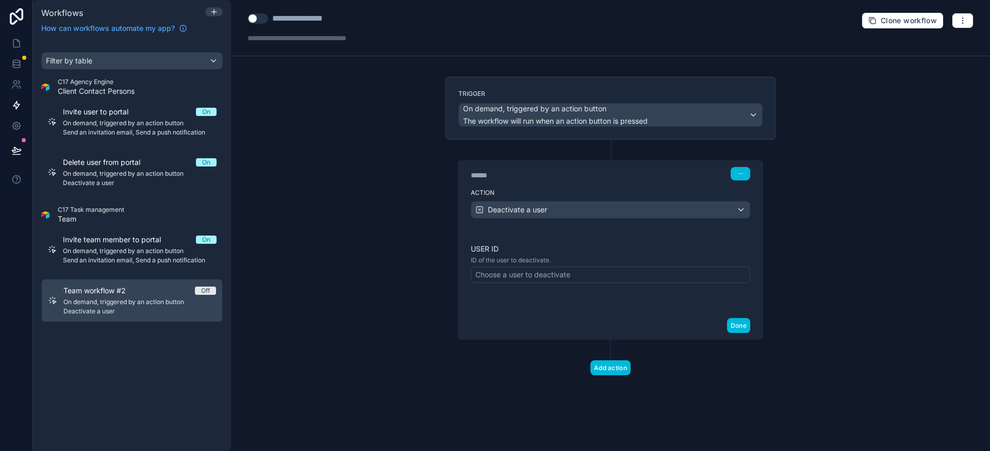
click at [538, 285] on div "User ID ID of the user to deactivate. Choose a user to deactivate" at bounding box center [610, 272] width 279 height 56
click at [547, 275] on div "Choose a user to deactivate" at bounding box center [522, 275] width 95 height 10
click at [566, 307] on div "User ID ID of the user to deactivate. Choose a user to deactivate" at bounding box center [610, 271] width 304 height 81
click at [558, 276] on div "Choose a user to deactivate" at bounding box center [522, 275] width 95 height 10
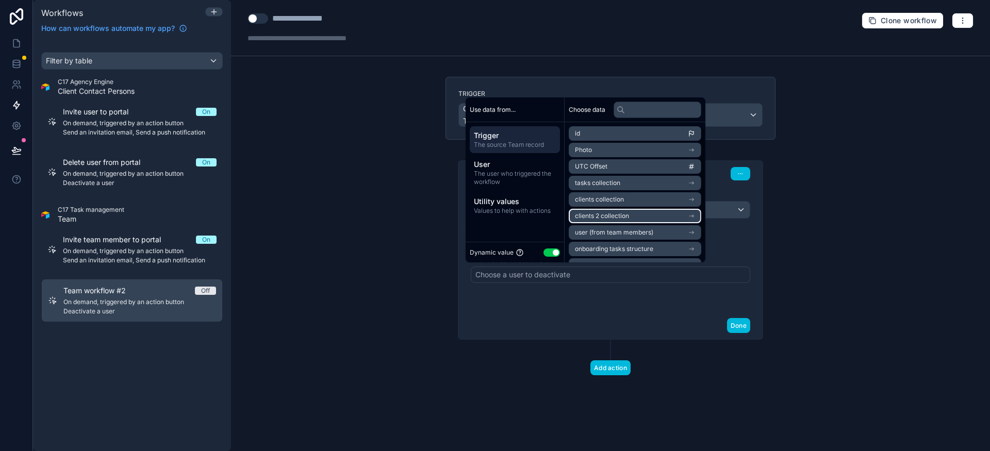
scroll to position [31, 0]
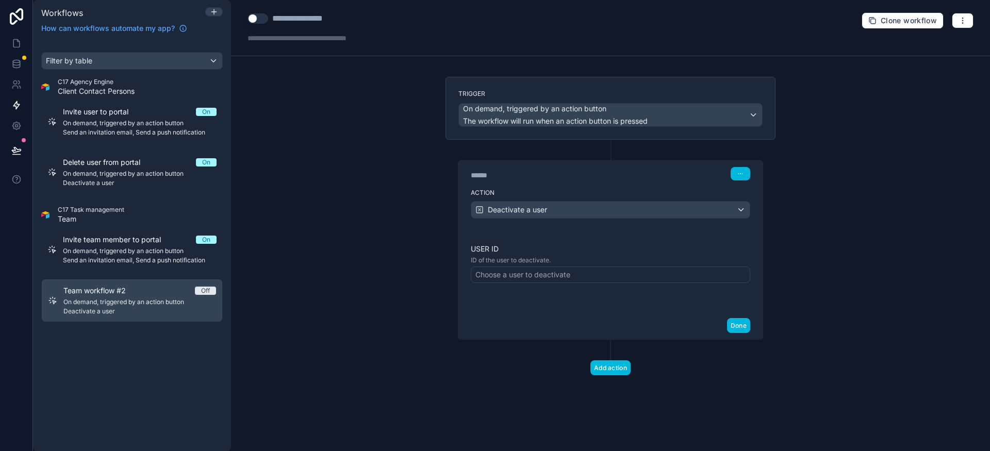
click at [631, 297] on div "User ID ID of the user to deactivate. Choose a user to deactivate" at bounding box center [610, 272] width 279 height 56
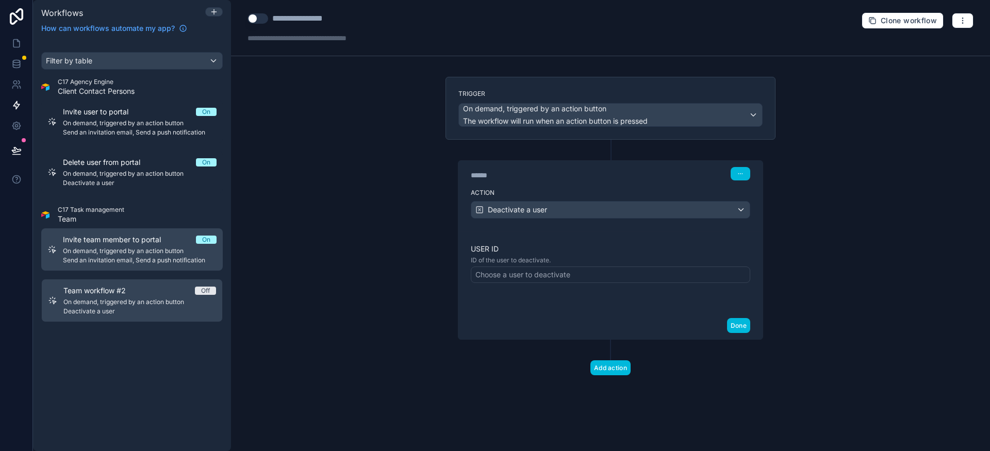
click at [165, 262] on span "Send an invitation email, Send a push notification" at bounding box center [140, 260] width 154 height 8
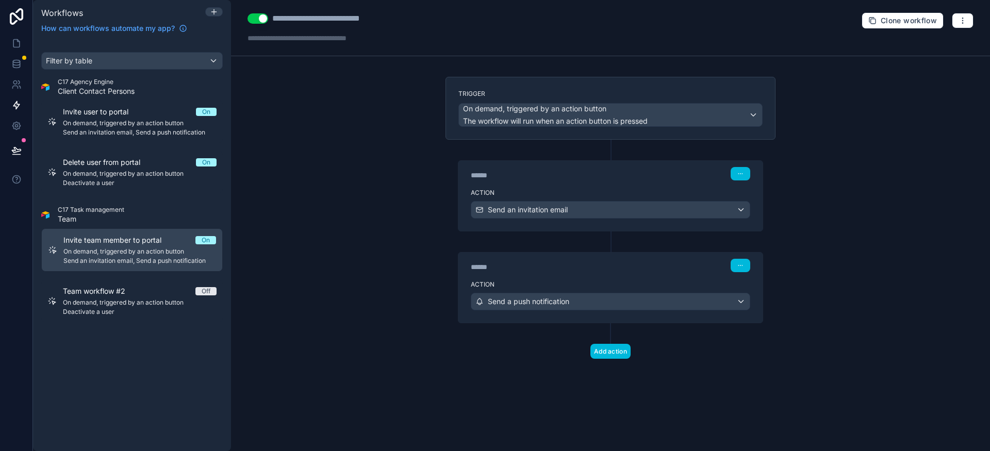
click at [565, 261] on div "****** Step 2" at bounding box center [610, 265] width 279 height 13
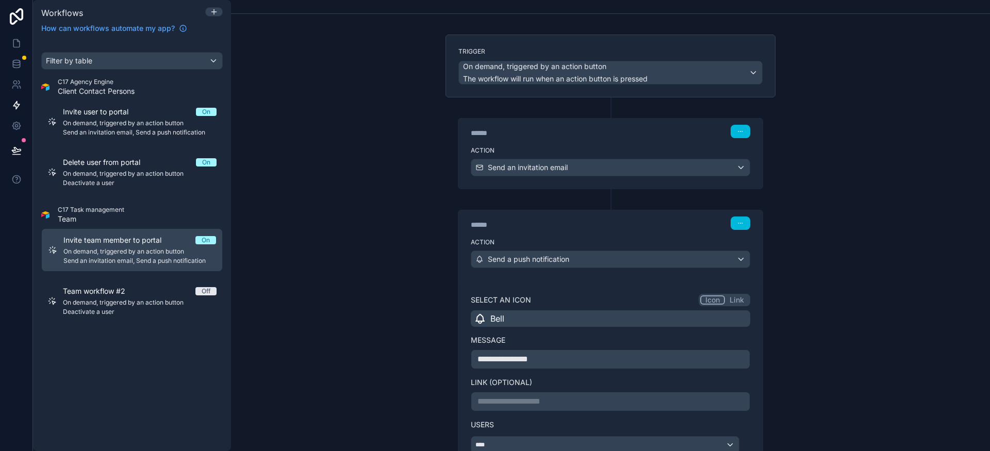
scroll to position [43, 0]
click at [603, 140] on div "****** Step 1" at bounding box center [610, 130] width 304 height 24
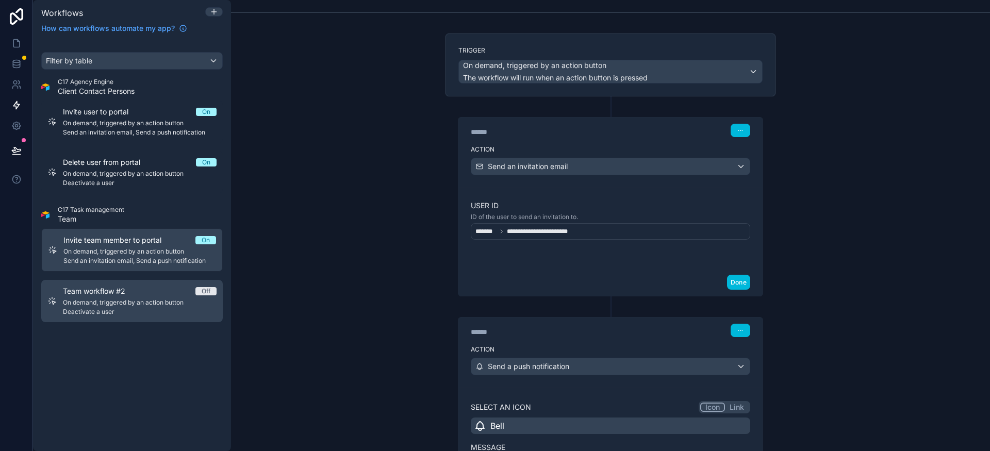
click at [119, 294] on span "Team workflow #2" at bounding box center [100, 291] width 75 height 10
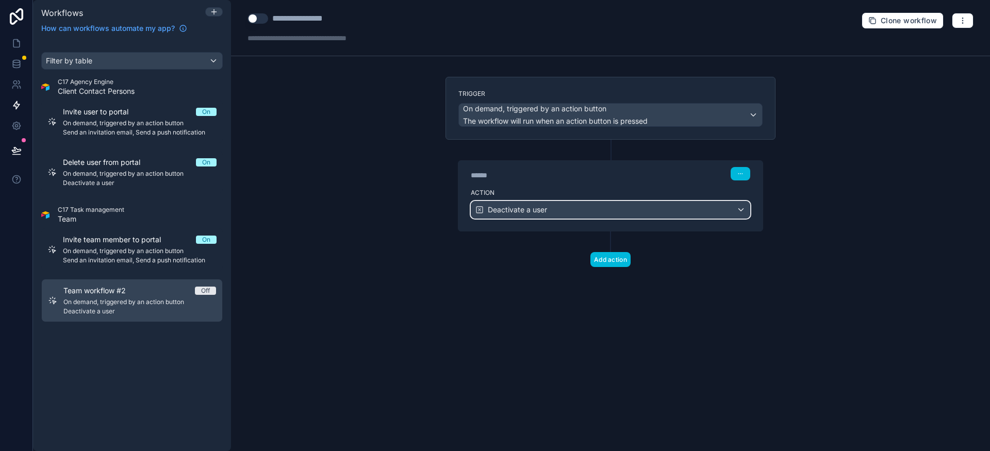
click at [543, 207] on span "Deactivate a user" at bounding box center [517, 210] width 59 height 10
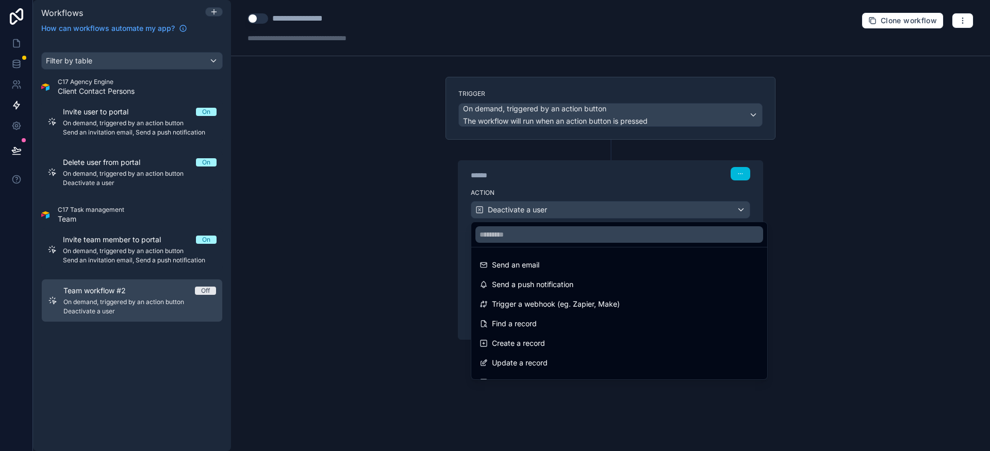
click at [560, 199] on div at bounding box center [495, 225] width 990 height 451
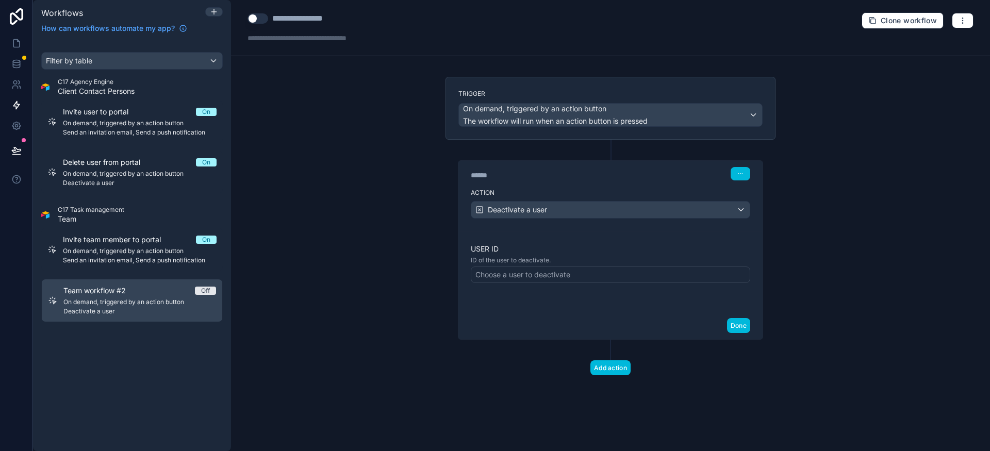
click at [564, 268] on div "Choose a user to deactivate" at bounding box center [610, 275] width 279 height 16
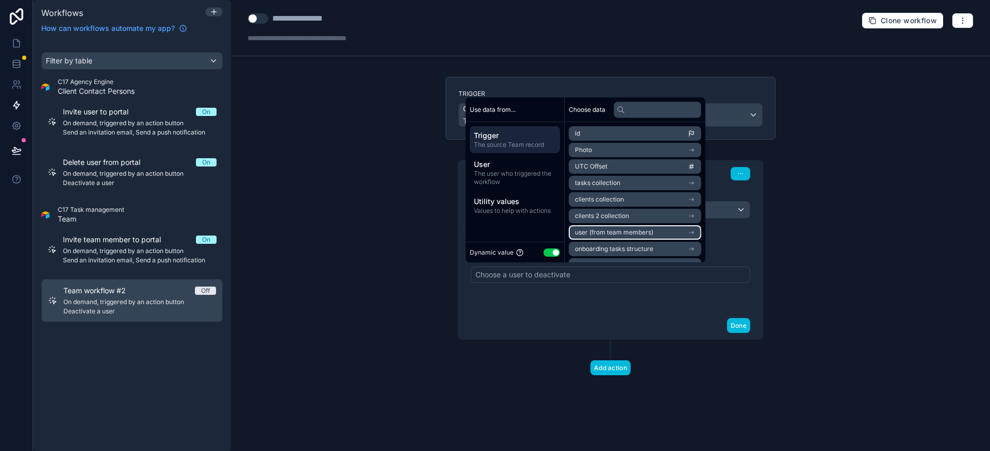
click at [637, 232] on span "user (from team members)" at bounding box center [614, 232] width 78 height 8
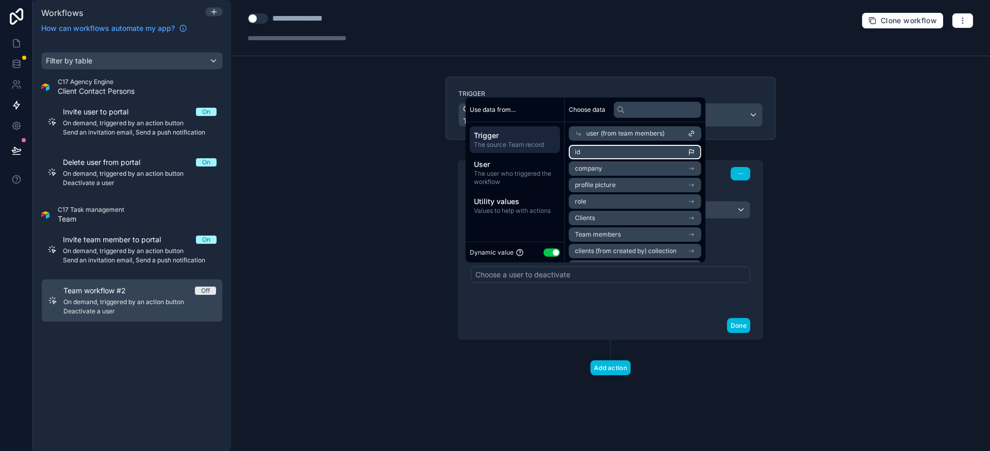
click at [625, 156] on li "id" at bounding box center [635, 152] width 132 height 14
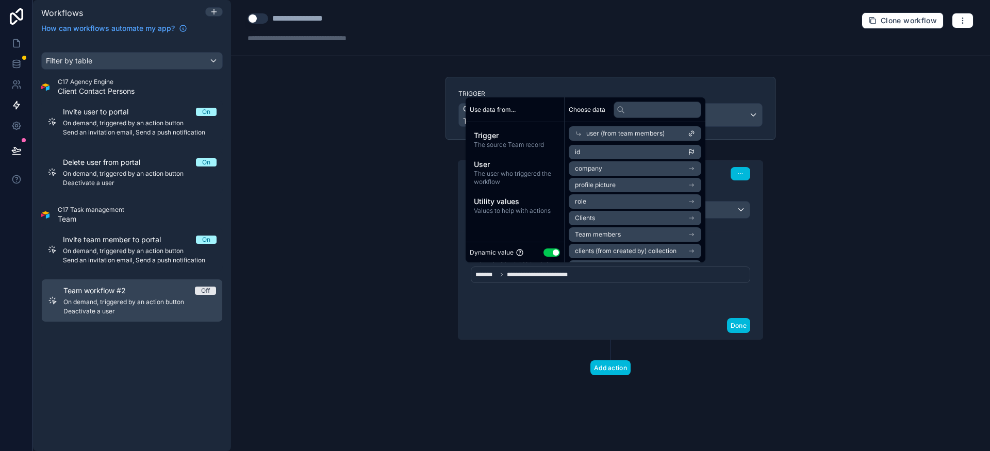
click at [636, 321] on div "Done" at bounding box center [610, 325] width 304 height 27
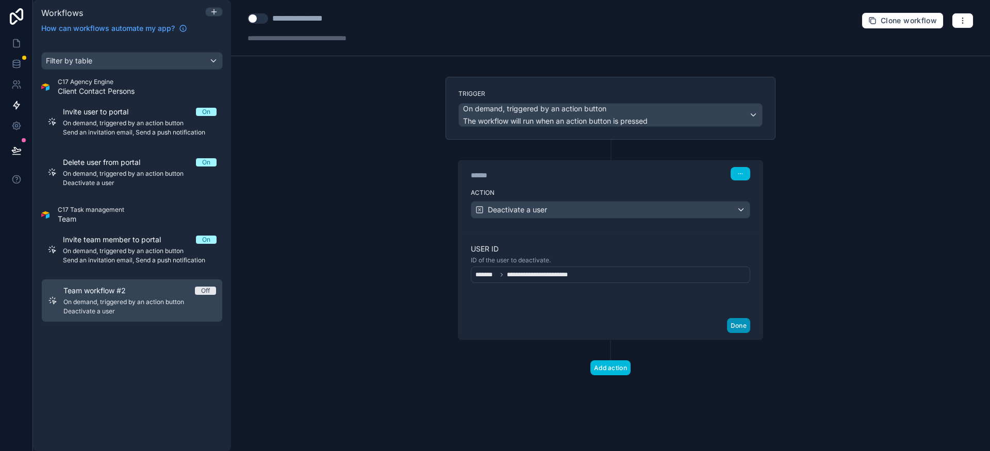
click at [738, 328] on button "Done" at bounding box center [738, 325] width 23 height 15
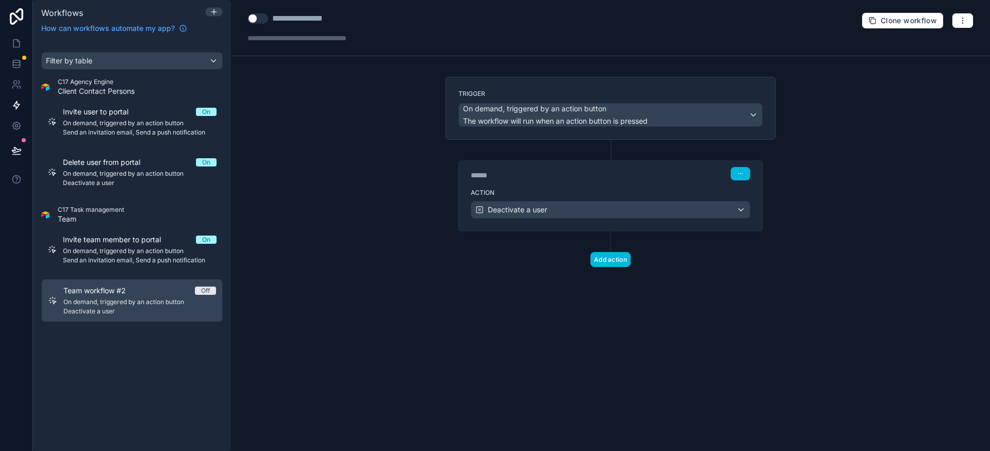
drag, startPoint x: 400, startPoint y: 272, endPoint x: 385, endPoint y: 271, distance: 15.0
click at [386, 272] on div "**********" at bounding box center [610, 225] width 759 height 451
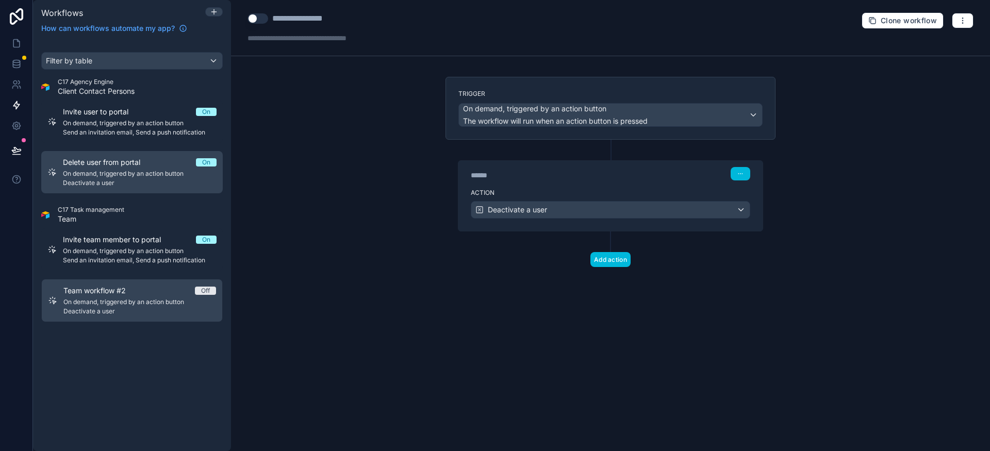
click at [139, 178] on div "Delete user from portal On On demand, triggered by an action button Deactivate …" at bounding box center [140, 172] width 154 height 30
click at [158, 281] on link "Team workflow #2 Off On demand, triggered by an action button Deactivate a user" at bounding box center [131, 301] width 181 height 42
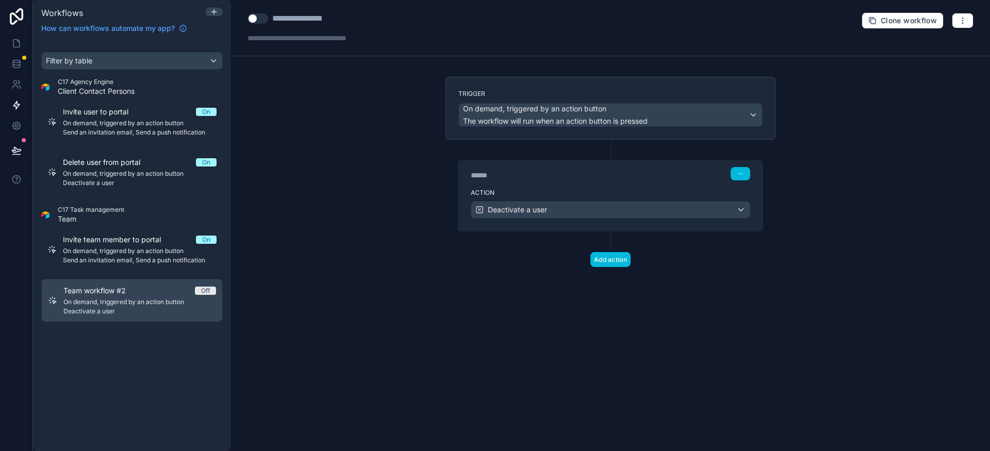
click at [352, 20] on div "**********" at bounding box center [312, 18] width 80 height 12
drag, startPoint x: 352, startPoint y: 20, endPoint x: 259, endPoint y: 14, distance: 92.9
click at [259, 14] on div "**********" at bounding box center [319, 18] width 144 height 12
type div "**********"
click at [334, 167] on div "**********" at bounding box center [610, 225] width 759 height 451
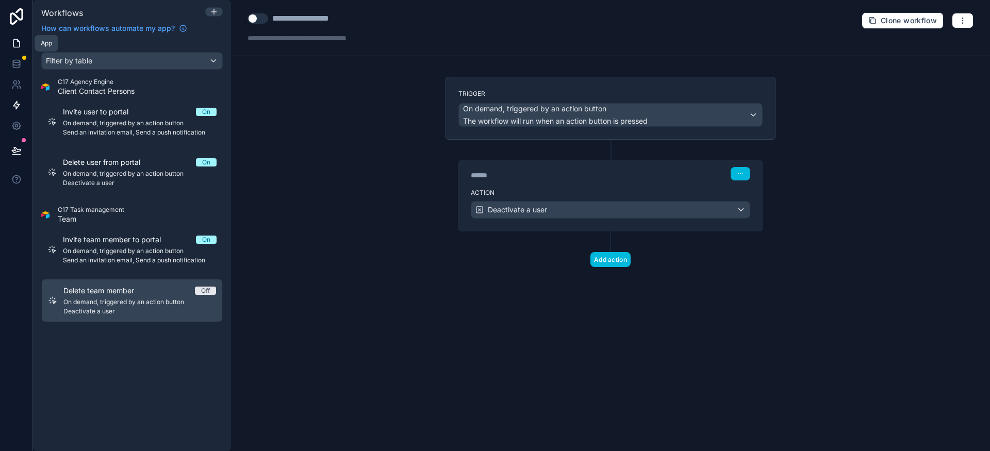
click at [19, 47] on icon at bounding box center [16, 44] width 6 height 8
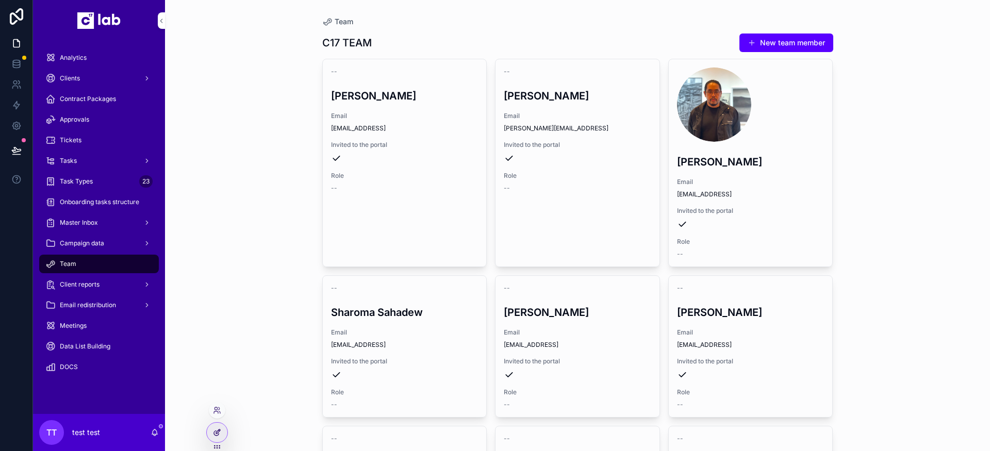
click at [213, 434] on icon at bounding box center [217, 432] width 8 height 8
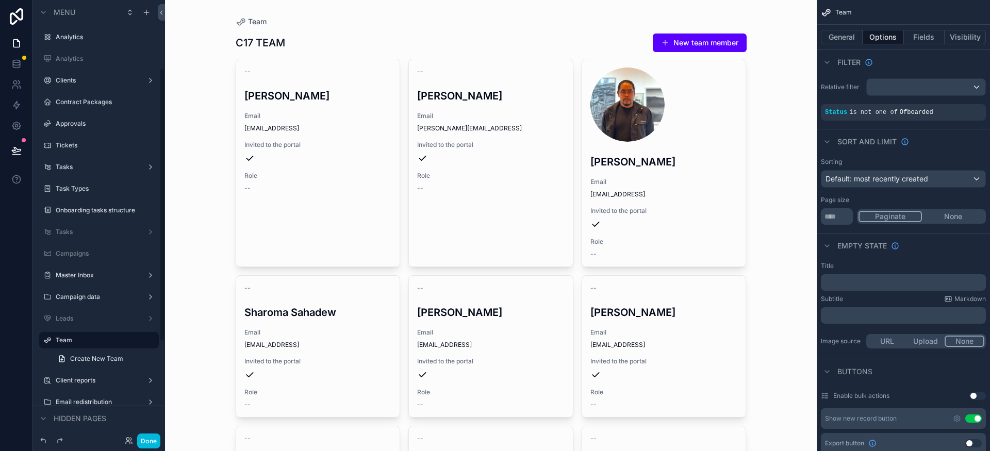
scroll to position [110, 0]
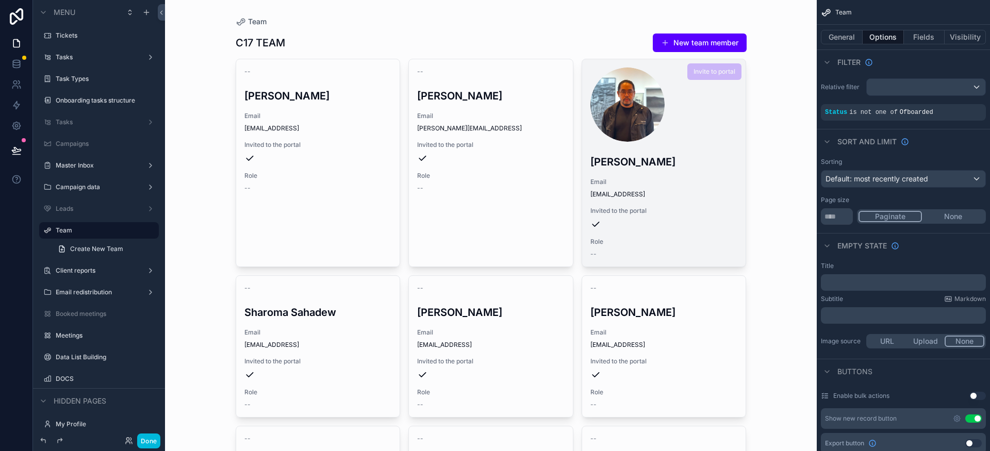
click at [668, 193] on span "jerico@c17.ai" at bounding box center [663, 194] width 147 height 8
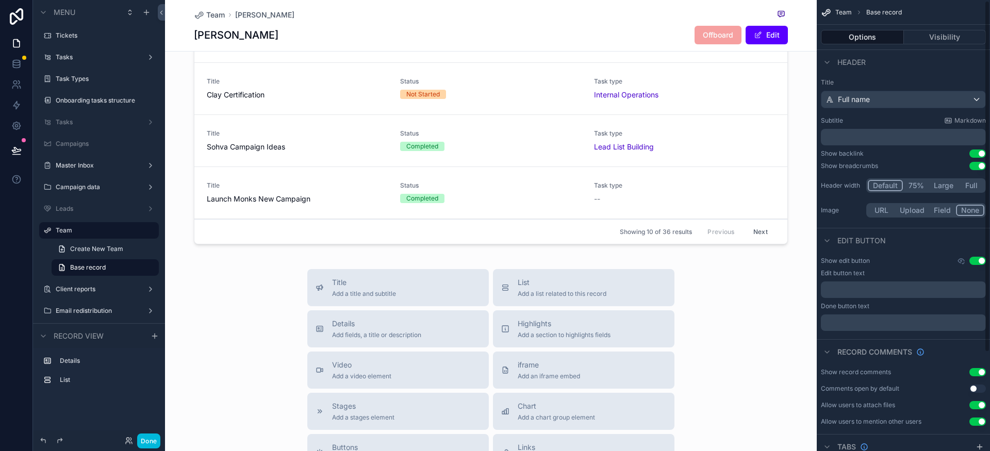
scroll to position [127, 0]
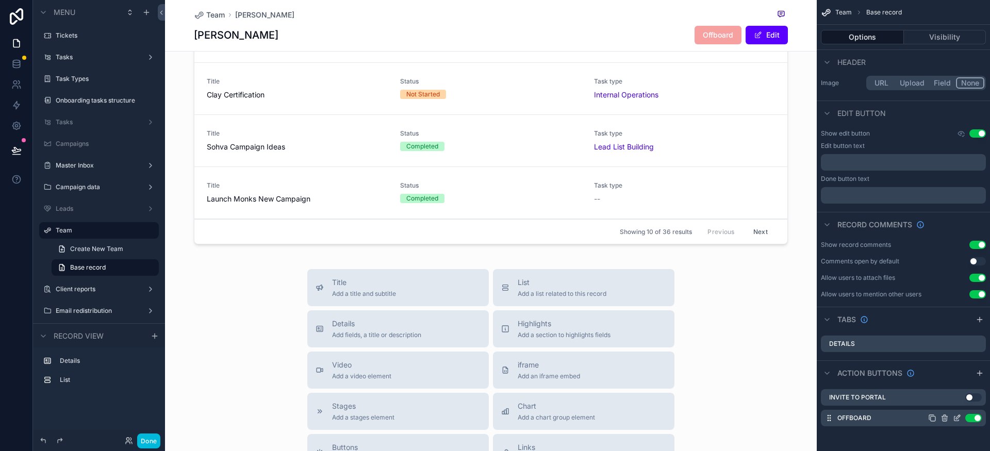
click at [956, 418] on icon "scrollable content" at bounding box center [957, 418] width 8 height 8
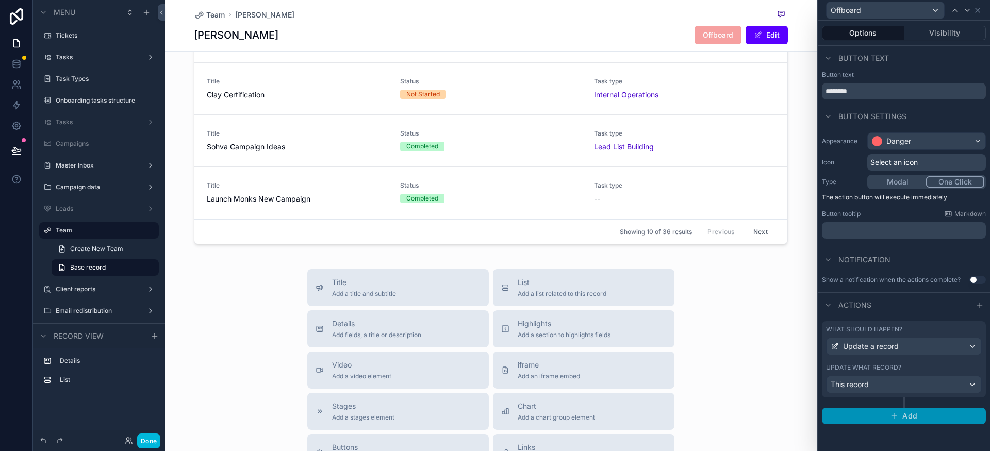
click at [910, 419] on span "Add" at bounding box center [909, 415] width 15 height 9
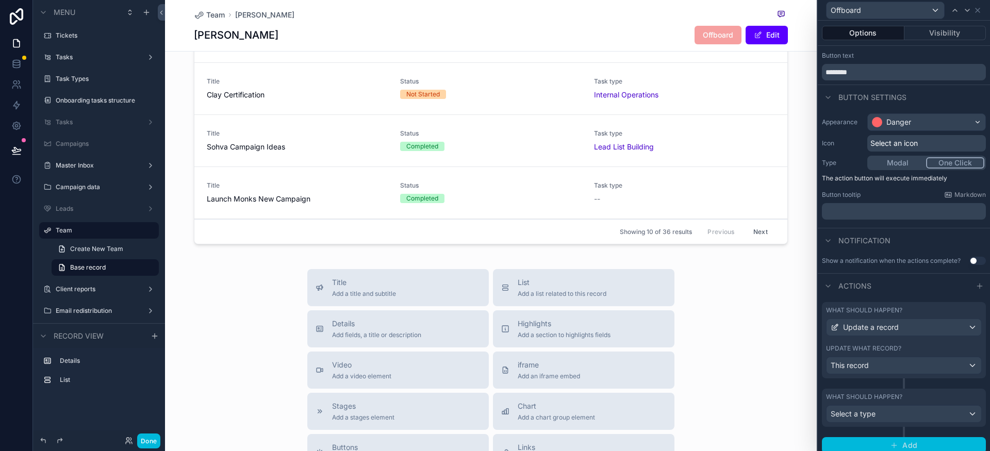
scroll to position [26, 0]
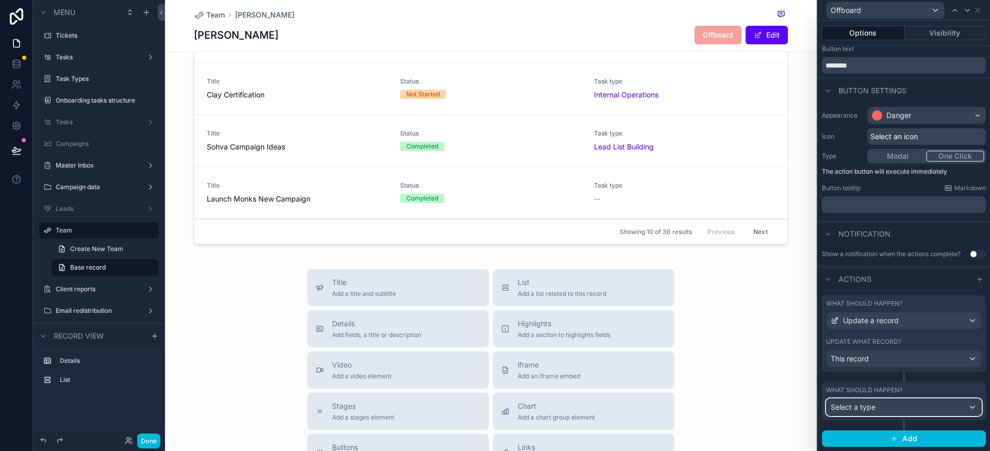
click at [881, 410] on div "Select a type" at bounding box center [903, 407] width 155 height 16
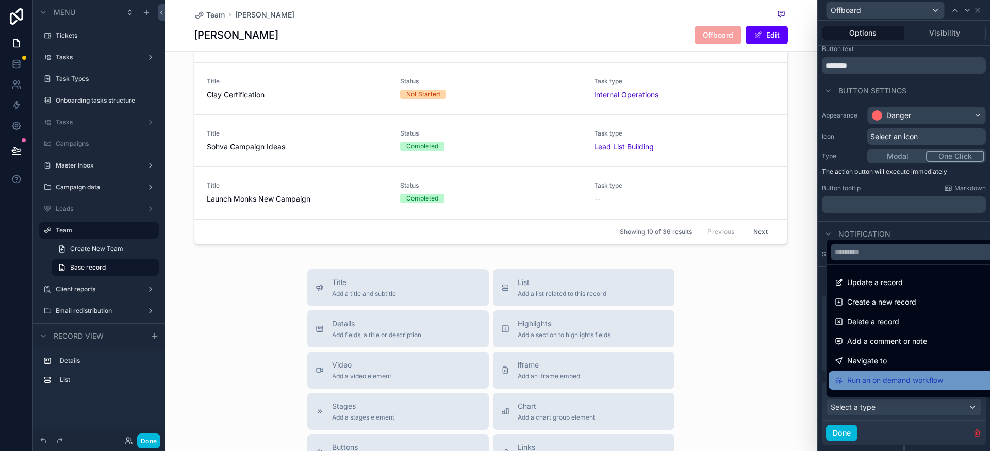
click at [897, 383] on span "Run an on demand workflow" at bounding box center [895, 380] width 96 height 12
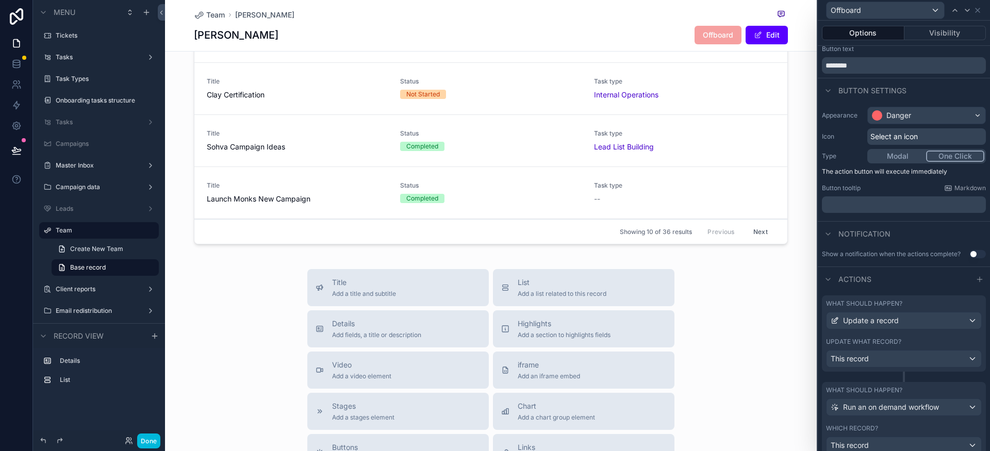
scroll to position [127, 0]
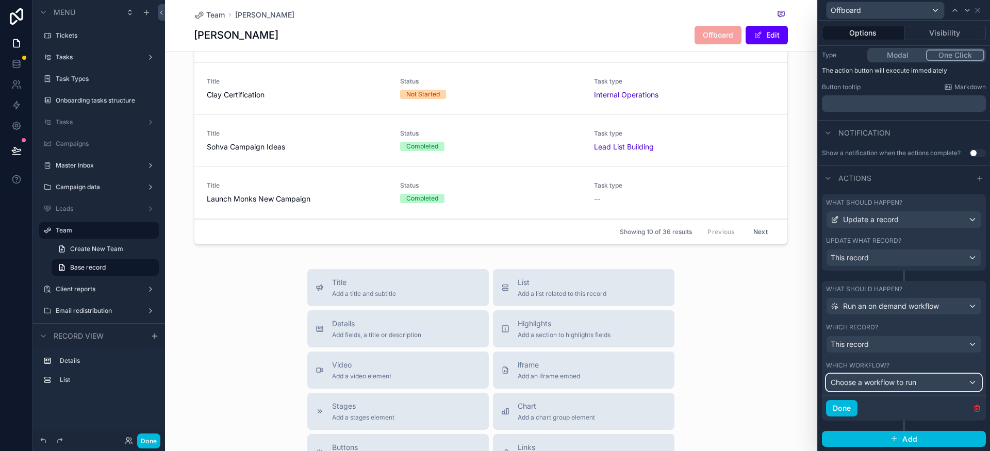
click at [887, 385] on span "Choose a workflow to run" at bounding box center [873, 382] width 86 height 9
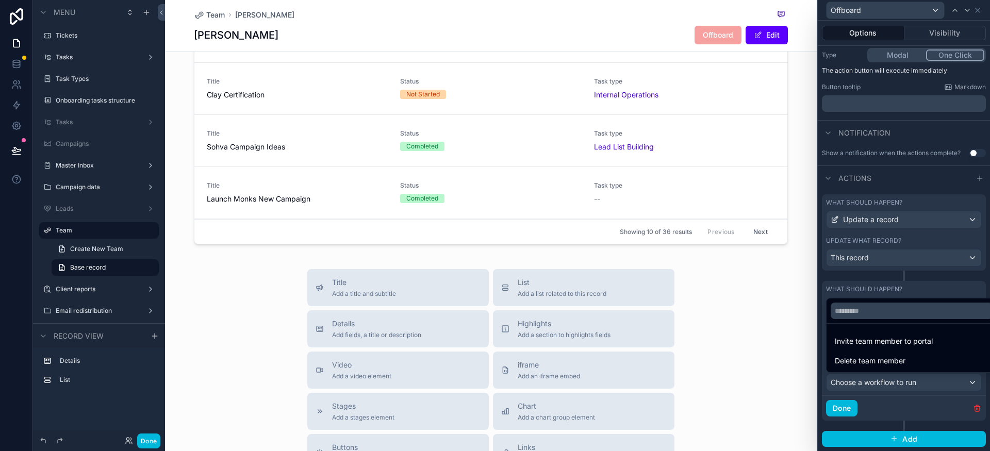
click at [878, 365] on span "Delete team member" at bounding box center [870, 361] width 71 height 12
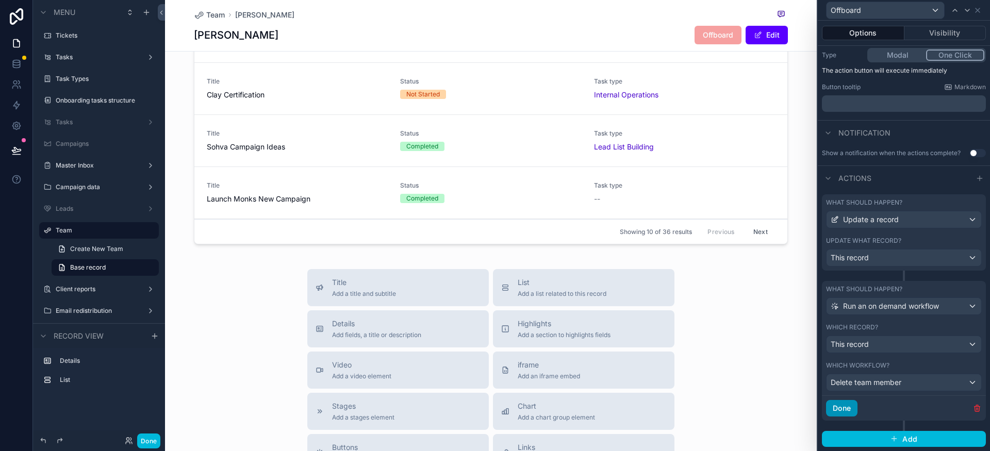
click at [844, 411] on button "Done" at bounding box center [841, 408] width 31 height 16
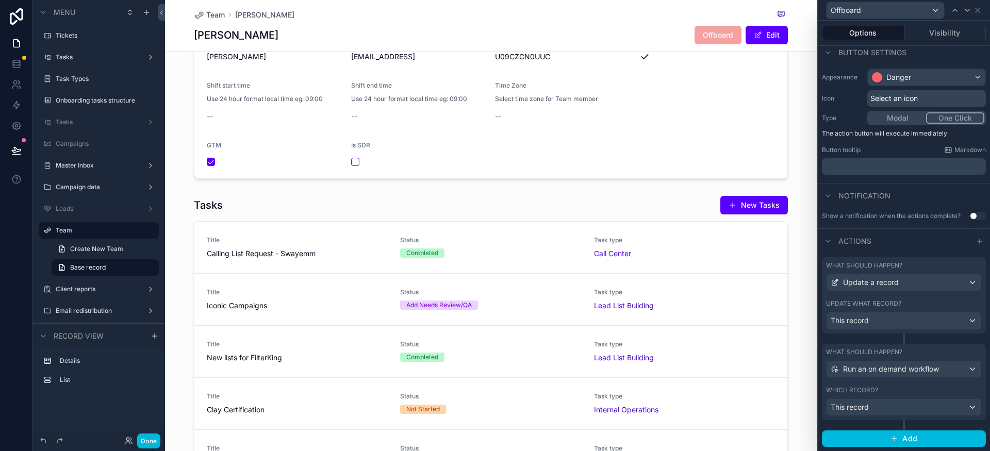
scroll to position [0, 0]
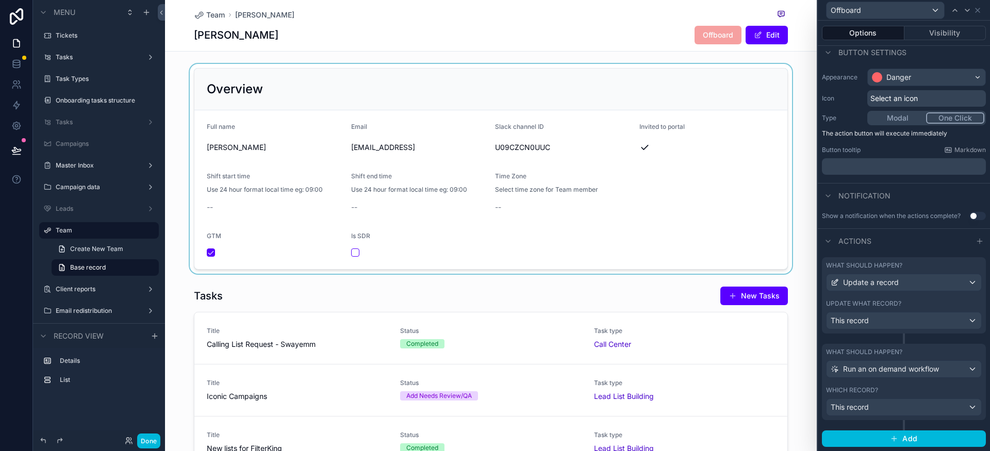
click at [794, 195] on div "scrollable content" at bounding box center [491, 169] width 652 height 210
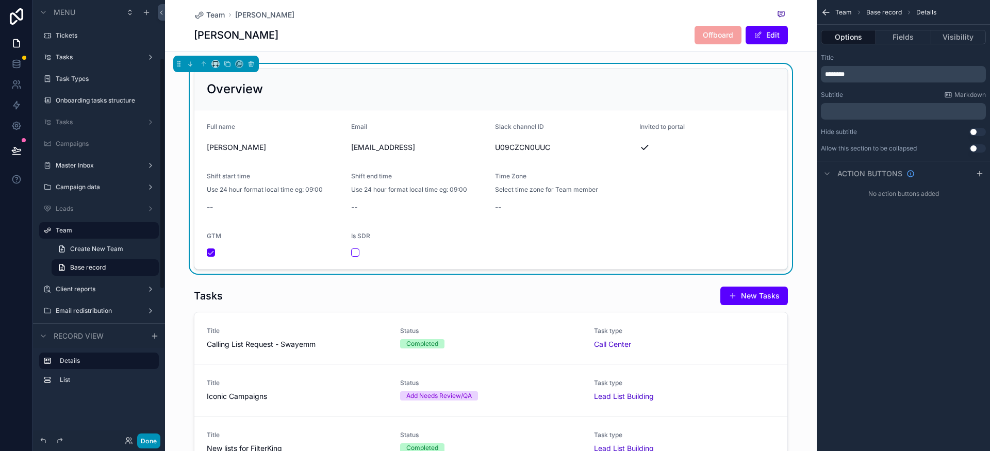
click at [151, 446] on button "Done" at bounding box center [148, 441] width 23 height 15
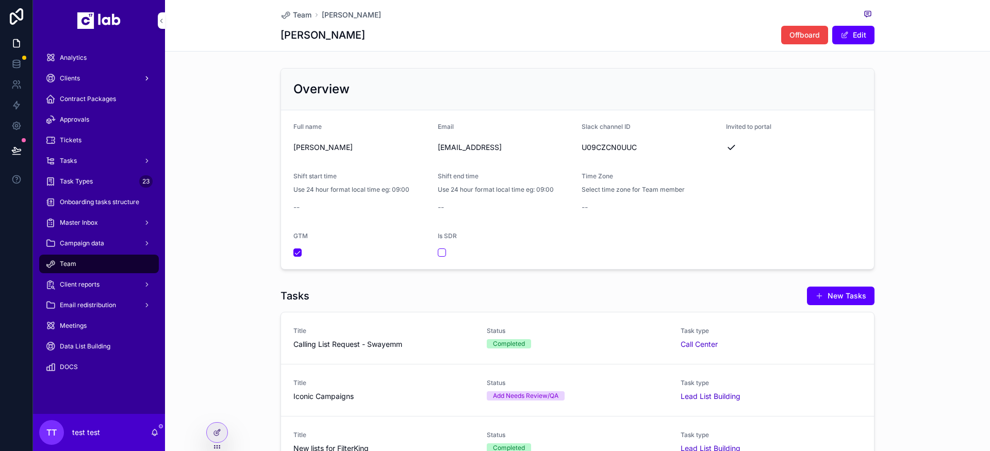
click at [88, 81] on div "Clients" at bounding box center [98, 78] width 107 height 16
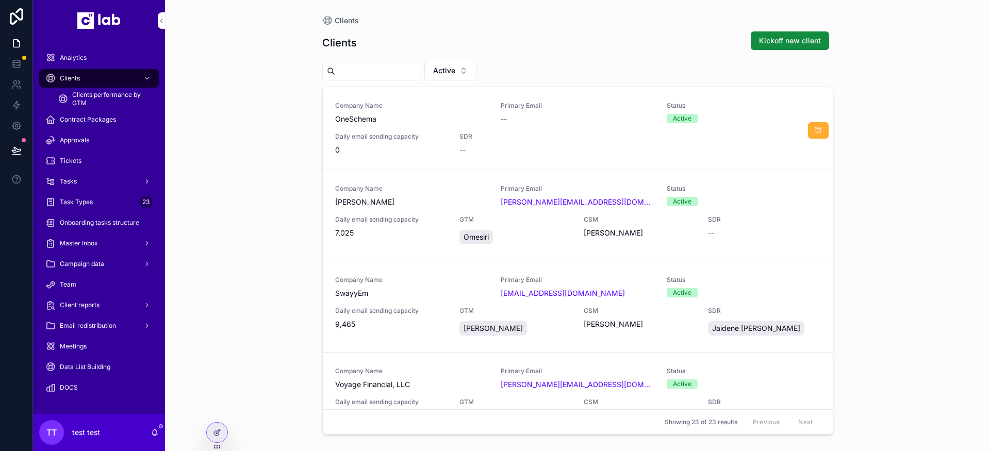
click at [565, 143] on div "SDR --" at bounding box center [515, 143] width 112 height 23
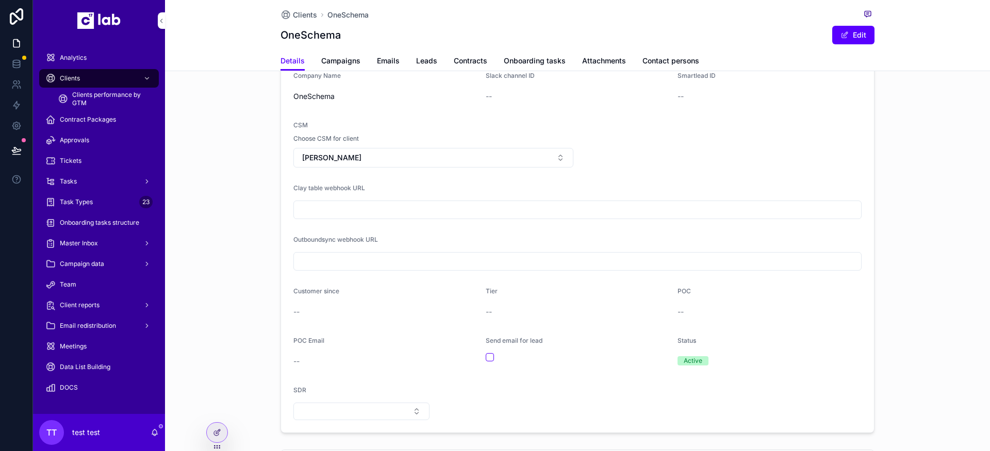
scroll to position [103, 0]
click at [220, 438] on div at bounding box center [217, 433] width 21 height 20
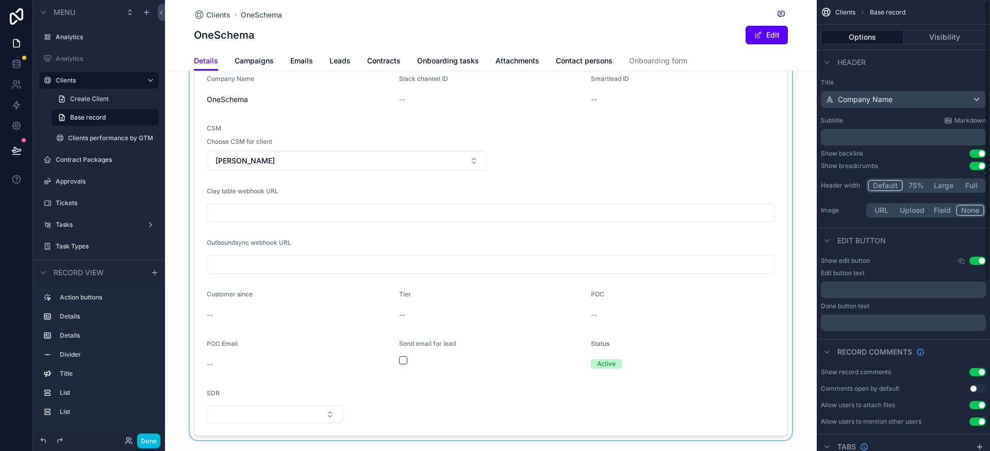
click at [713, 147] on div "scrollable content" at bounding box center [491, 228] width 652 height 424
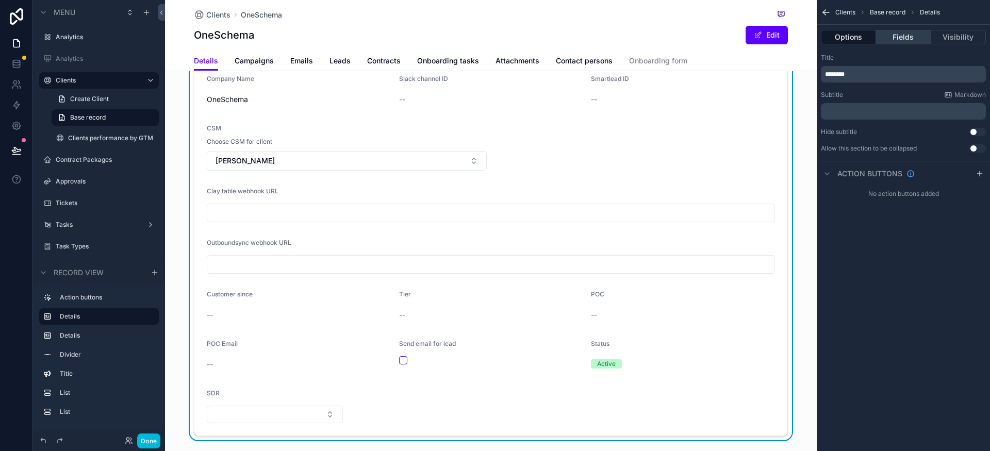
click at [911, 39] on button "Fields" at bounding box center [903, 37] width 55 height 14
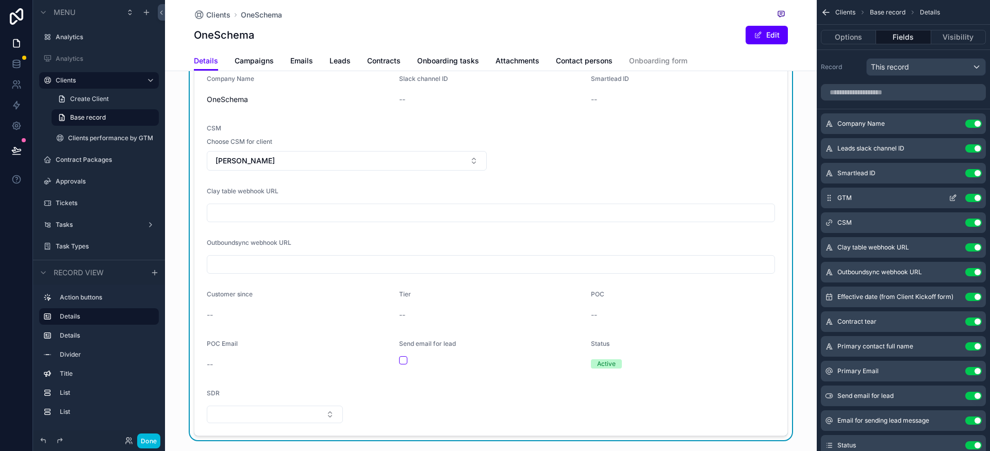
click at [954, 195] on icon "scrollable content" at bounding box center [953, 198] width 8 height 8
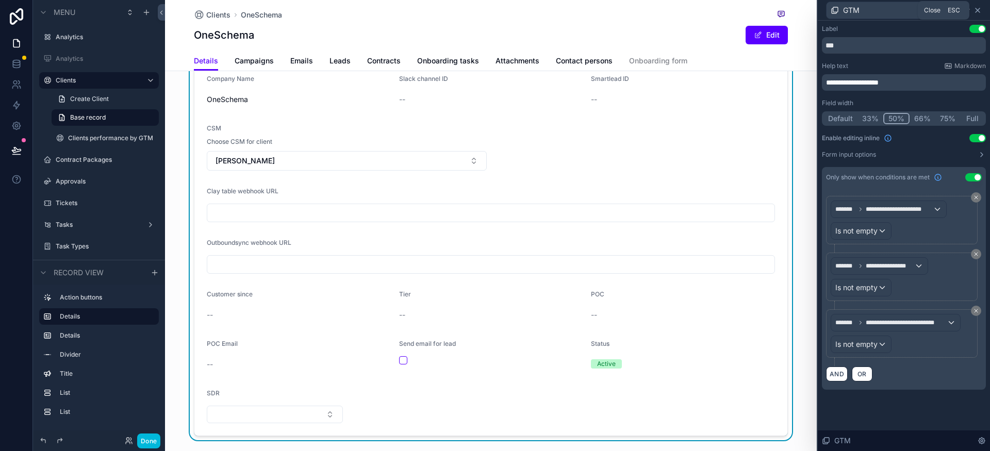
click at [978, 10] on icon at bounding box center [977, 10] width 4 height 4
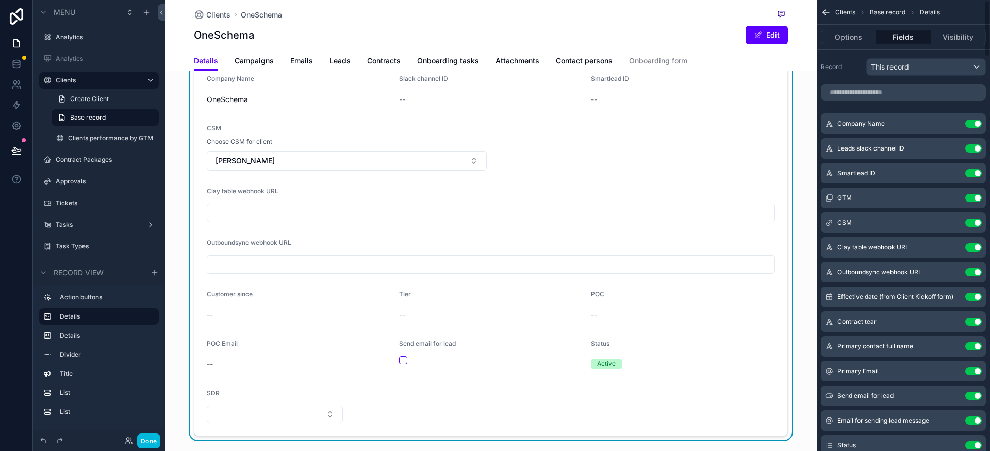
click at [826, 13] on icon "scrollable content" at bounding box center [826, 12] width 10 height 10
